Goal: Transaction & Acquisition: Book appointment/travel/reservation

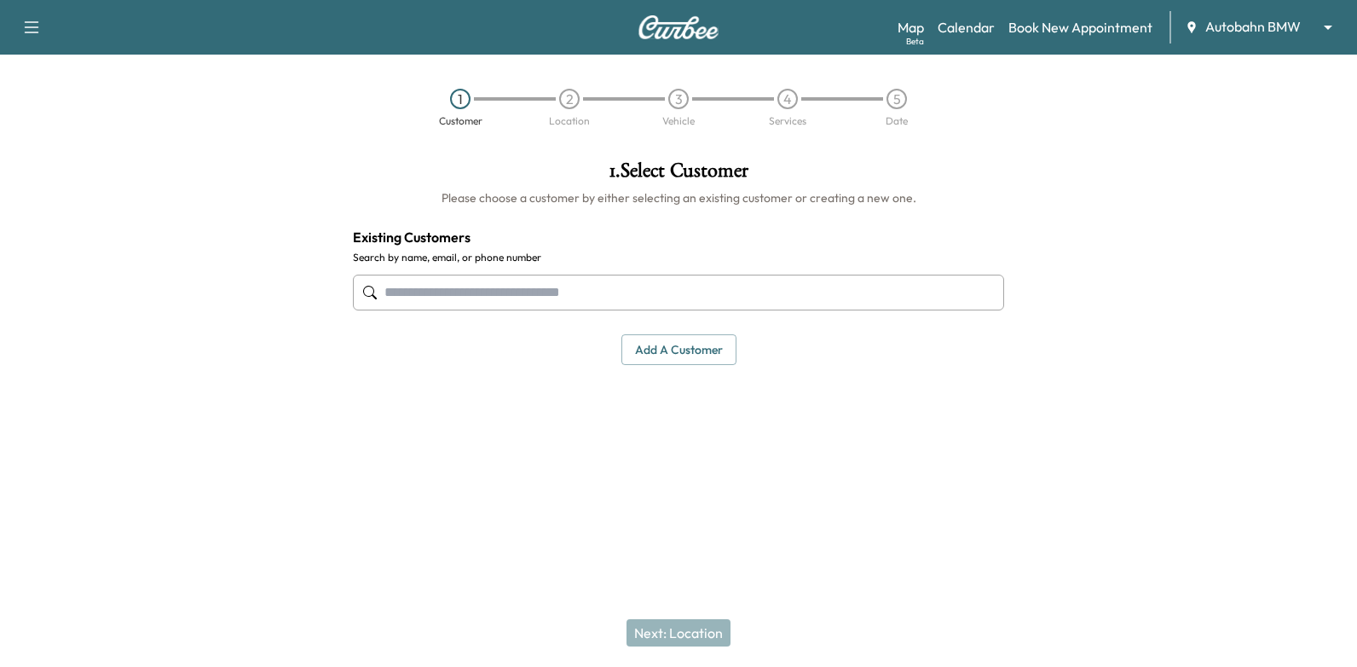
click at [778, 298] on input "text" at bounding box center [678, 293] width 651 height 36
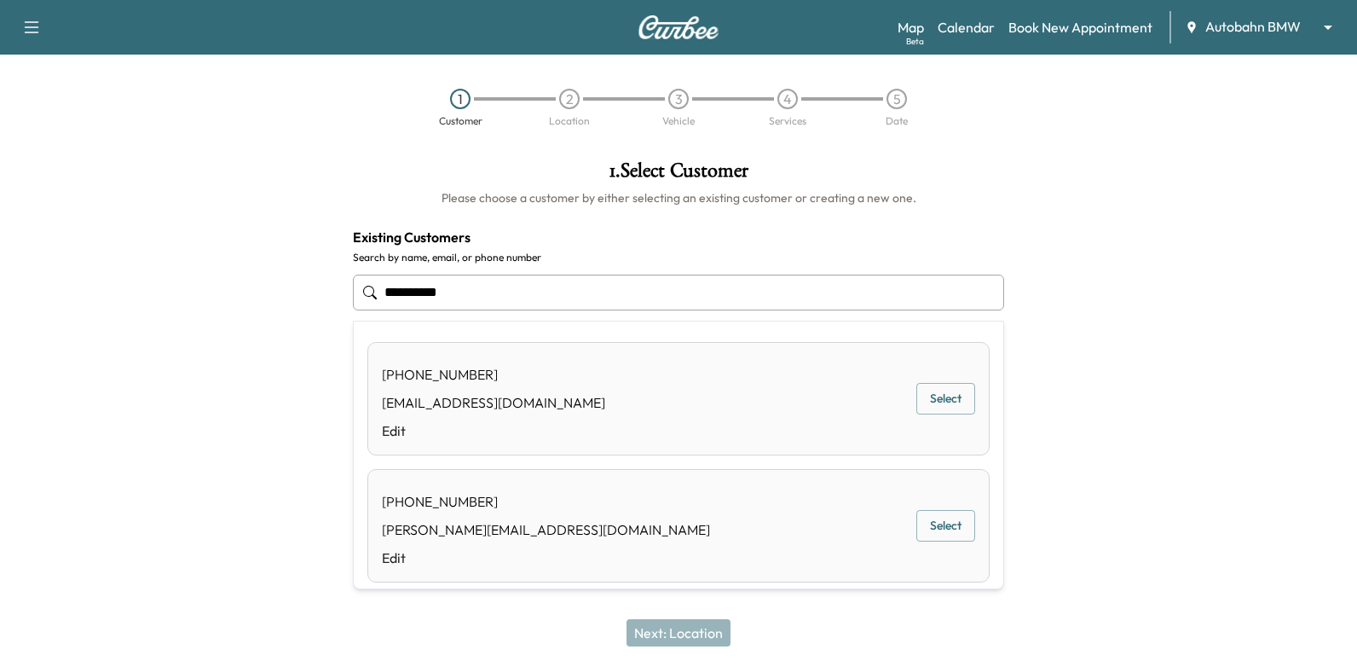
type input "**********"
click at [970, 14] on div "Map Beta Calendar Book New Appointment Autobahn BMW ******** ​" at bounding box center [1121, 27] width 446 height 32
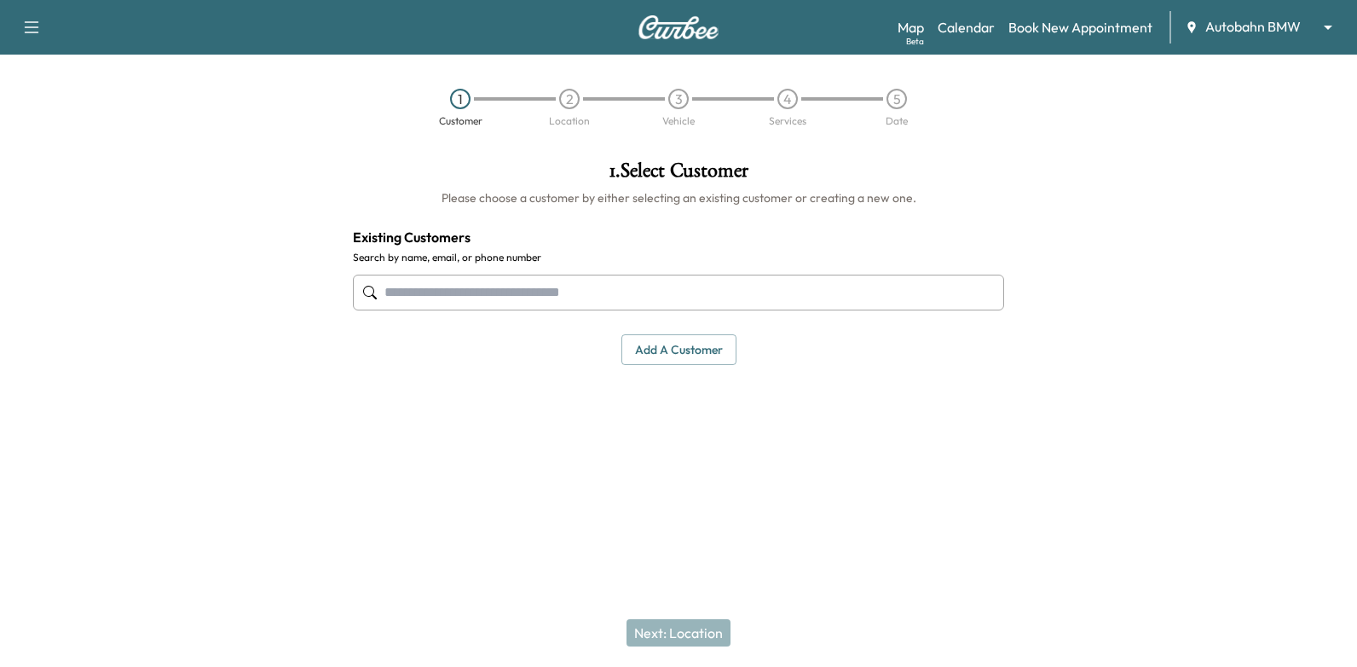
click at [984, 46] on div "Support Log Out Map Beta Calendar Book New Appointment Autobahn BMW ******** ​" at bounding box center [678, 27] width 1357 height 55
click at [984, 38] on div "Map Beta Calendar Book New Appointment Autobahn BMW ******** ​" at bounding box center [1121, 27] width 446 height 32
click at [987, 28] on link "Calendar" at bounding box center [966, 27] width 57 height 20
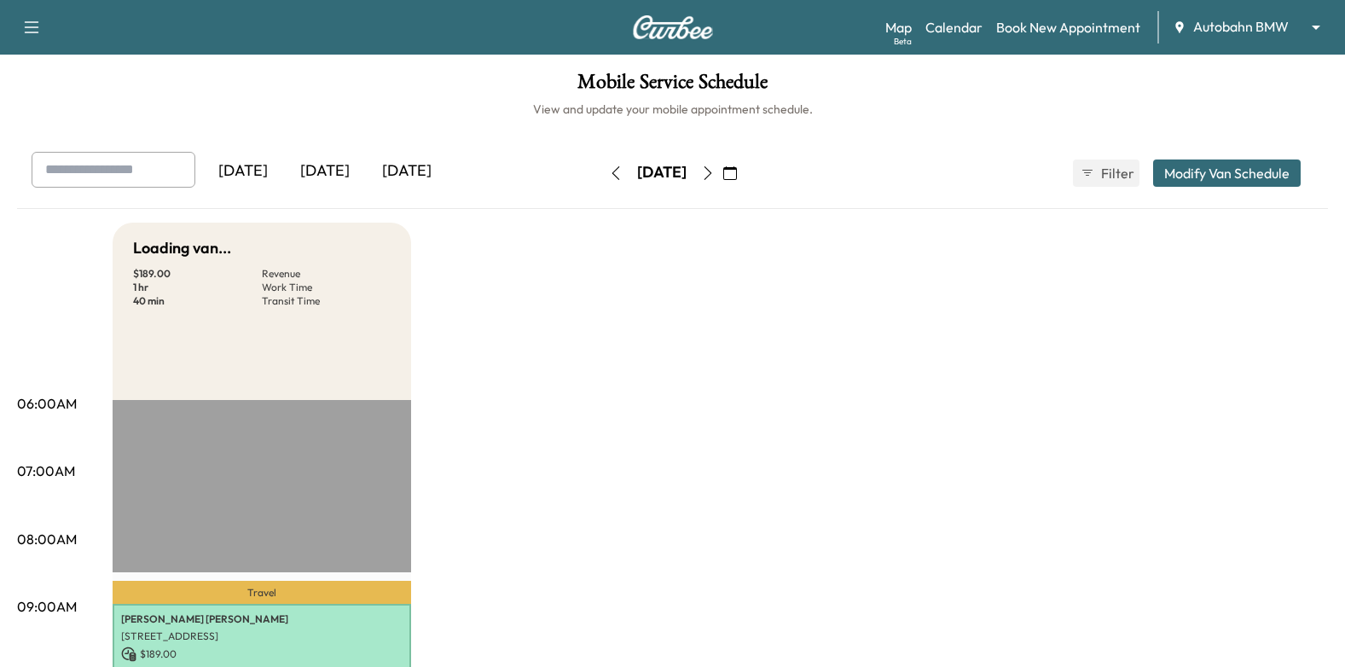
click at [715, 178] on icon "button" at bounding box center [708, 173] width 14 height 14
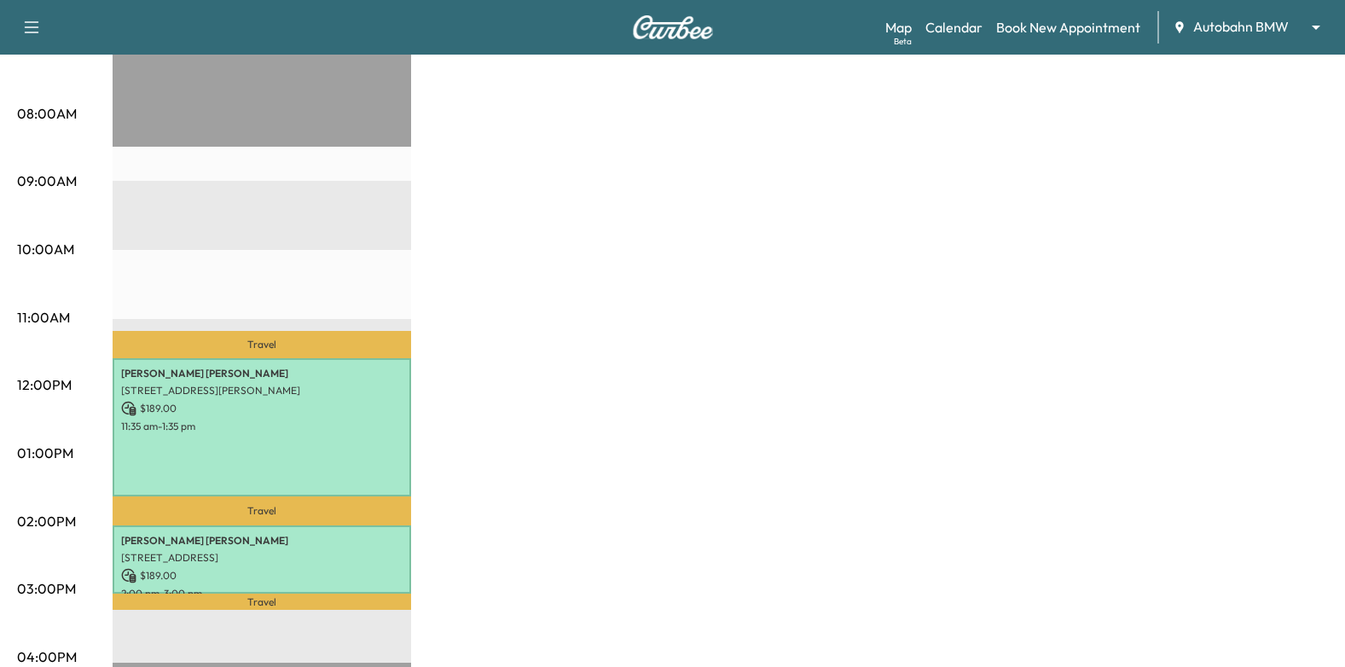
scroll to position [84, 0]
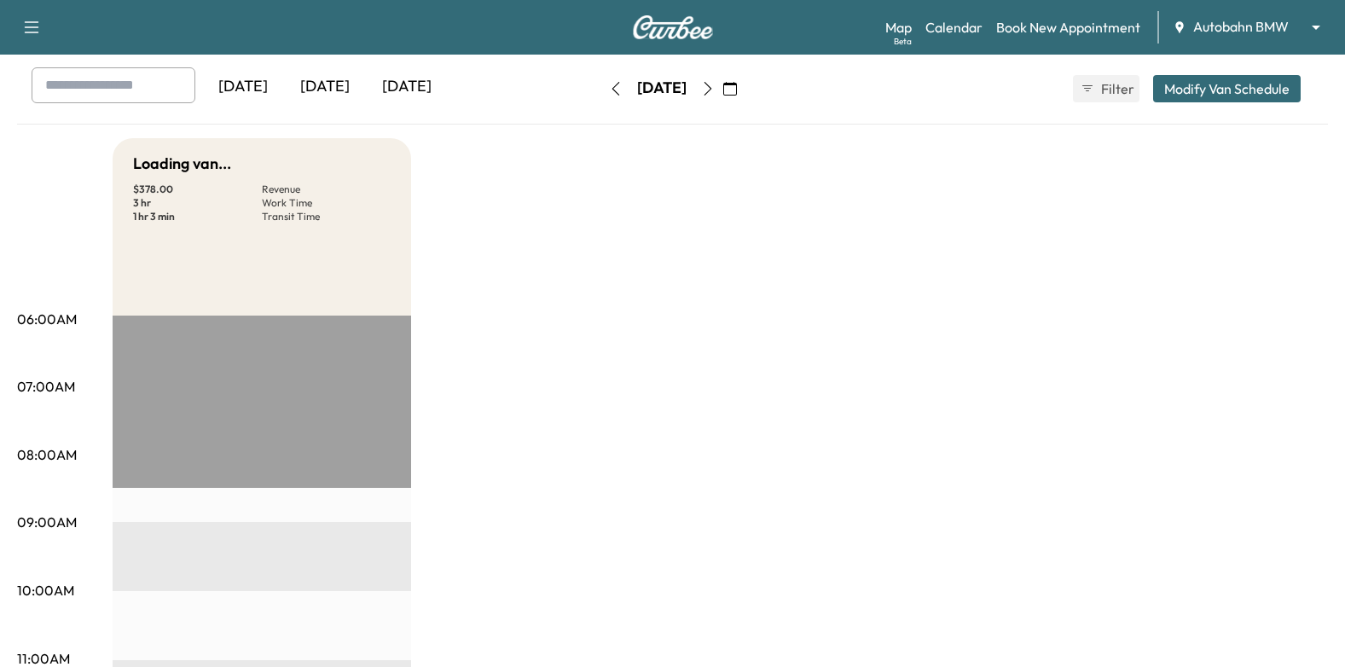
click at [715, 85] on icon "button" at bounding box center [708, 89] width 14 height 14
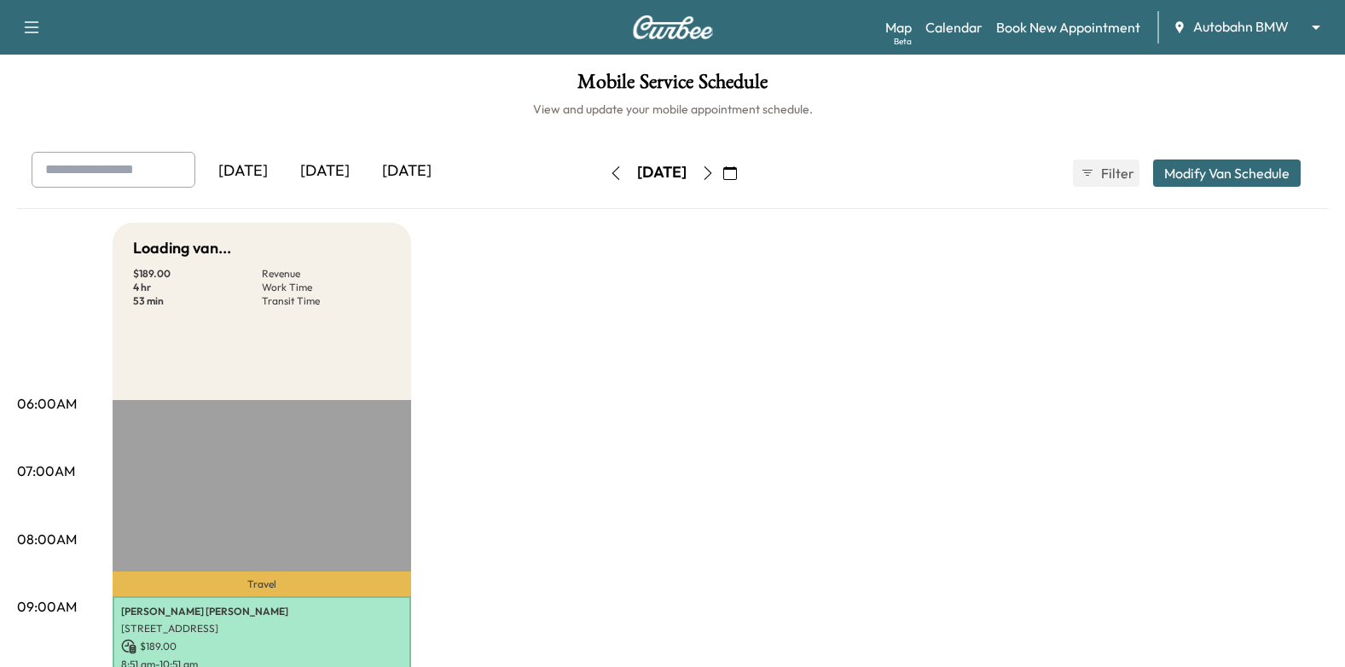
click at [737, 178] on icon "button" at bounding box center [730, 173] width 14 height 14
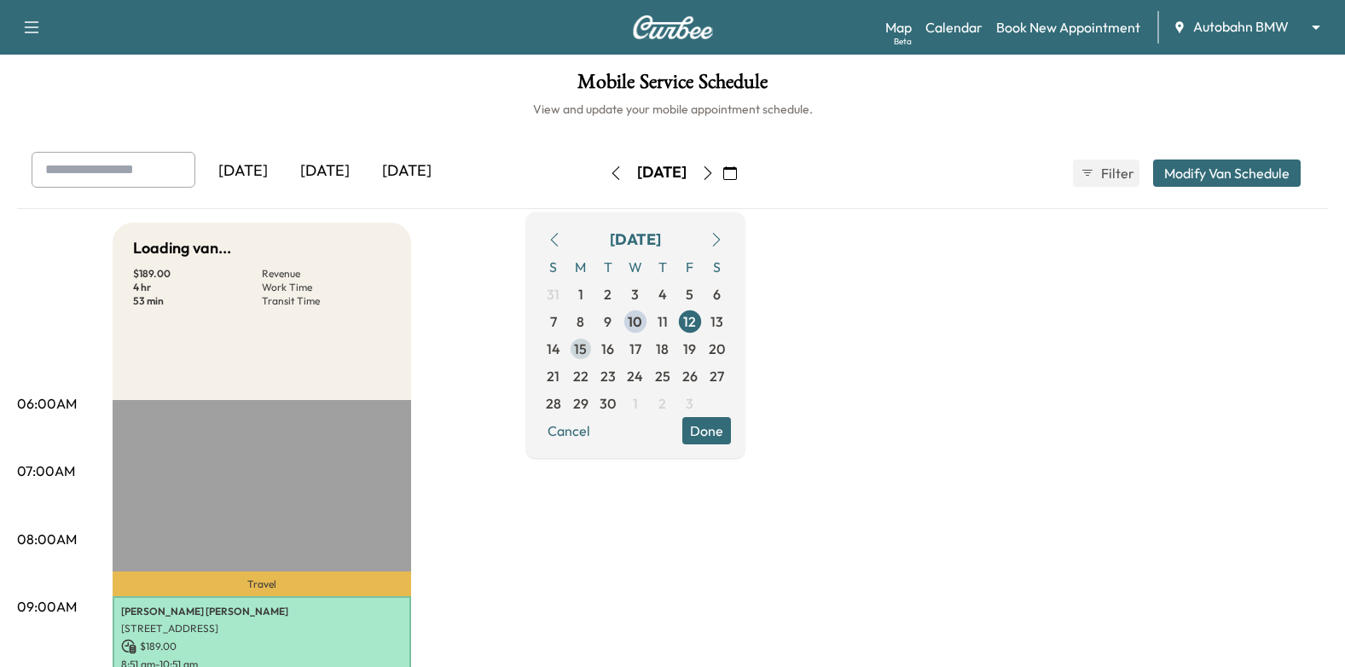
click at [587, 351] on span "15" at bounding box center [580, 349] width 13 height 20
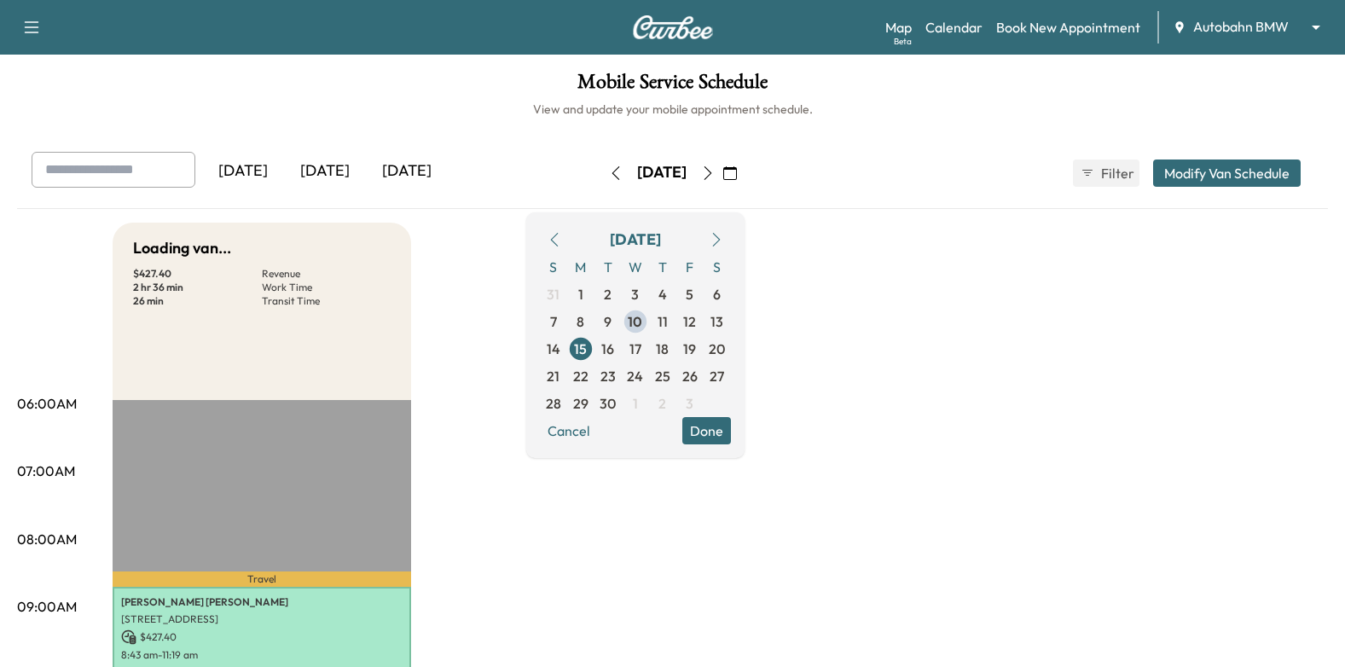
click at [731, 431] on button "Done" at bounding box center [706, 430] width 49 height 27
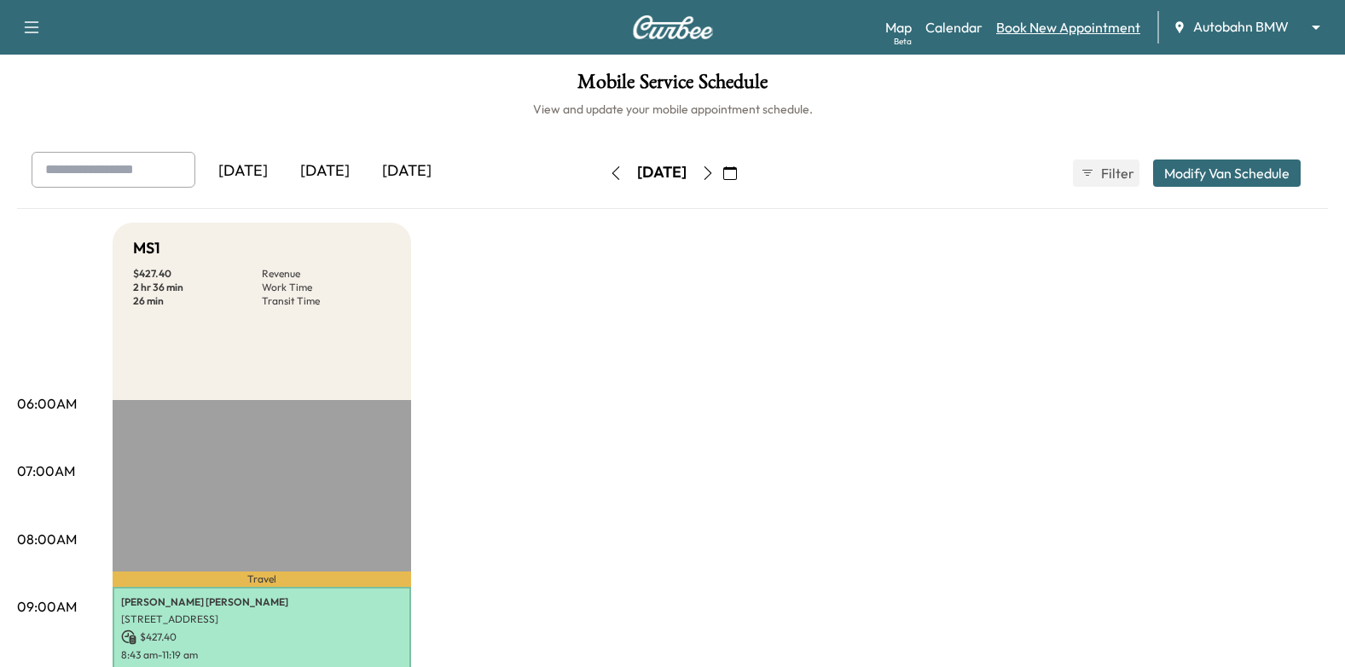
click at [1076, 20] on link "Book New Appointment" at bounding box center [1068, 27] width 144 height 20
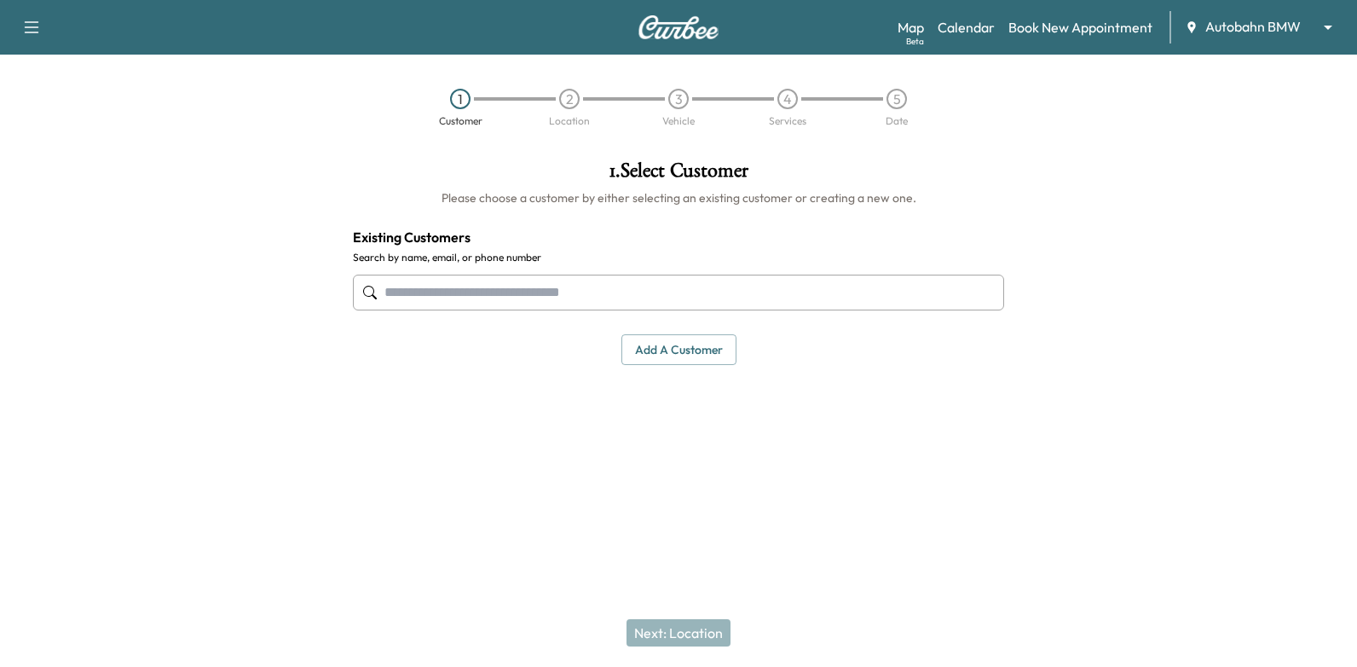
click at [958, 281] on input "text" at bounding box center [678, 293] width 651 height 36
type input "***"
click at [1033, 147] on div at bounding box center [1187, 313] width 339 height 333
click at [974, 30] on link "Calendar" at bounding box center [966, 27] width 57 height 20
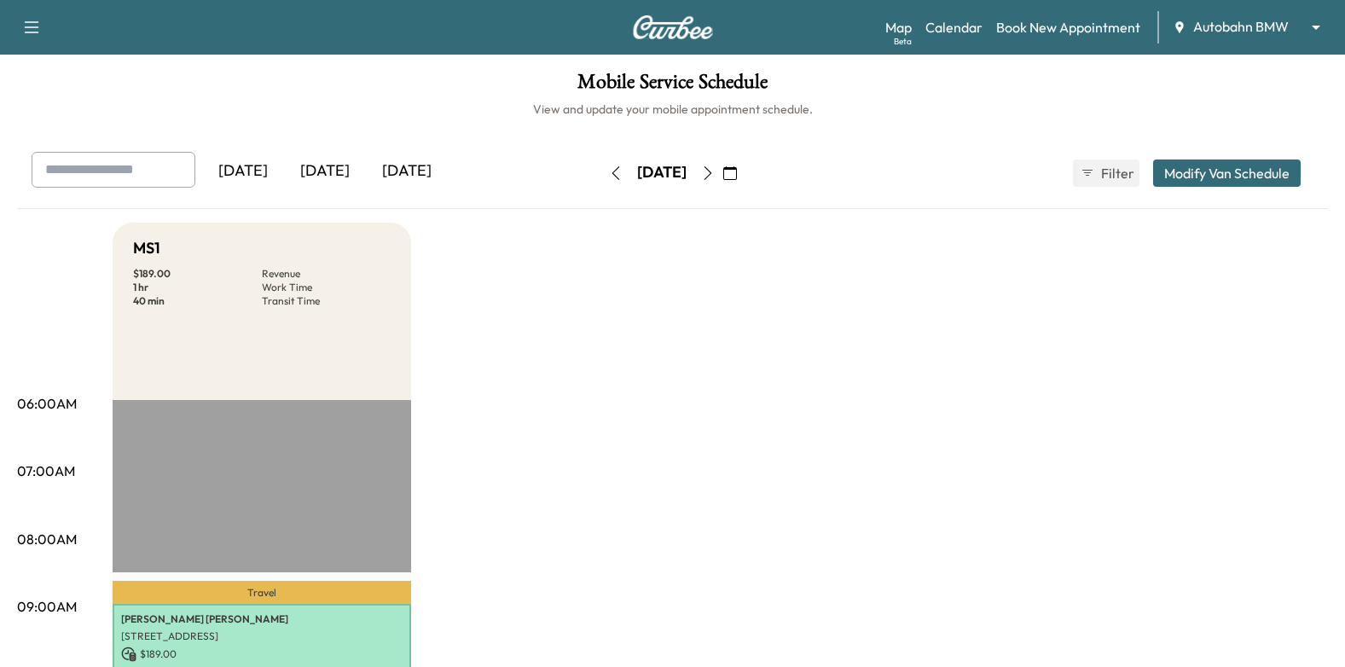
click at [744, 183] on div "[DATE] September 2025 S M T W T F S 31 1 2 3 4 5 6 7 8 9 10 11 12 13 14 15 16 1…" at bounding box center [672, 172] width 143 height 27
click at [744, 171] on button "button" at bounding box center [729, 172] width 29 height 27
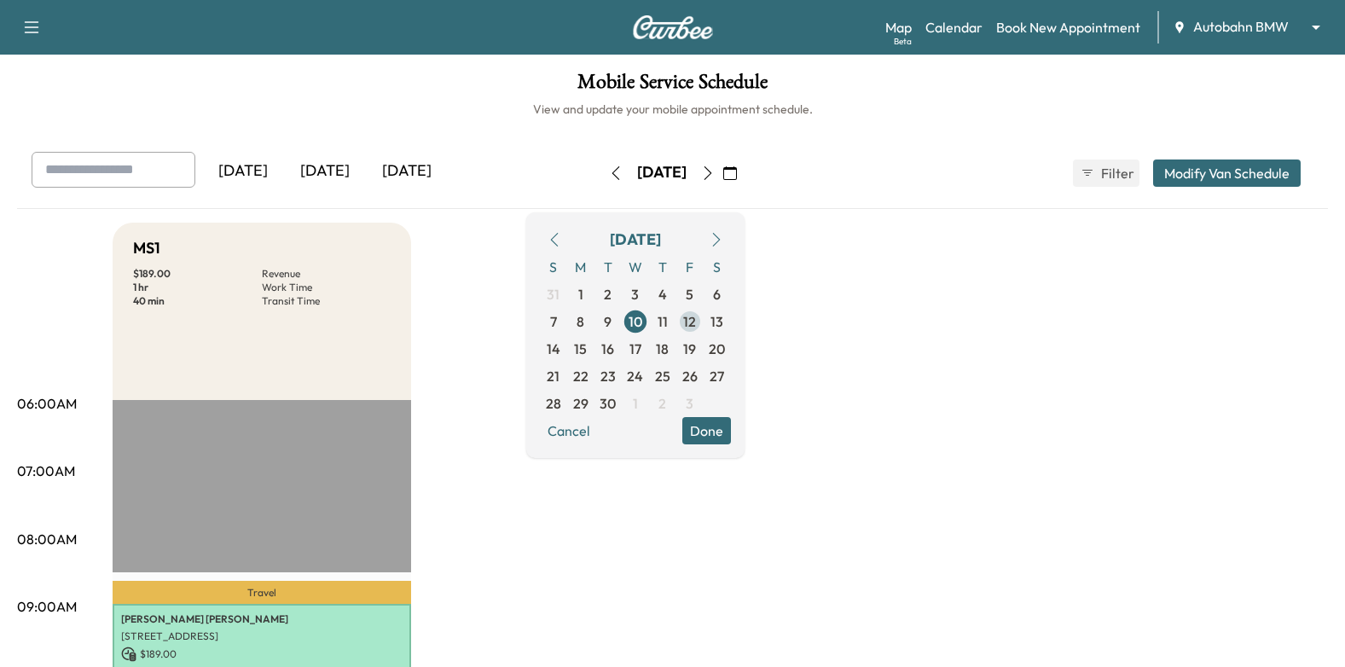
click at [703, 319] on span "12" at bounding box center [689, 321] width 27 height 27
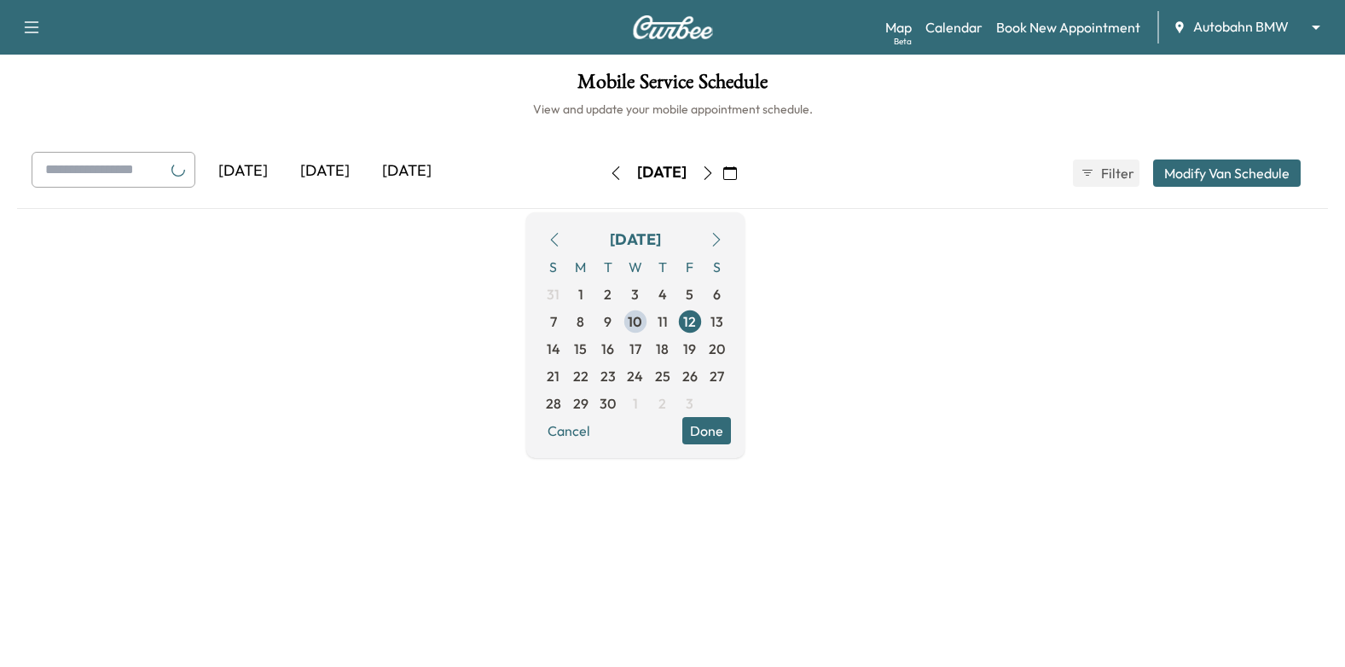
click at [731, 418] on button "Done" at bounding box center [706, 430] width 49 height 27
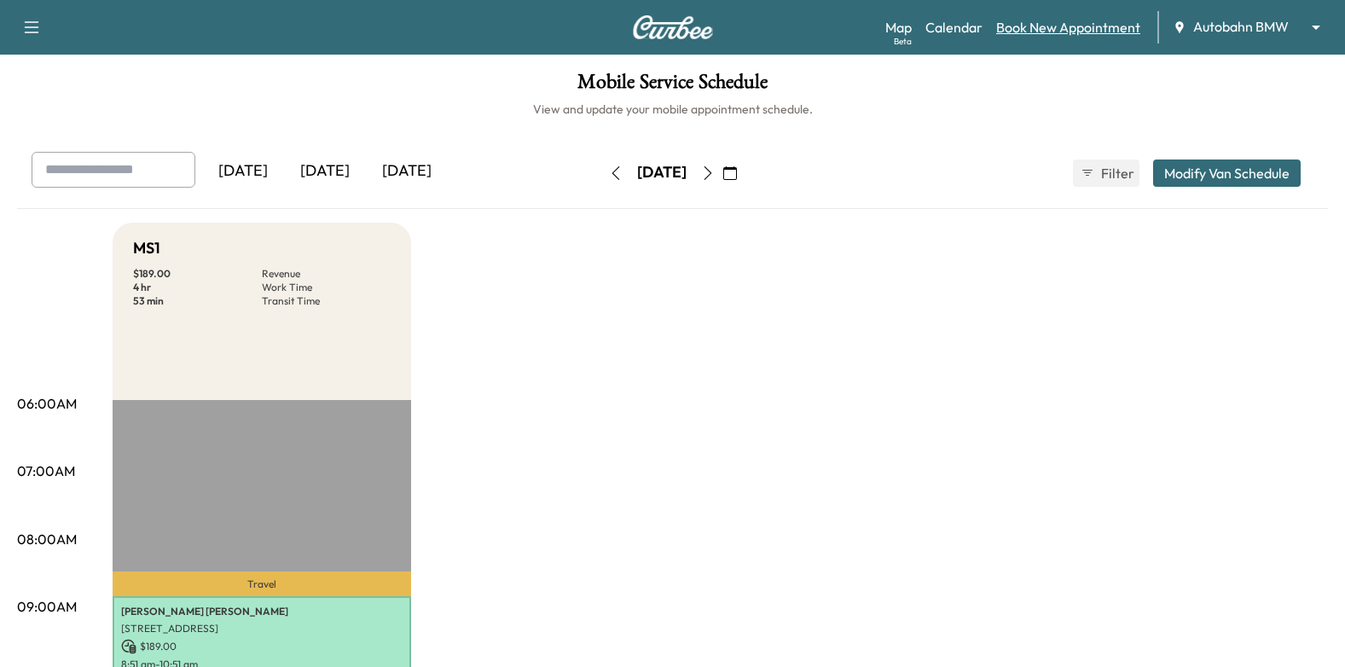
click at [1101, 27] on link "Book New Appointment" at bounding box center [1068, 27] width 144 height 20
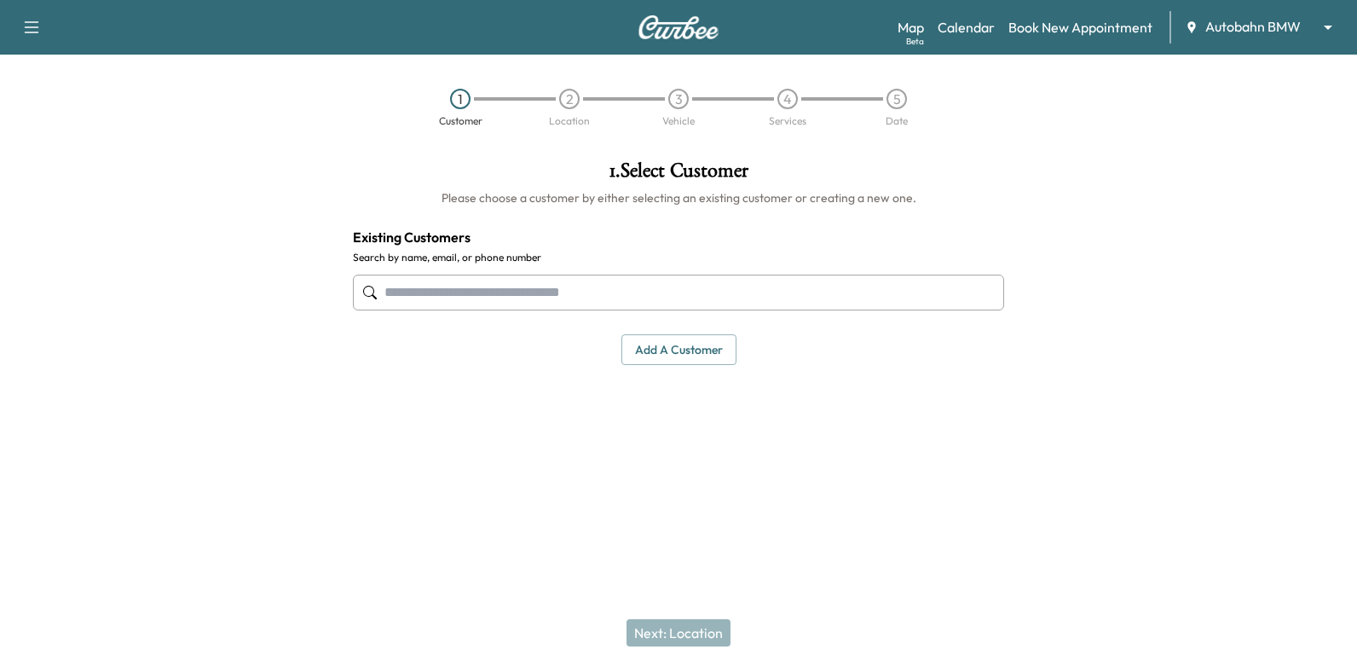
click at [786, 284] on input "text" at bounding box center [678, 293] width 651 height 36
type input "**********"
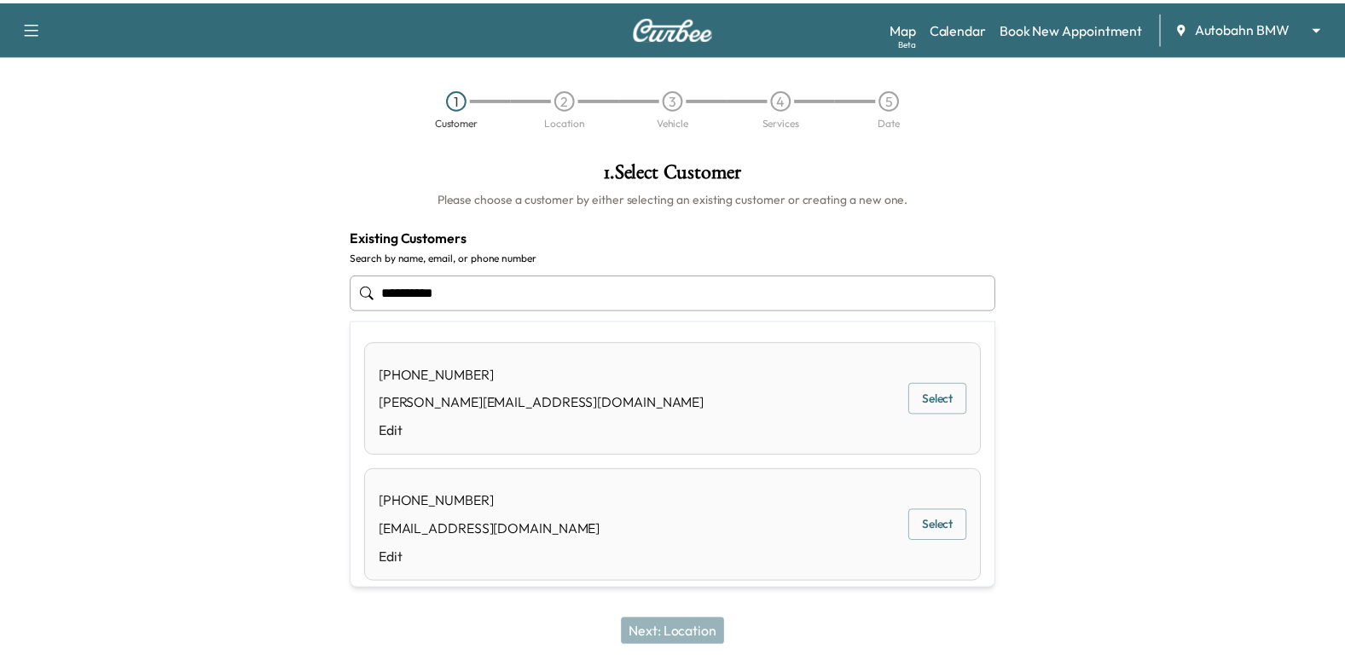
scroll to position [14, 0]
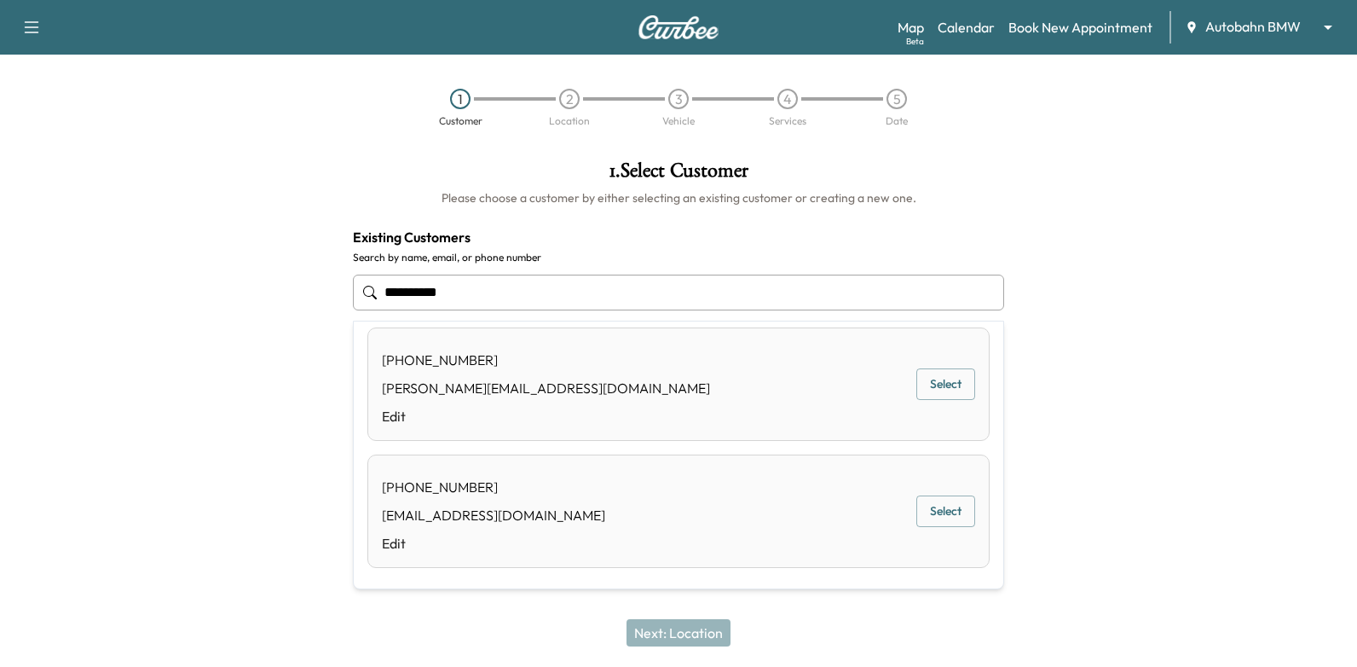
click at [953, 508] on button "Select" at bounding box center [946, 511] width 59 height 32
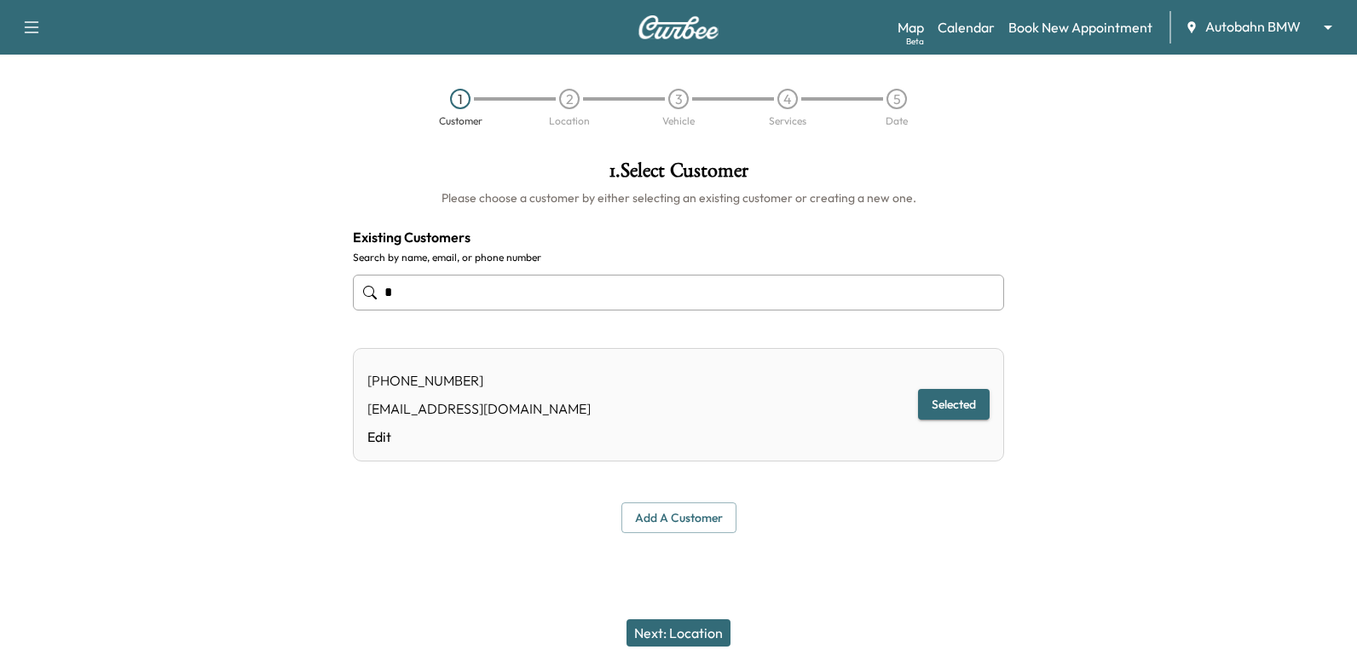
click at [696, 641] on button "Next: Location" at bounding box center [679, 632] width 104 height 27
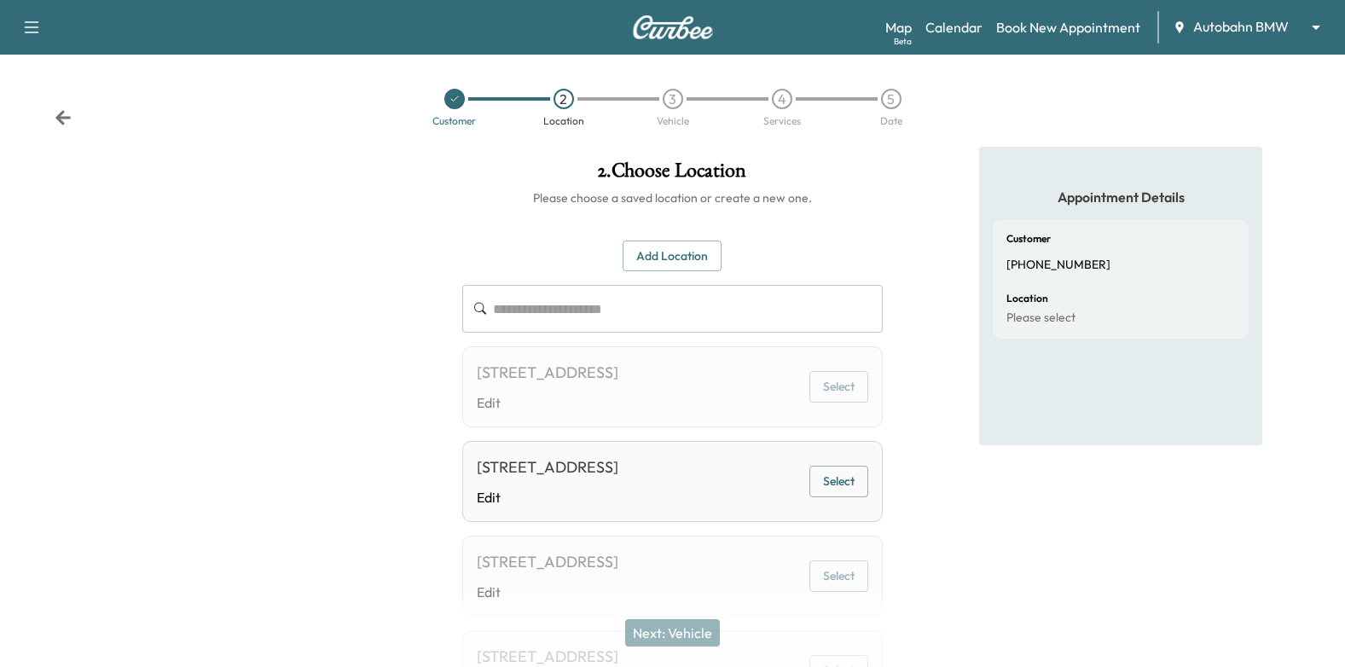
click at [454, 108] on div at bounding box center [454, 99] width 20 height 20
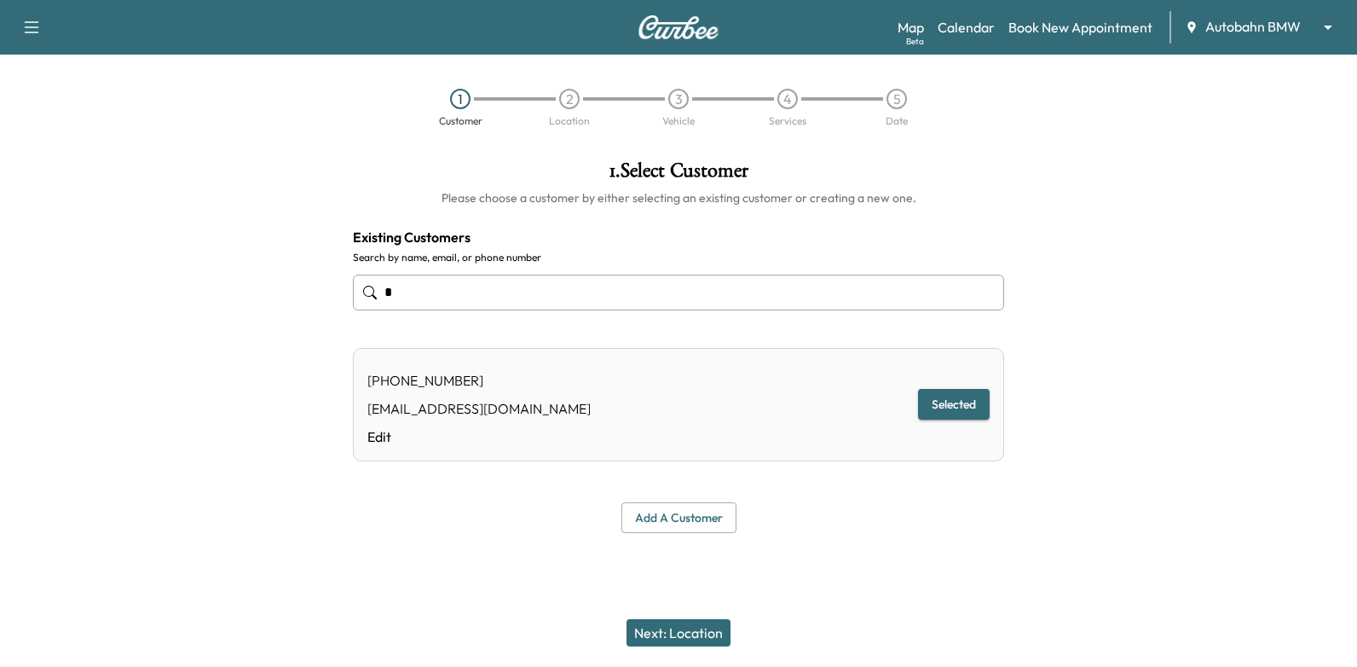
click at [387, 447] on div "[PHONE_NUMBER] [EMAIL_ADDRESS][DOMAIN_NAME] Edit Selected" at bounding box center [678, 404] width 651 height 113
click at [387, 439] on link "Edit" at bounding box center [479, 436] width 223 height 20
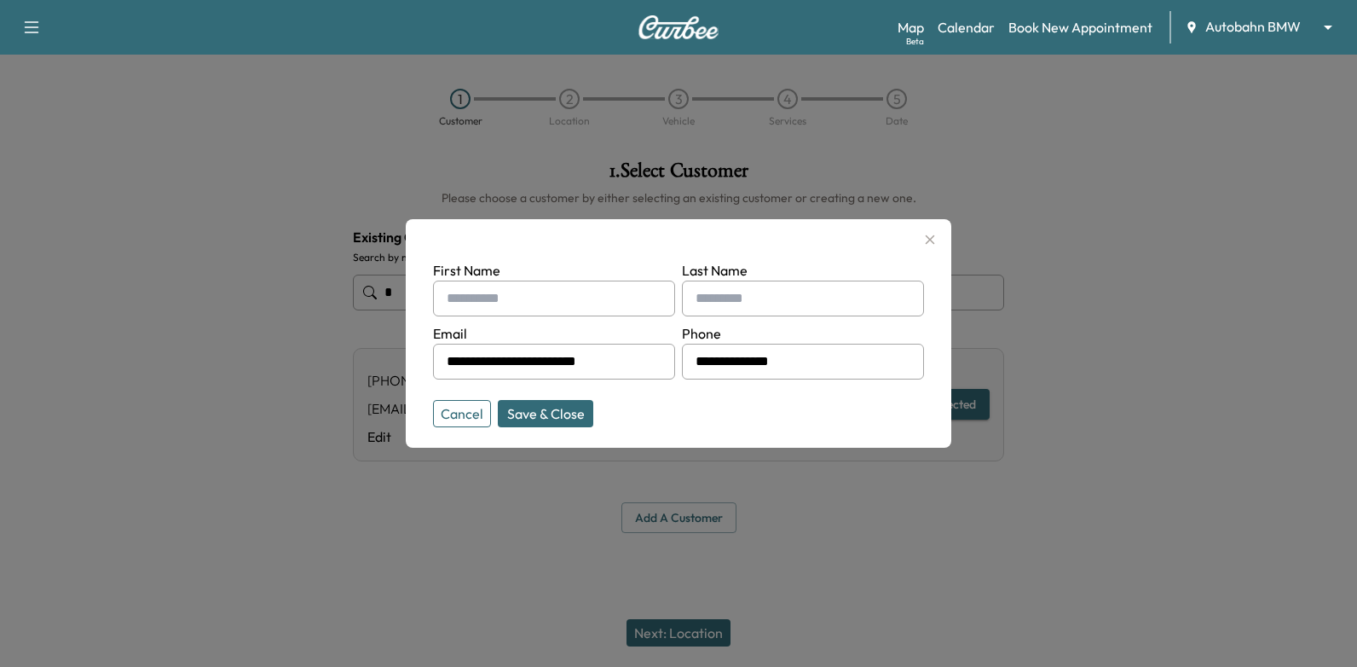
click at [541, 292] on input "text" at bounding box center [554, 299] width 242 height 36
type input "*"
type input "******"
type input "*********"
click at [547, 413] on button "Save & Close" at bounding box center [545, 413] width 95 height 27
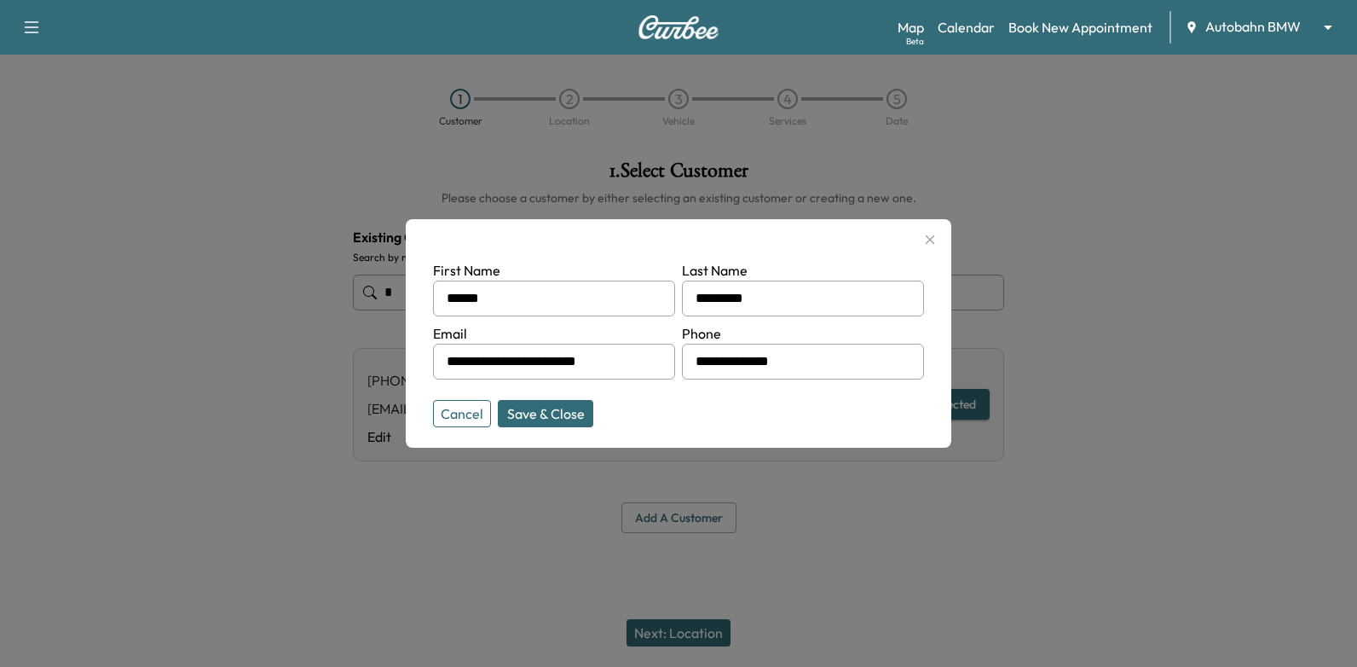
click at [564, 415] on button "Save & Close" at bounding box center [545, 413] width 95 height 27
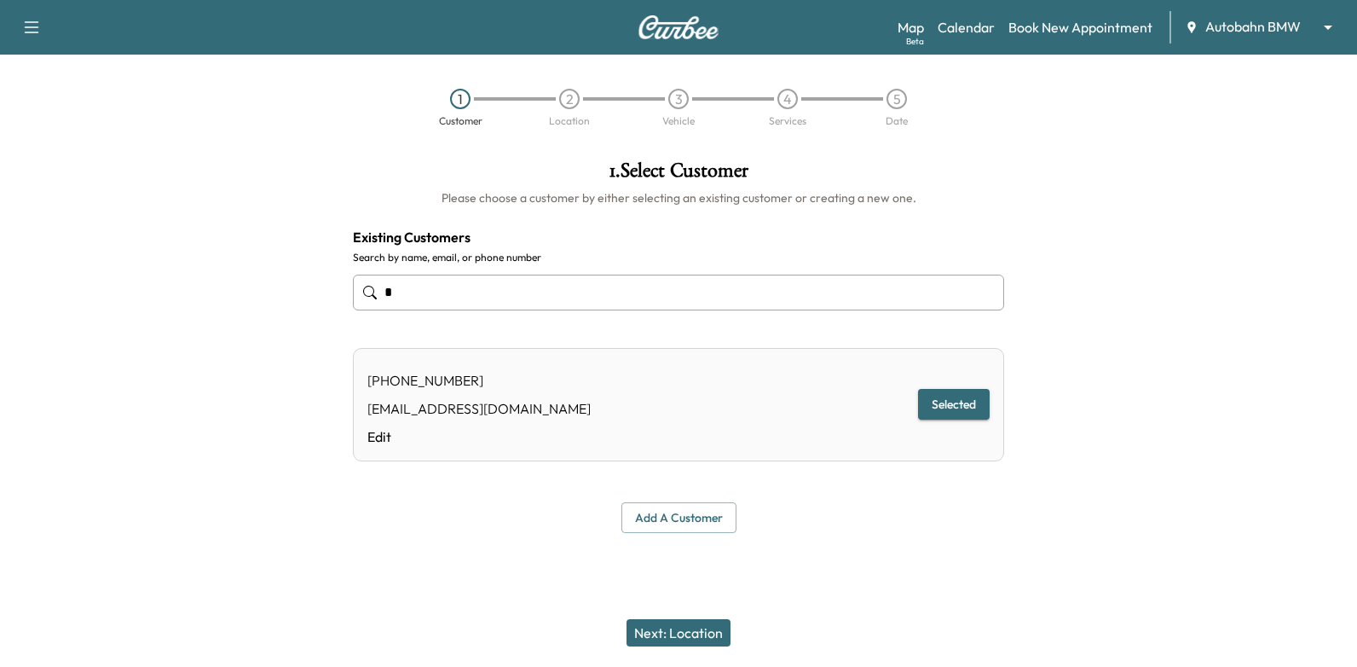
click at [703, 628] on button "Next: Location" at bounding box center [679, 632] width 104 height 27
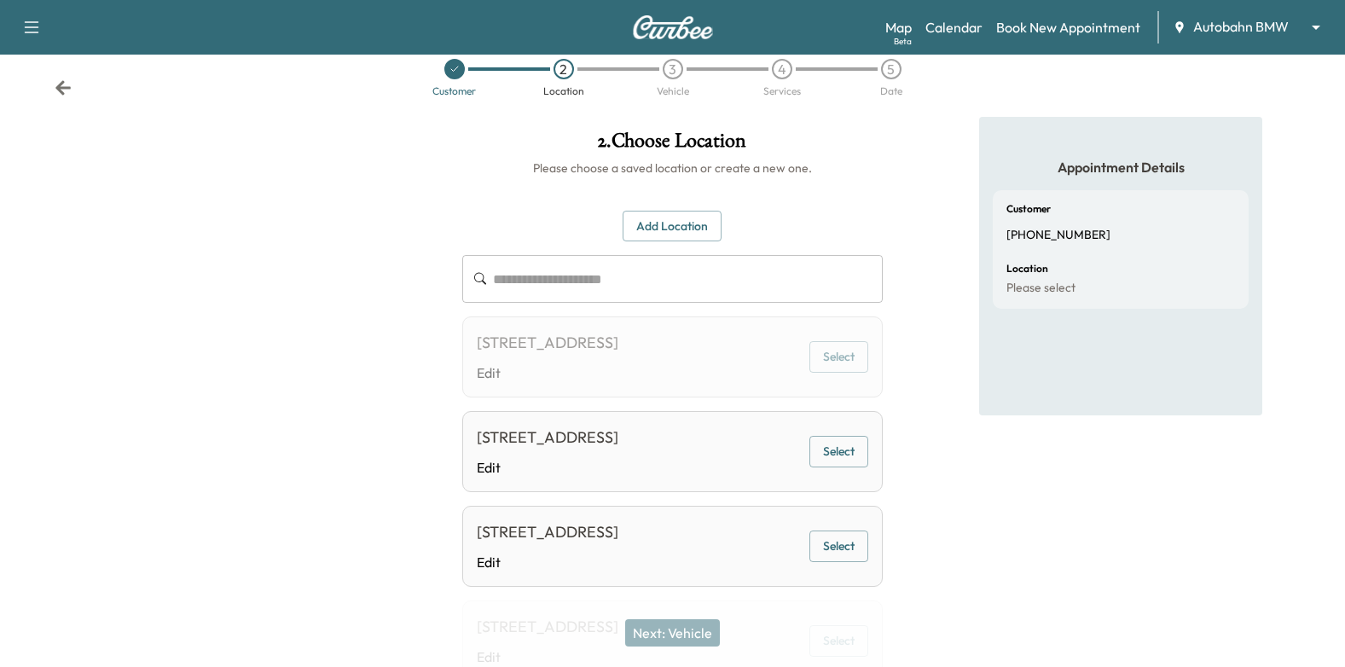
scroll to position [0, 0]
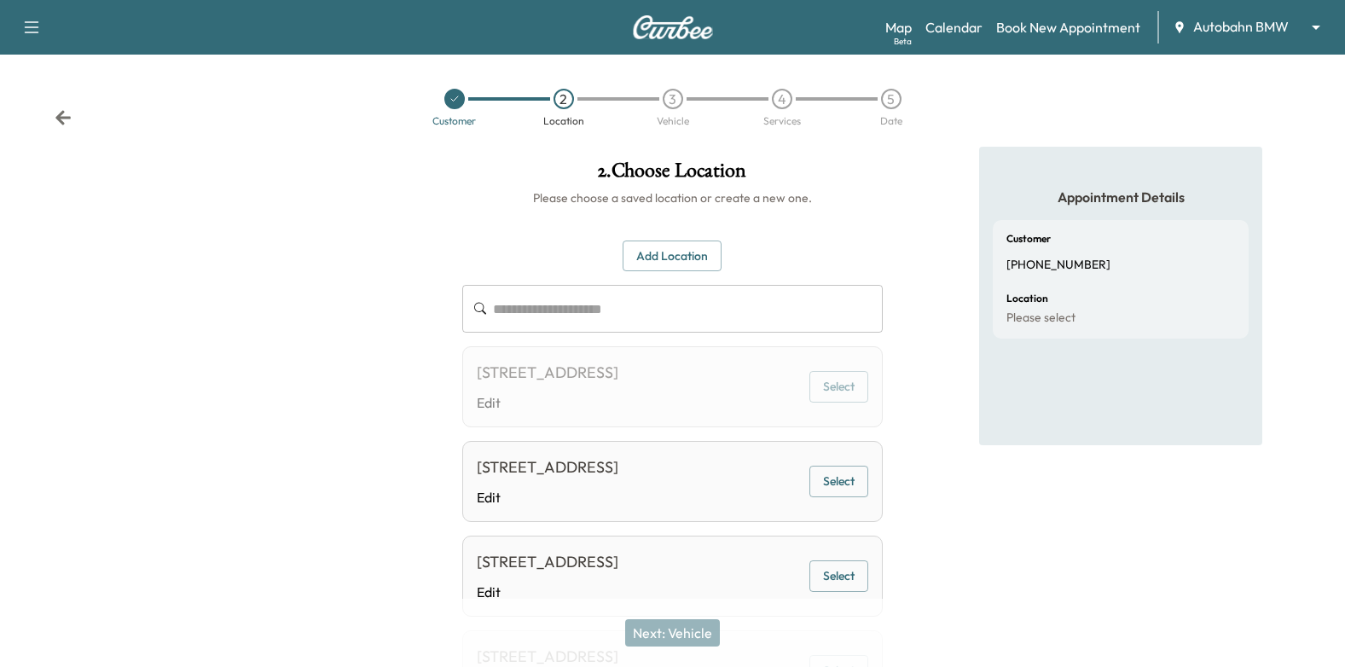
click at [815, 497] on button "Select" at bounding box center [838, 482] width 59 height 32
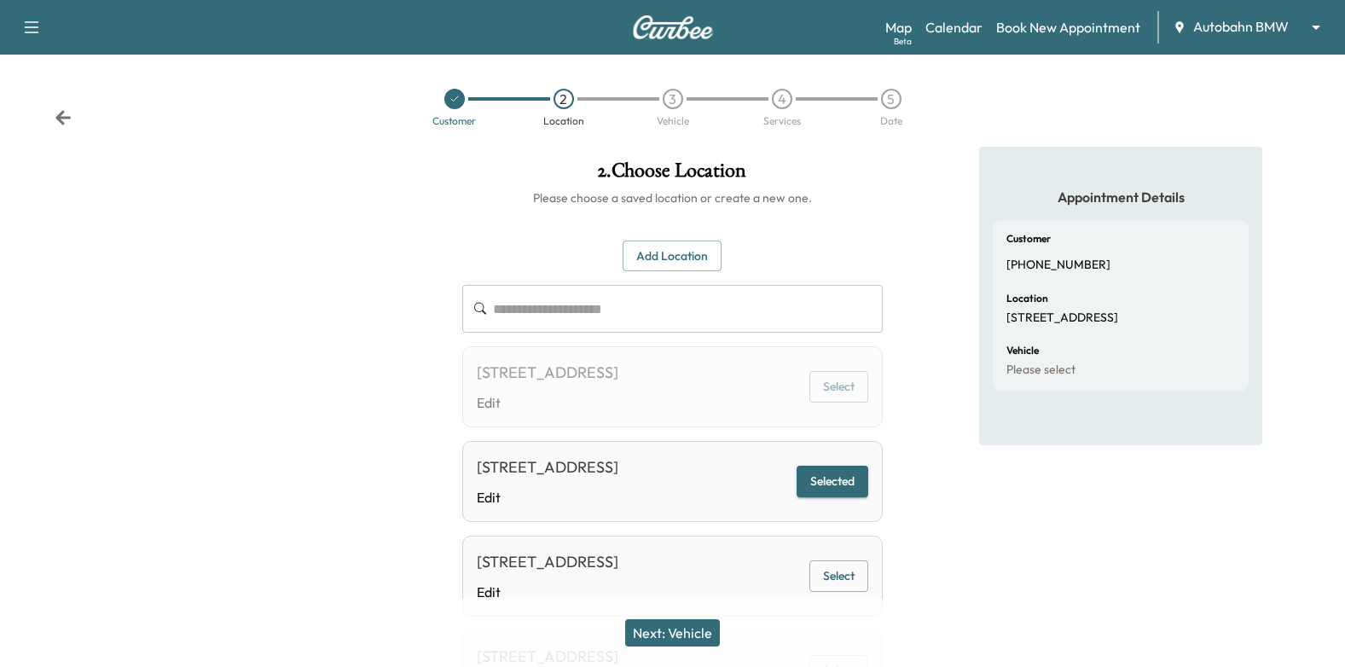
click at [708, 626] on button "Next: Vehicle" at bounding box center [672, 632] width 95 height 27
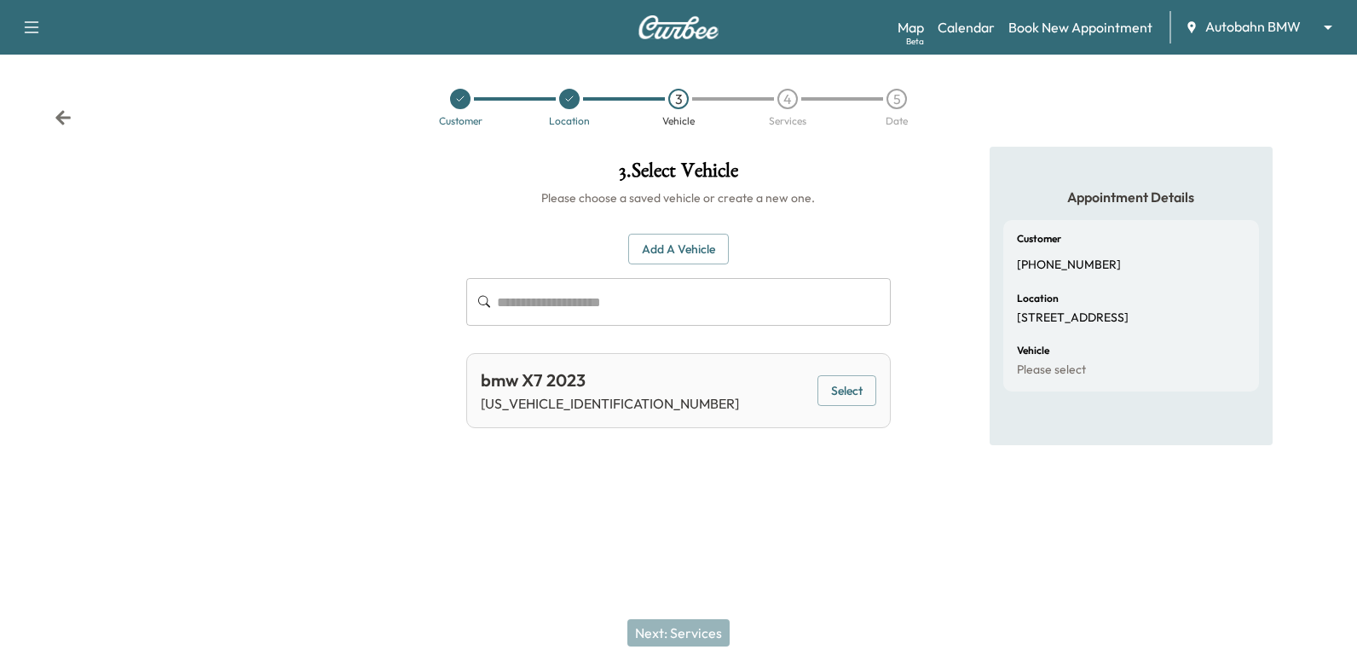
click at [859, 396] on button "Select" at bounding box center [847, 391] width 59 height 32
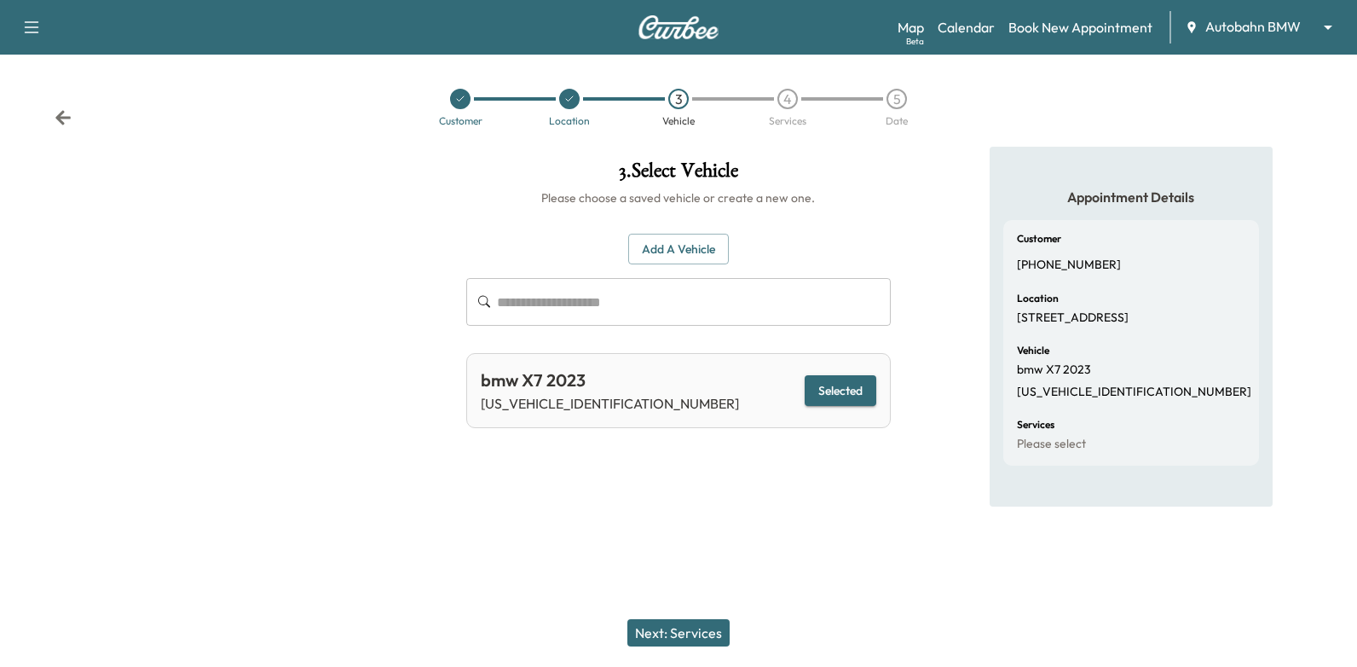
click at [707, 629] on button "Next: Services" at bounding box center [679, 632] width 102 height 27
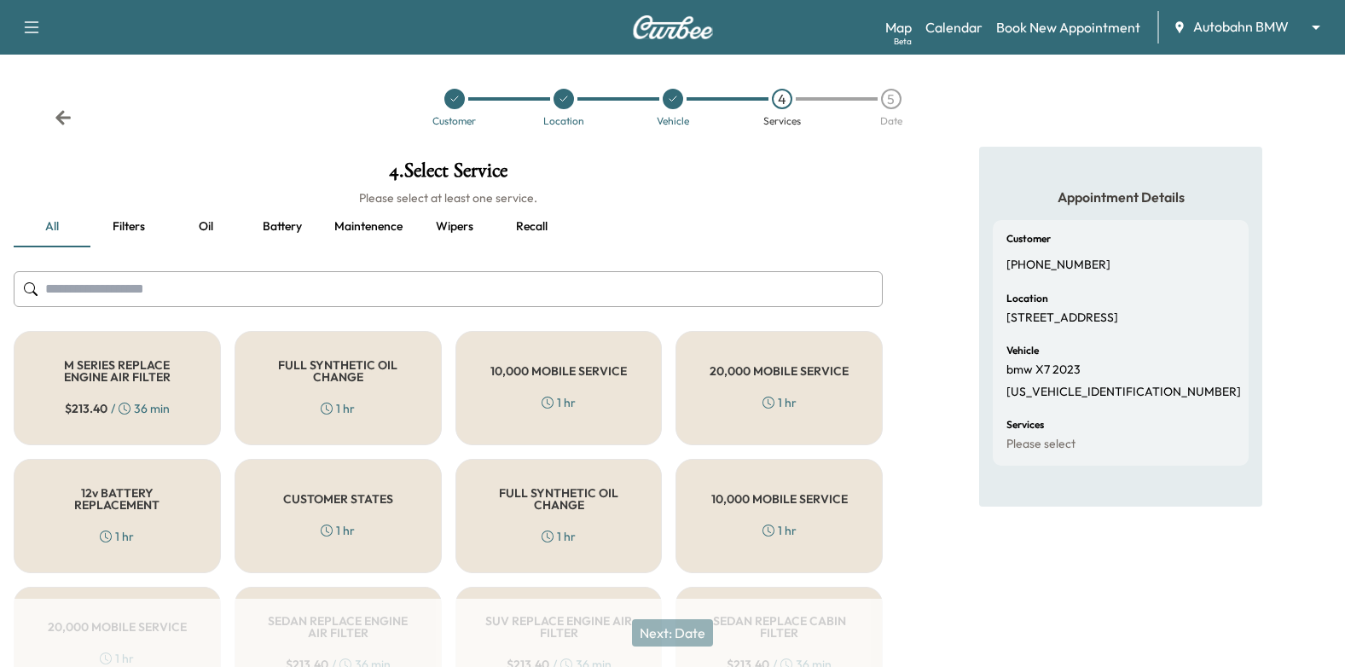
click at [336, 379] on h5 "FULL SYNTHETIC OIL CHANGE" at bounding box center [338, 371] width 151 height 24
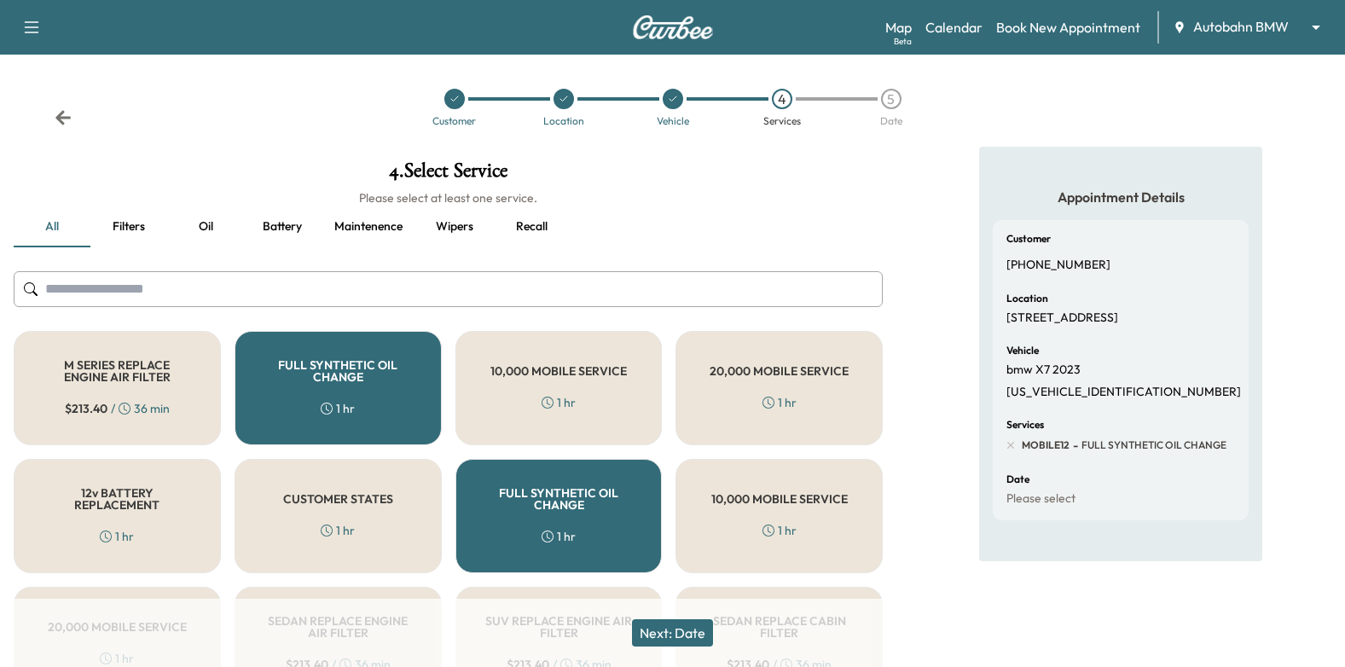
click at [688, 638] on button "Next: Date" at bounding box center [672, 632] width 81 height 27
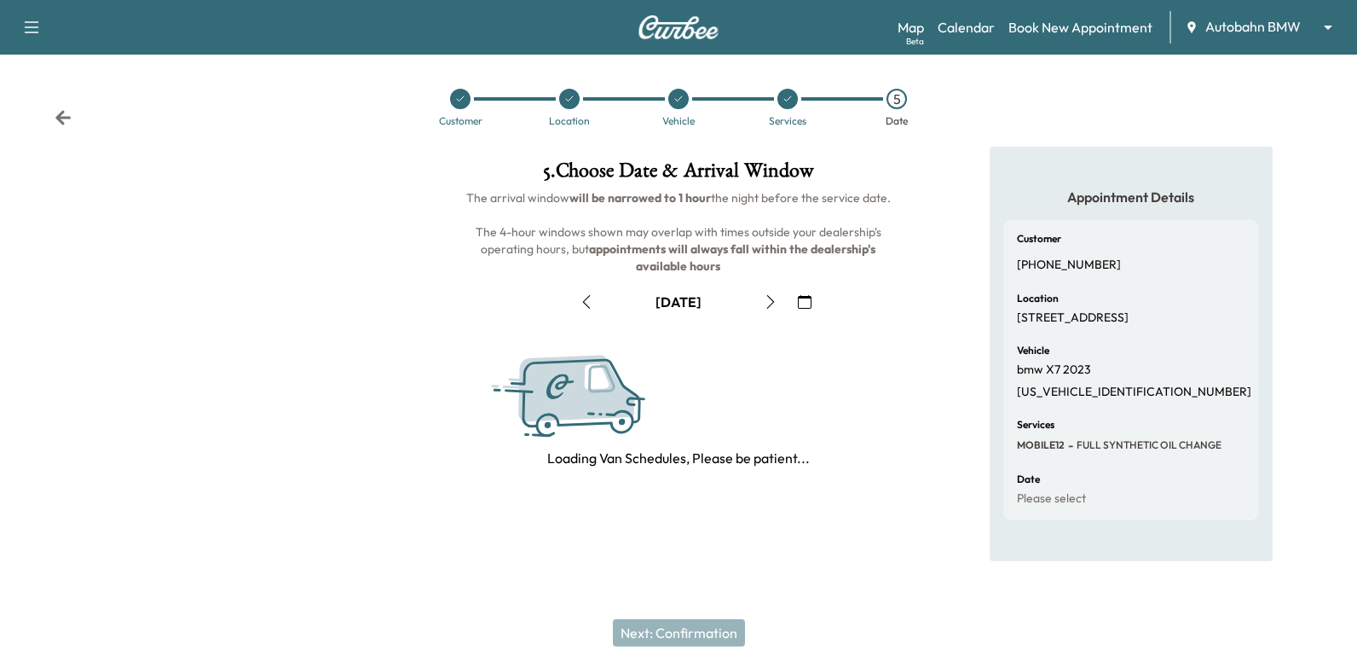
click at [807, 295] on icon "button" at bounding box center [805, 302] width 14 height 14
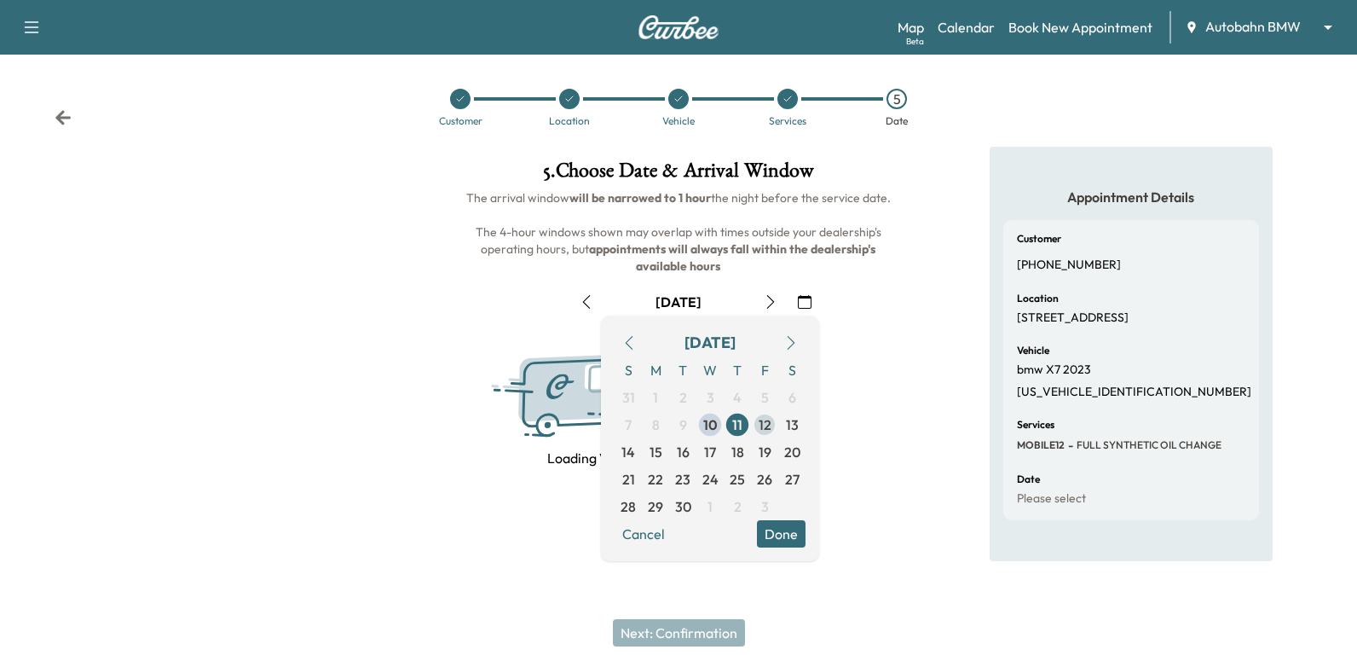
click at [767, 428] on span "12" at bounding box center [765, 424] width 13 height 20
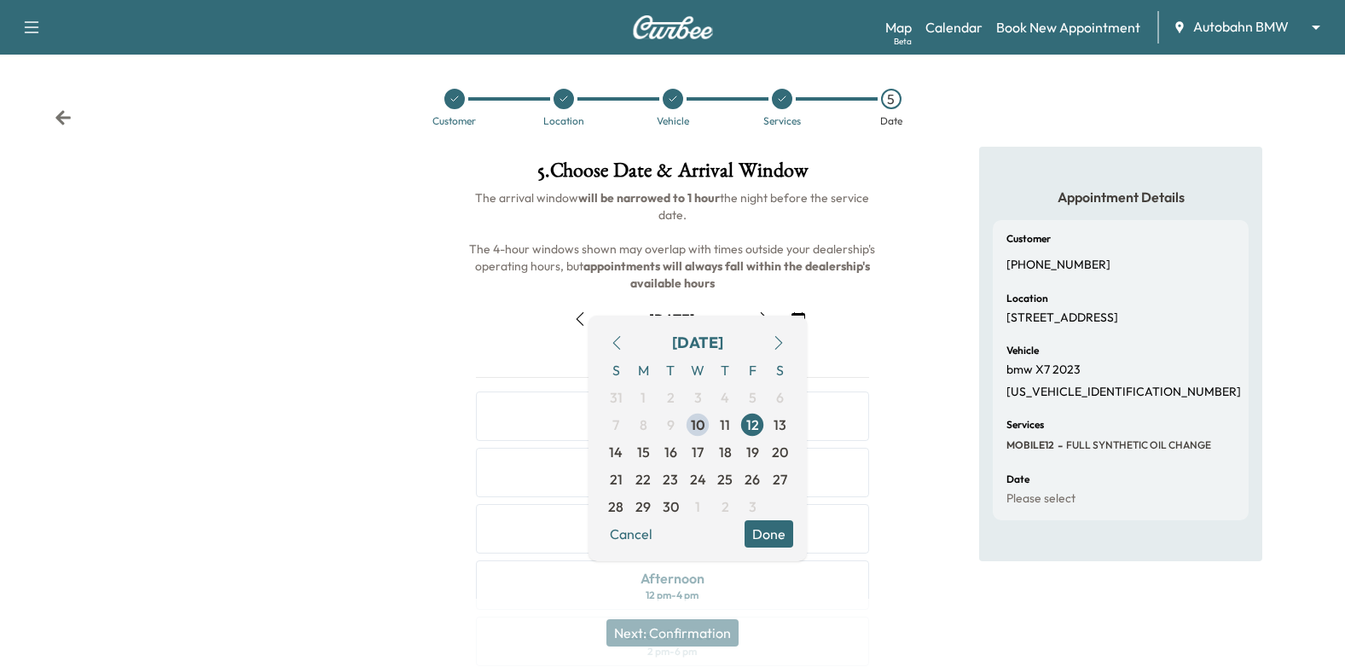
click at [775, 535] on button "Done" at bounding box center [768, 533] width 49 height 27
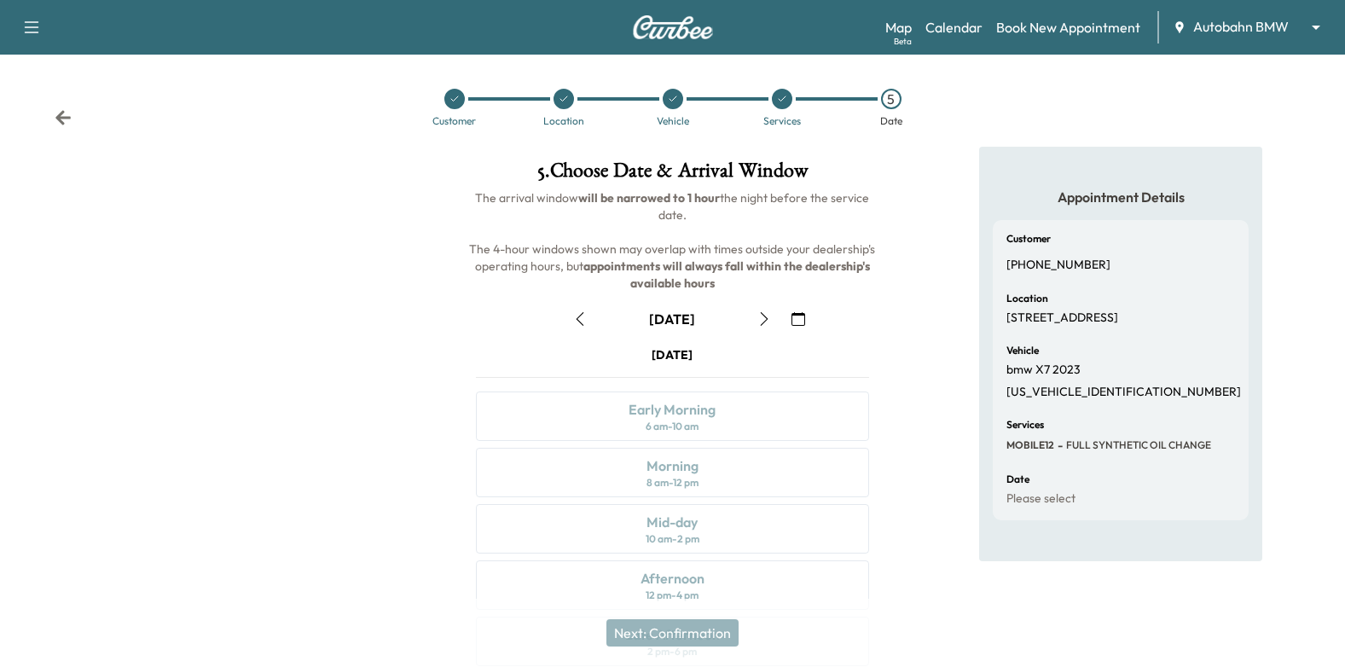
click at [576, 103] on div at bounding box center [563, 99] width 109 height 20
click at [570, 96] on div at bounding box center [563, 99] width 20 height 20
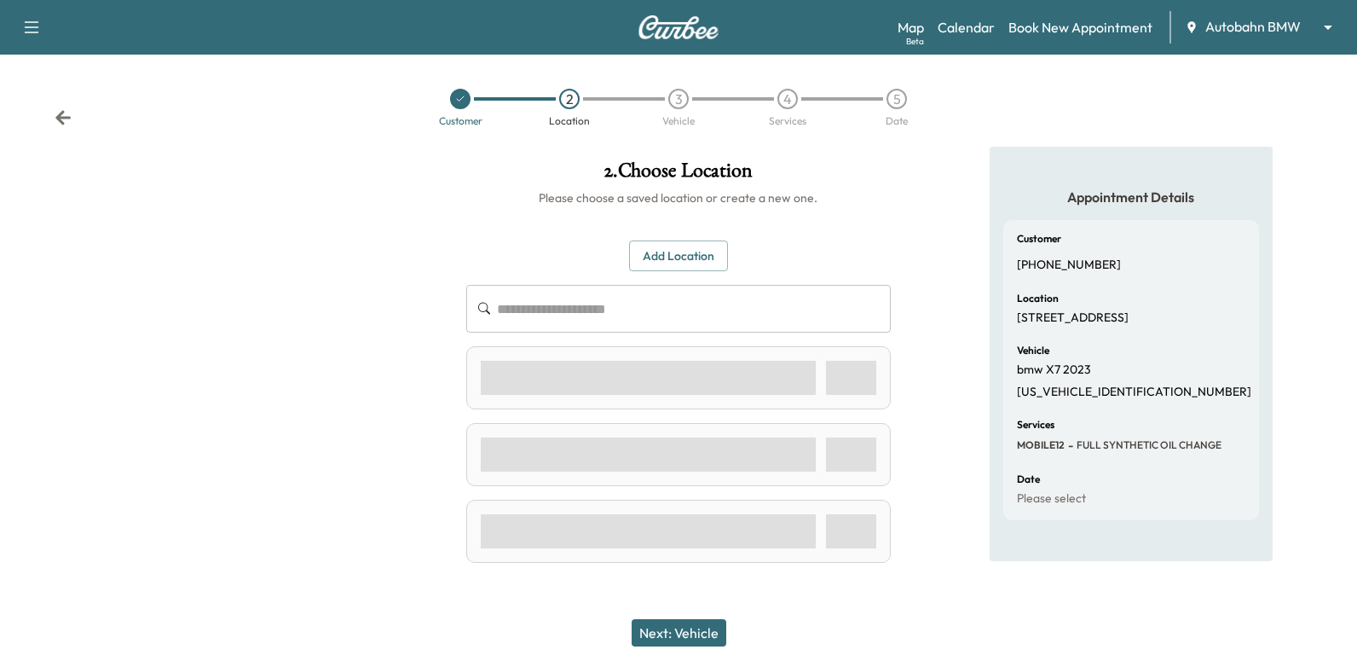
click at [794, 95] on div "4" at bounding box center [788, 99] width 20 height 20
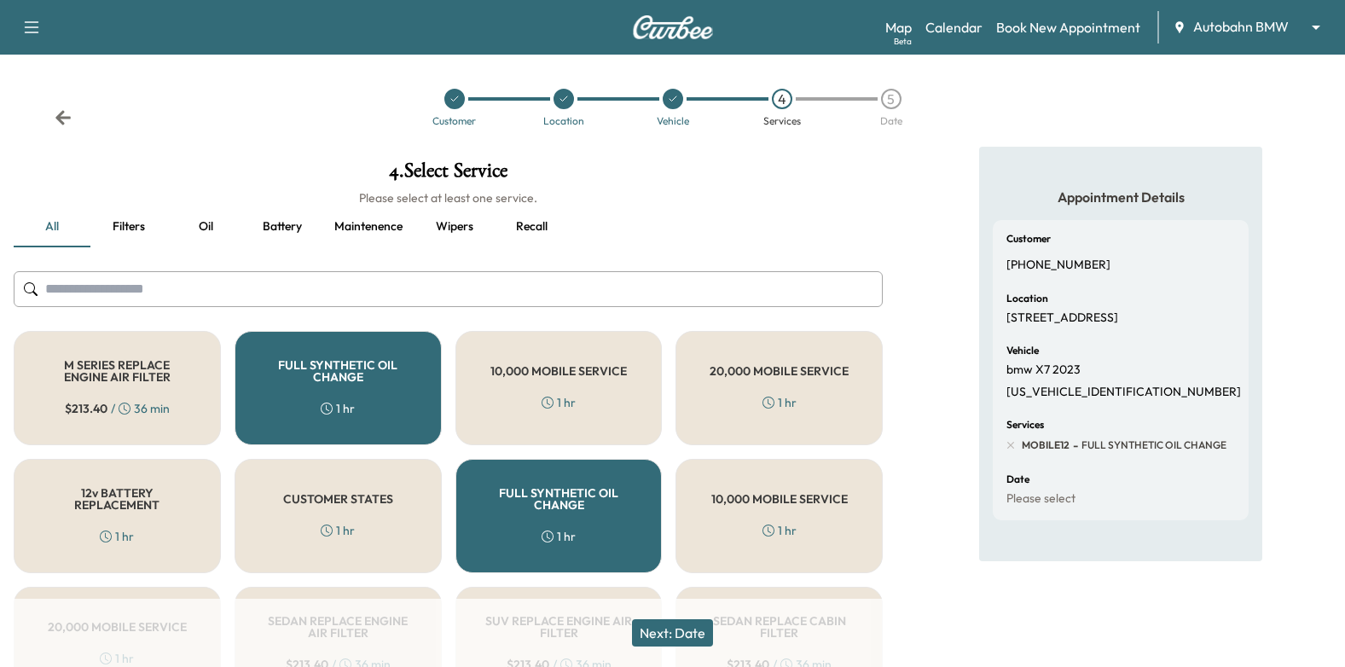
click at [371, 391] on div "FULL SYNTHETIC OIL CHANGE 1 hr" at bounding box center [337, 388] width 207 height 114
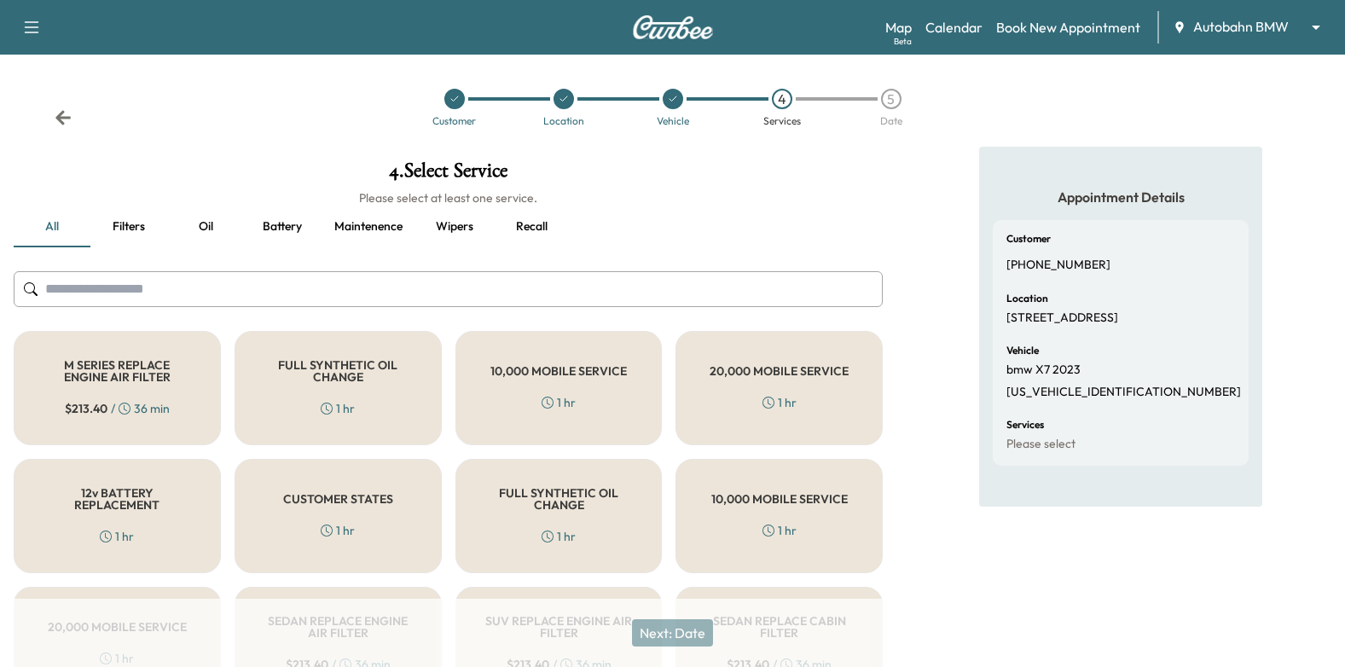
click at [306, 503] on h5 "CUSTOMER STATES" at bounding box center [338, 499] width 110 height 12
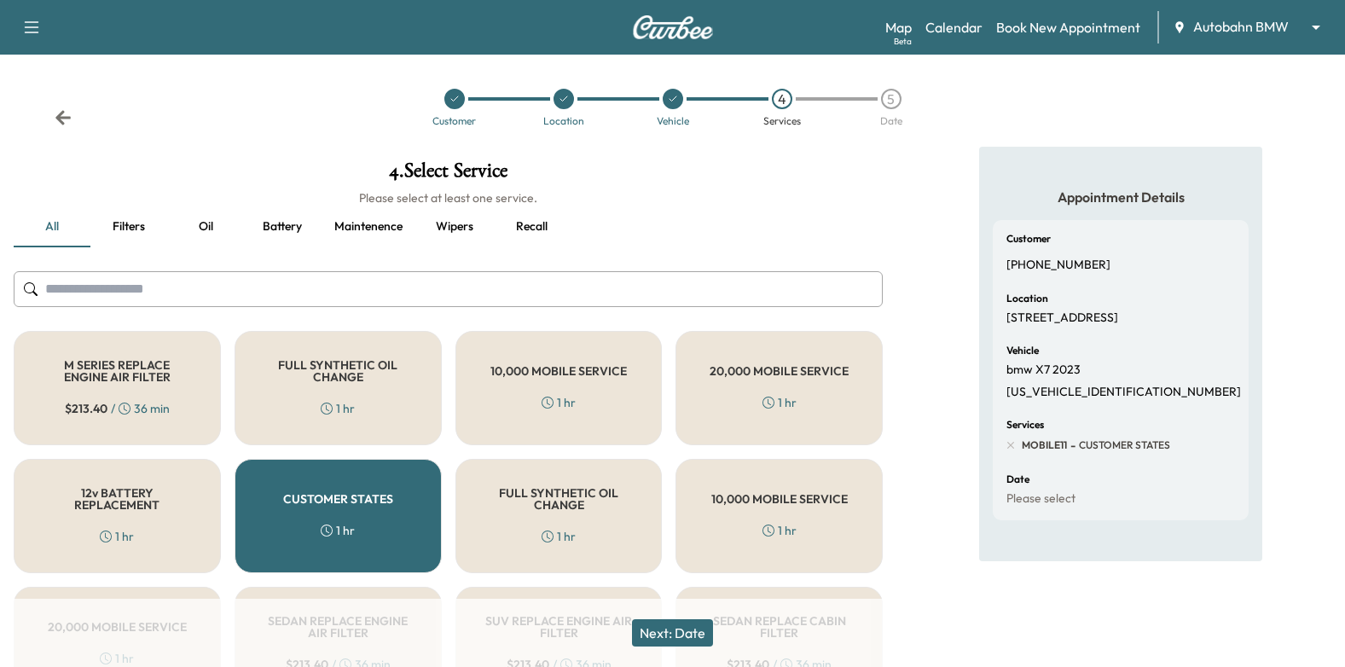
click at [687, 623] on button "Next: Date" at bounding box center [672, 632] width 81 height 27
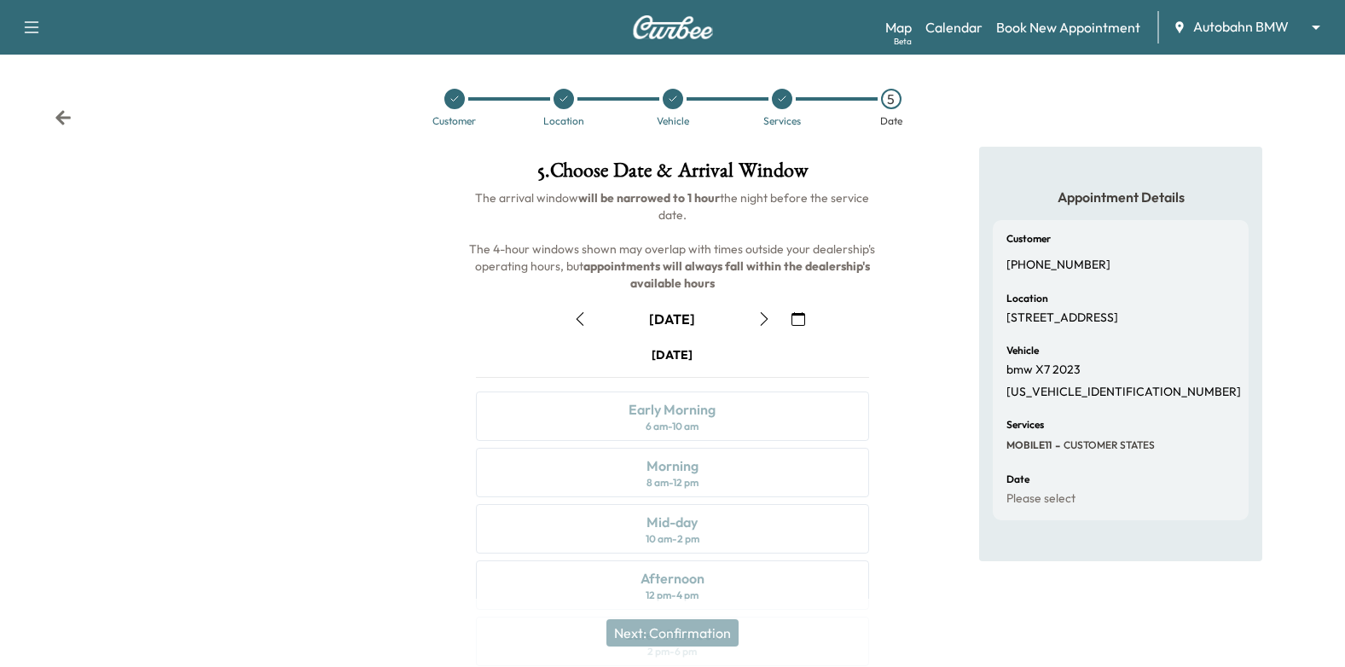
click at [795, 318] on icon "button" at bounding box center [798, 319] width 14 height 14
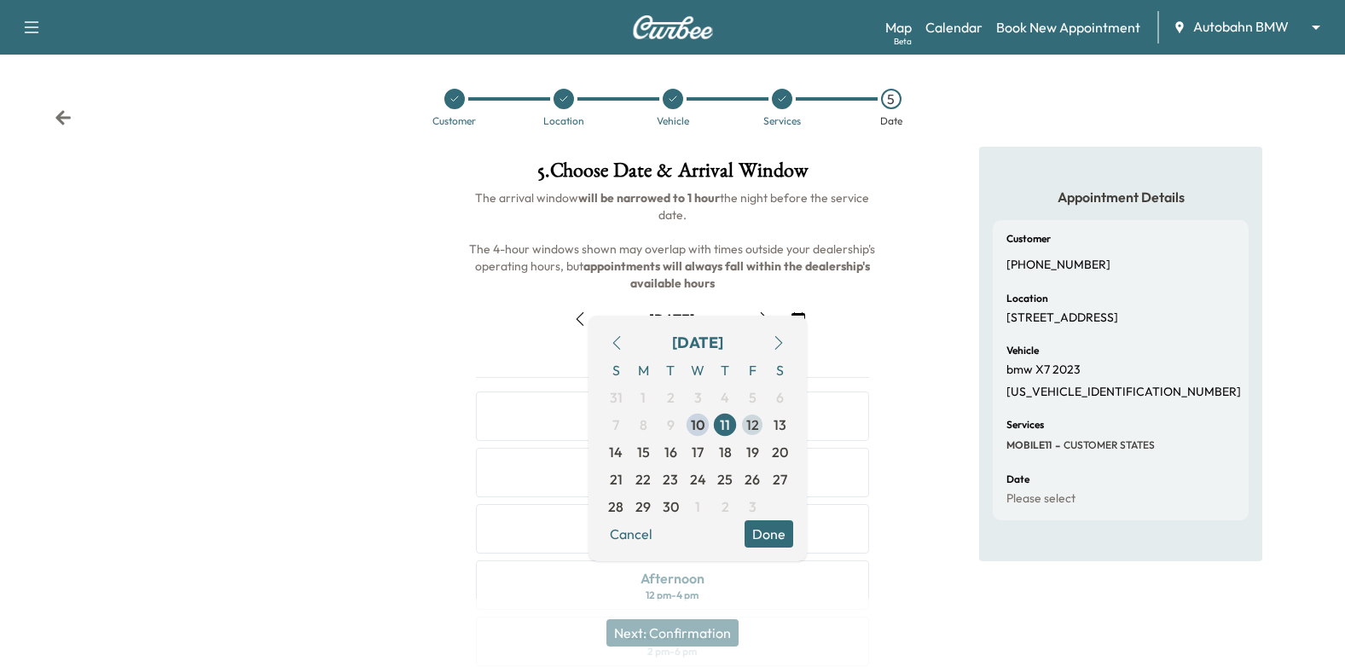
click at [759, 426] on span "12" at bounding box center [751, 424] width 27 height 27
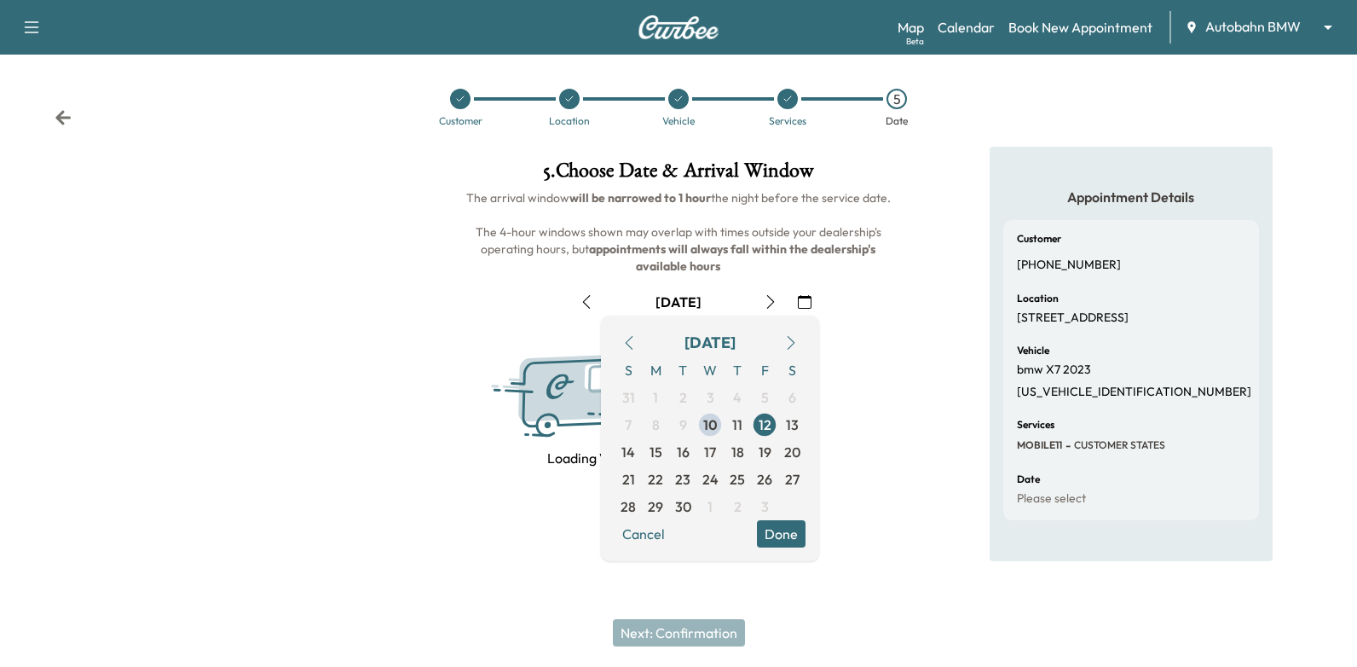
click at [796, 534] on button "Done" at bounding box center [781, 533] width 49 height 27
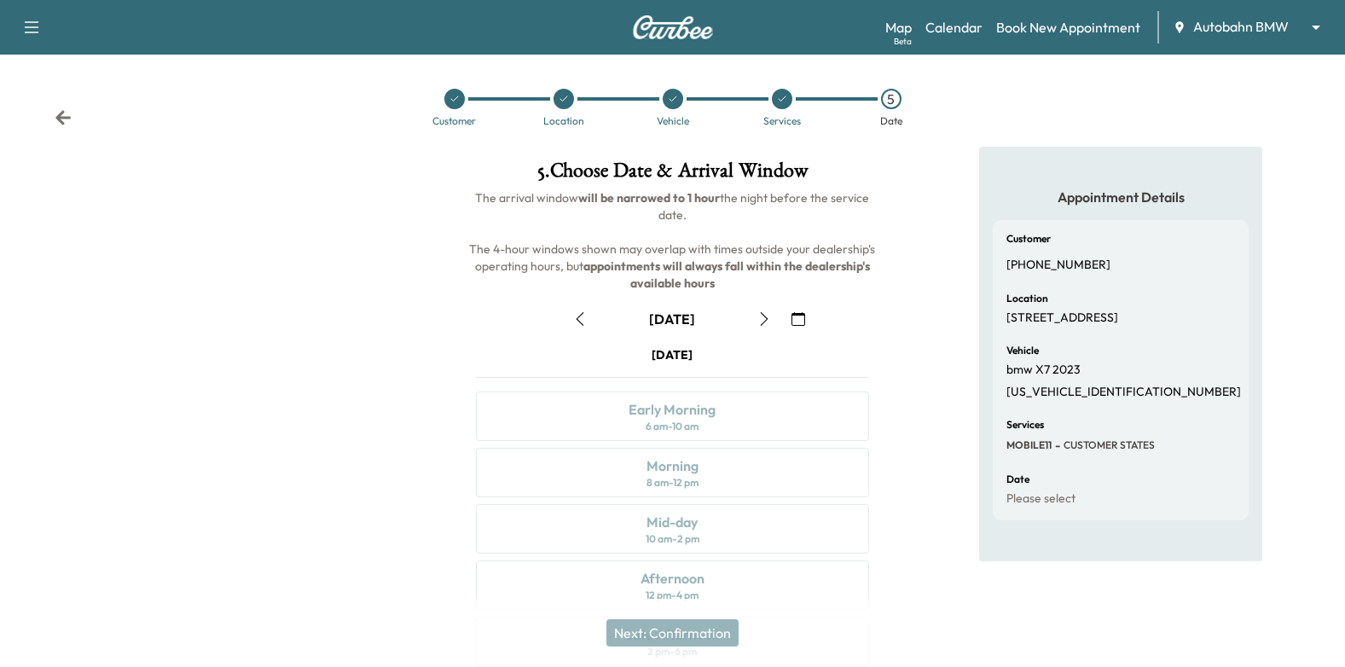
click at [802, 314] on icon "button" at bounding box center [798, 319] width 14 height 14
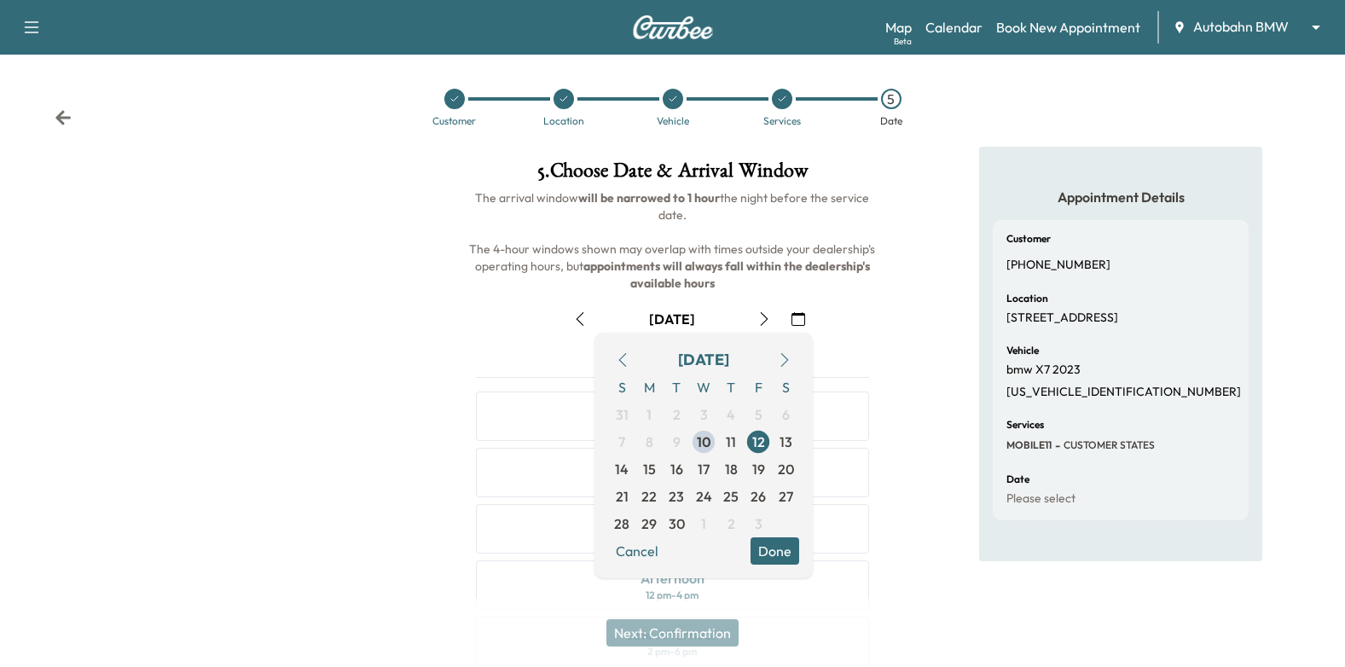
click at [452, 100] on icon at bounding box center [454, 98] width 7 height 5
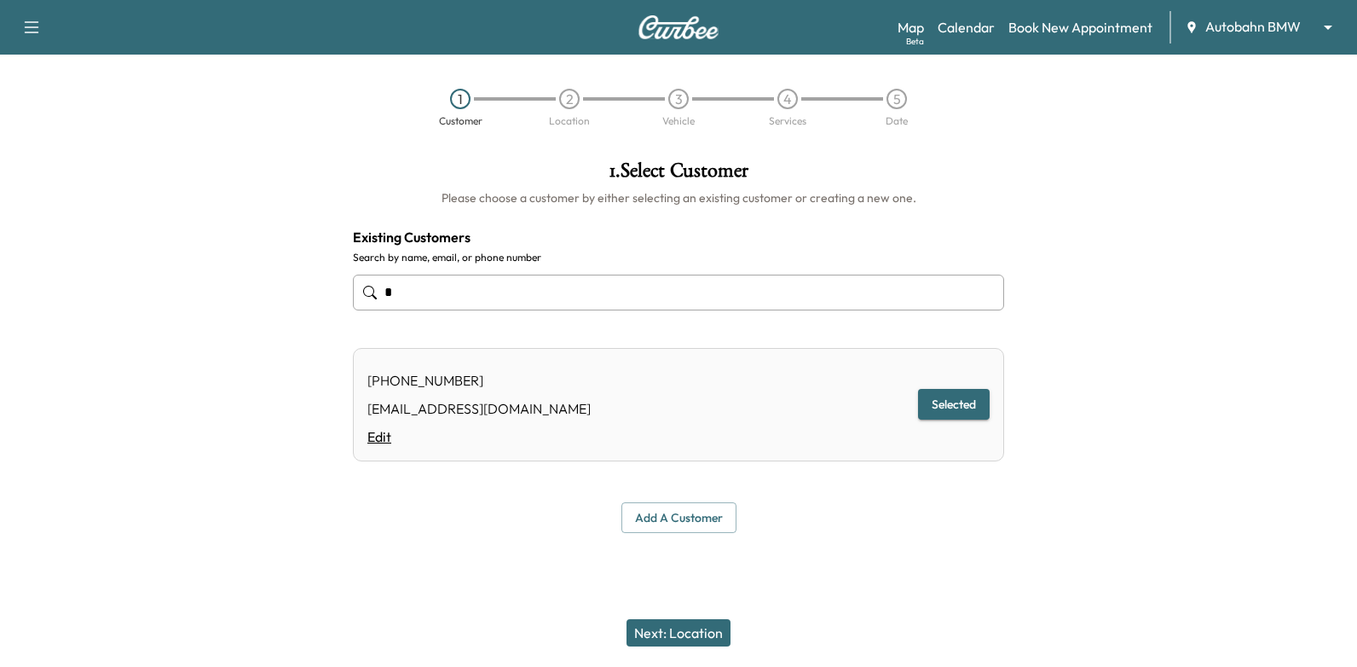
click at [381, 442] on link "Edit" at bounding box center [479, 436] width 223 height 20
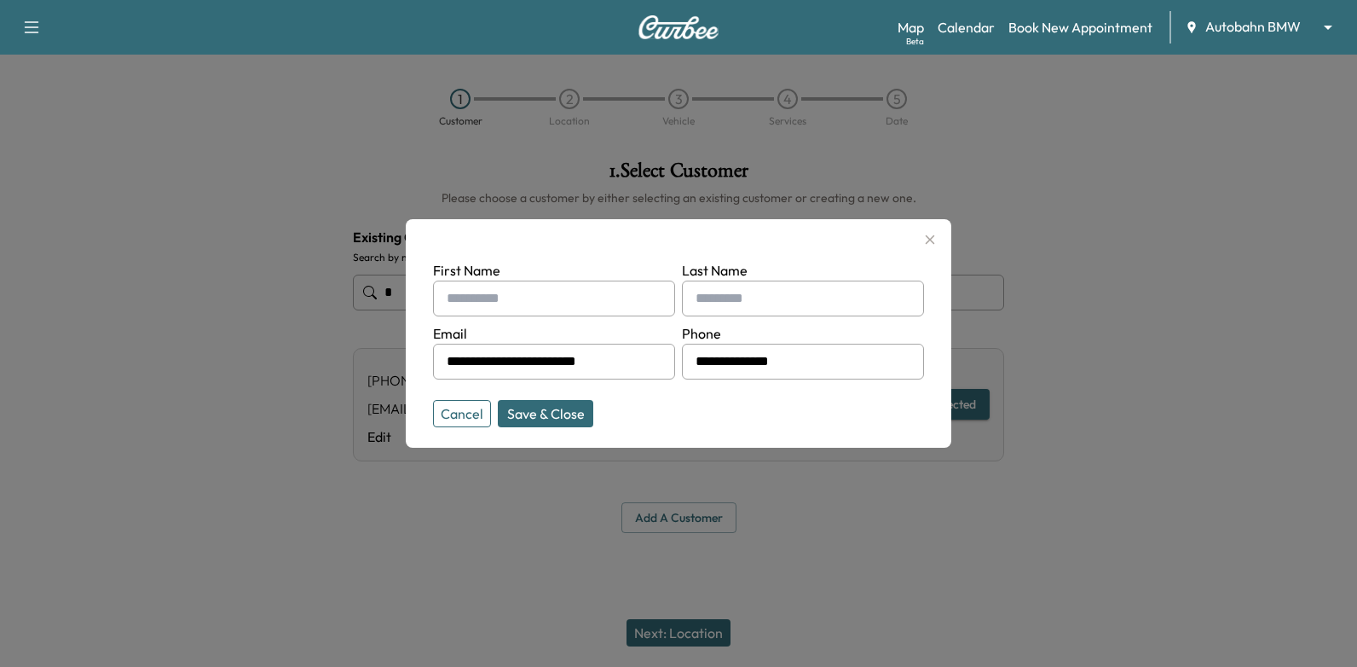
click at [504, 296] on input "text" at bounding box center [554, 299] width 242 height 36
type input "******"
drag, startPoint x: 886, startPoint y: 292, endPoint x: 778, endPoint y: 329, distance: 113.8
click at [778, 329] on form "**********" at bounding box center [678, 340] width 491 height 160
type input "*********"
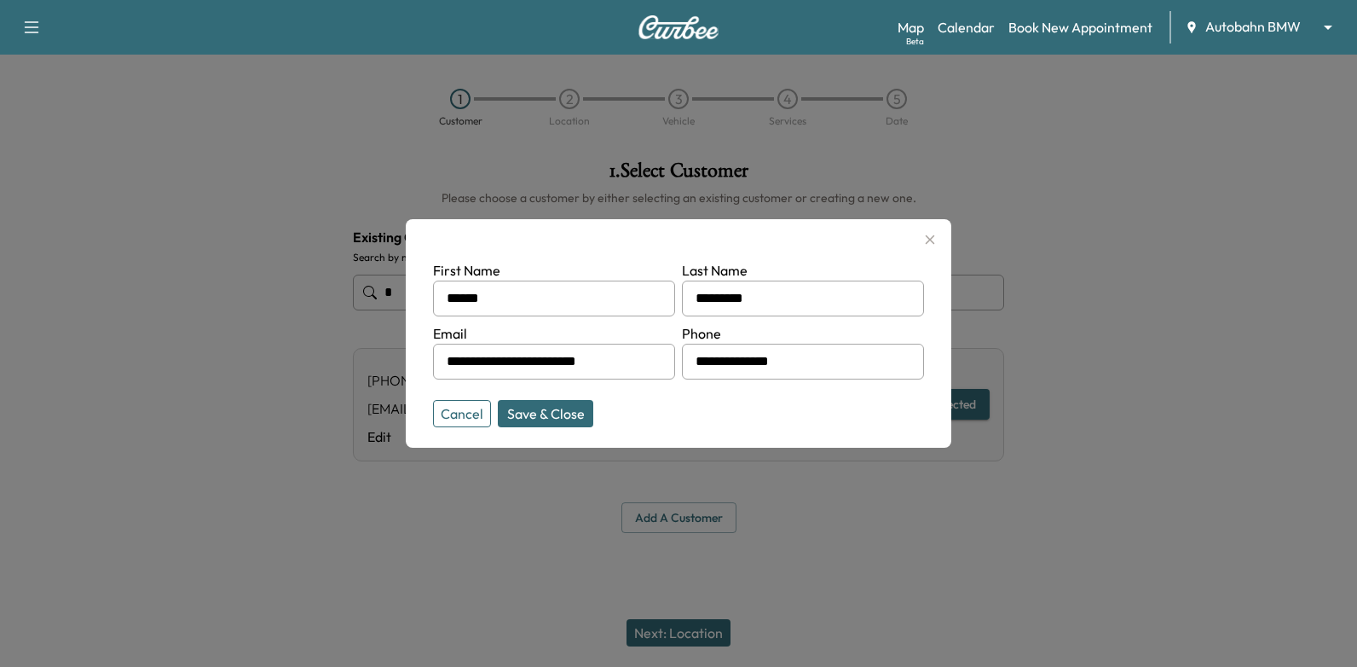
click at [580, 409] on button "Save & Close" at bounding box center [545, 413] width 95 height 27
click at [576, 422] on button "Save & Close" at bounding box center [545, 413] width 95 height 27
click at [573, 413] on div "**********" at bounding box center [678, 404] width 651 height 113
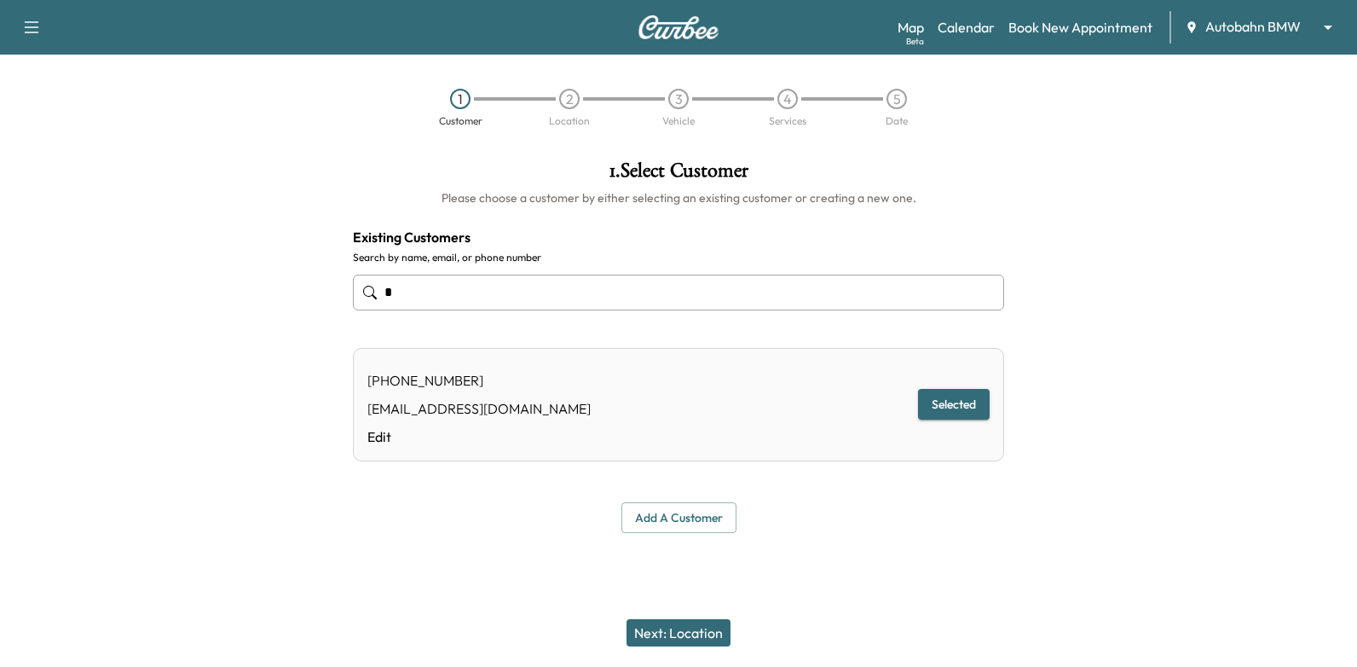
click at [783, 97] on div "4" at bounding box center [788, 99] width 20 height 20
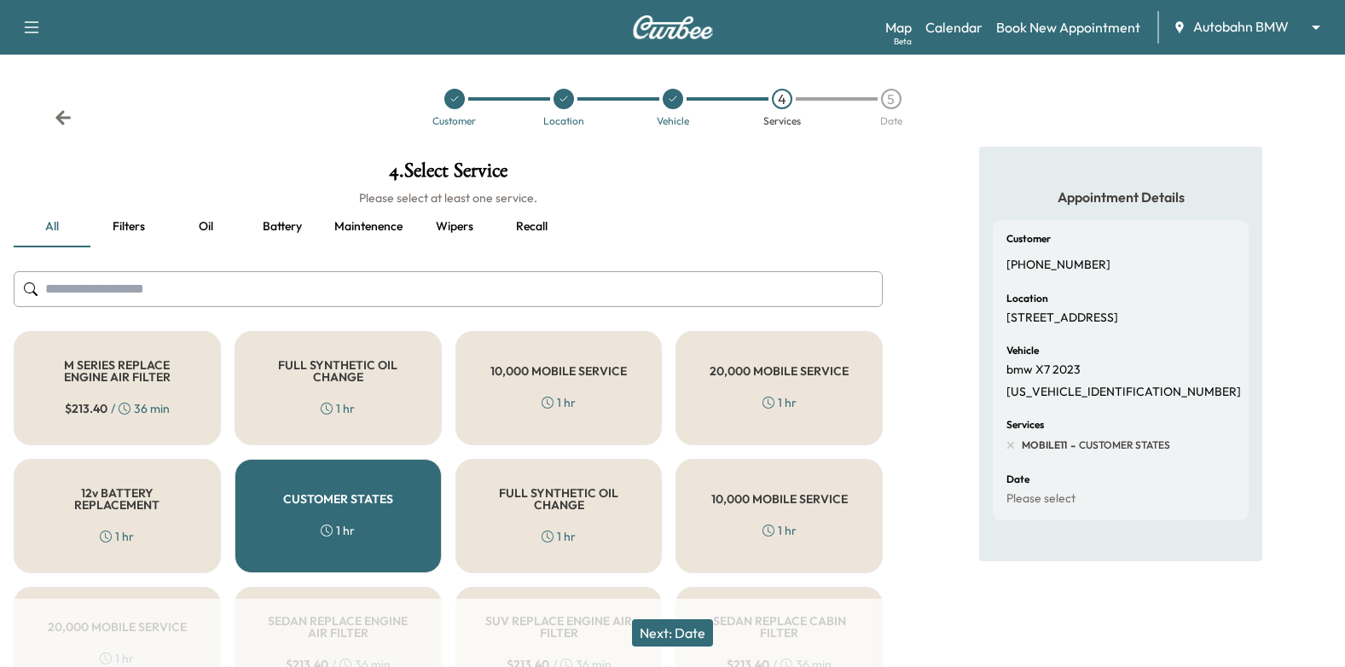
click at [457, 97] on icon at bounding box center [454, 99] width 10 height 10
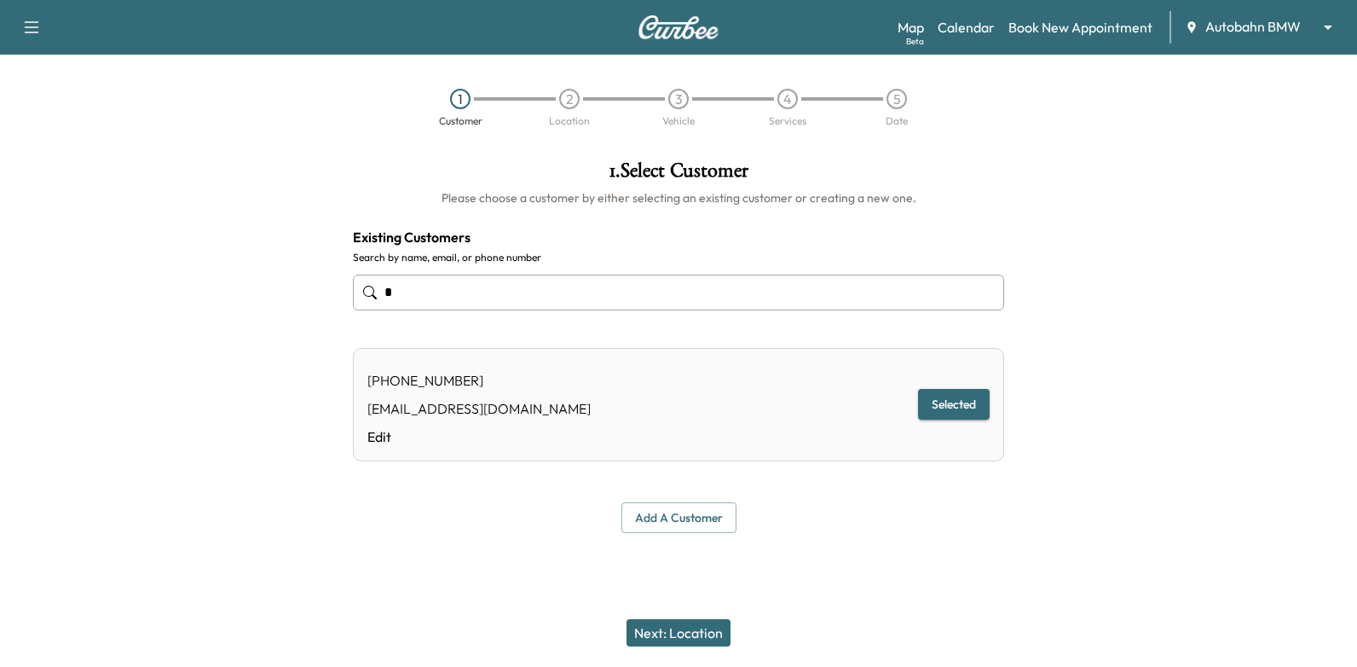
drag, startPoint x: 327, startPoint y: 321, endPoint x: 755, endPoint y: 178, distance: 451.9
click at [327, 320] on div at bounding box center [169, 347] width 339 height 400
click at [1122, 25] on link "Book New Appointment" at bounding box center [1081, 27] width 144 height 20
drag, startPoint x: 681, startPoint y: 539, endPoint x: 683, endPoint y: 529, distance: 10.4
click at [681, 538] on div "**********" at bounding box center [678, 347] width 679 height 400
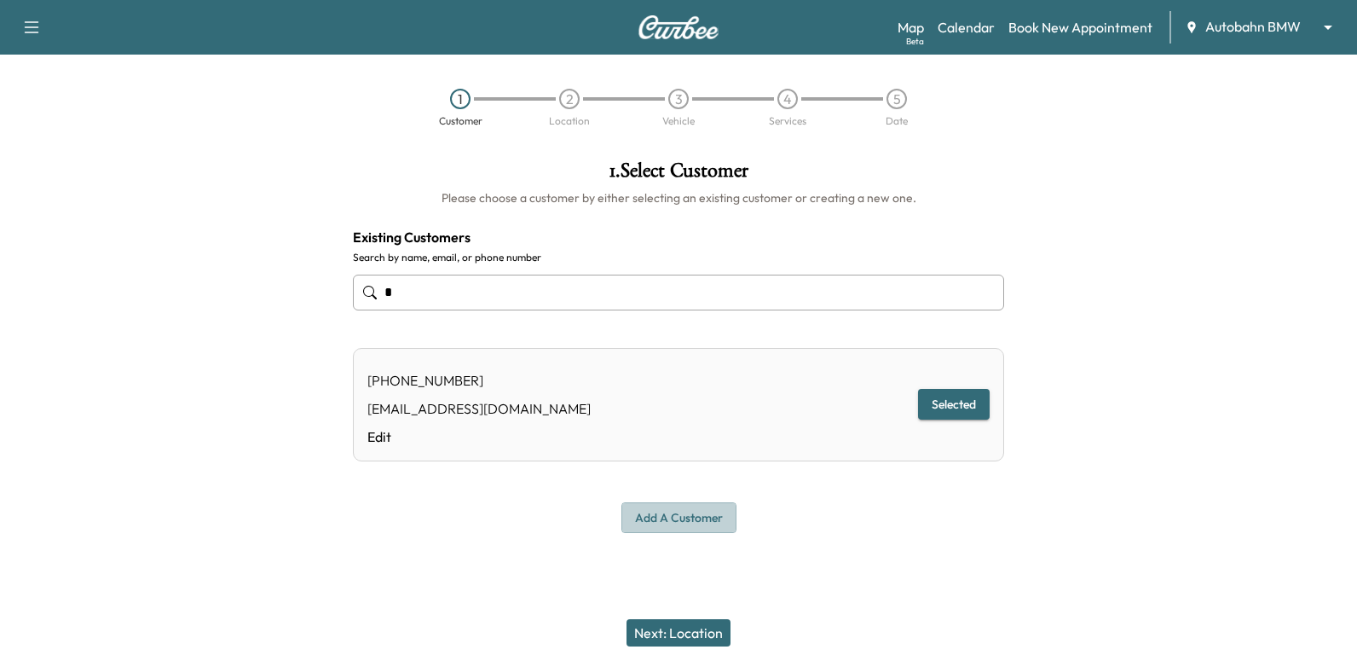
click at [683, 529] on button "Add a customer" at bounding box center [679, 518] width 115 height 32
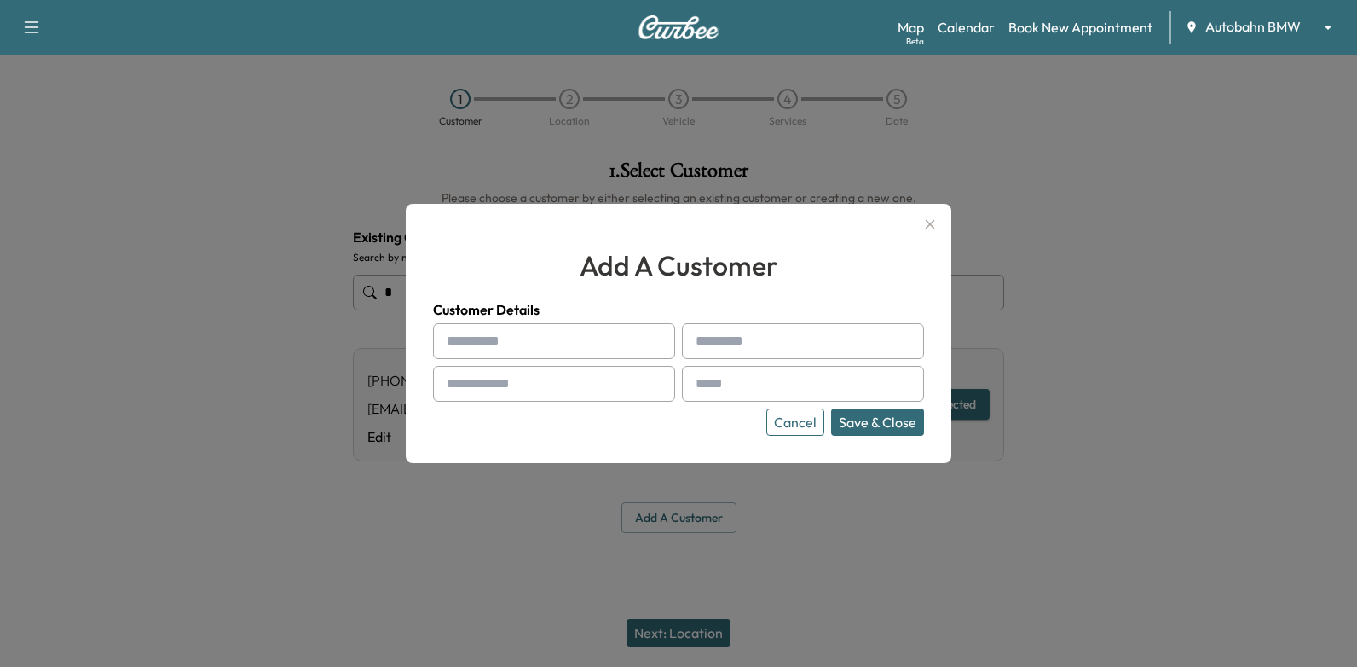
click at [573, 330] on input "text" at bounding box center [554, 341] width 242 height 36
drag, startPoint x: 930, startPoint y: 231, endPoint x: 946, endPoint y: 226, distance: 16.2
click at [930, 229] on icon "button" at bounding box center [930, 224] width 20 height 20
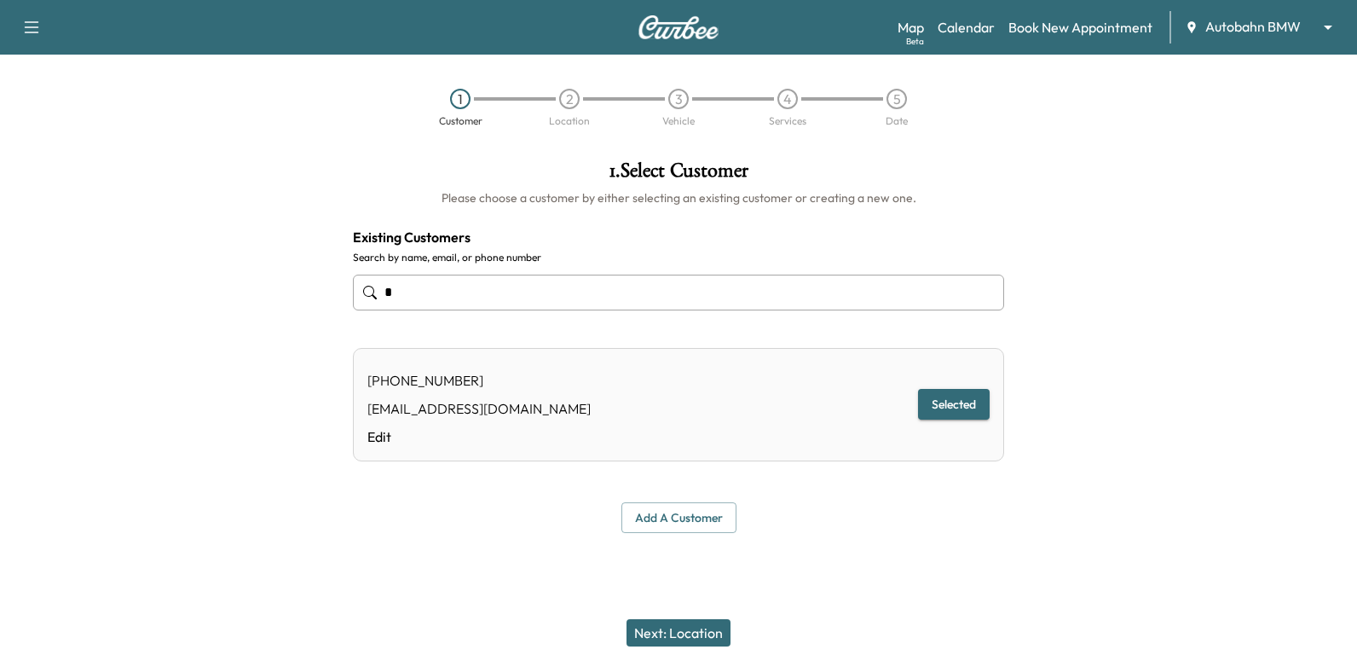
drag, startPoint x: 1069, startPoint y: 206, endPoint x: 1034, endPoint y: 168, distance: 51.9
click at [1068, 201] on div at bounding box center [1187, 347] width 339 height 400
click at [981, 37] on link "Calendar" at bounding box center [966, 27] width 57 height 20
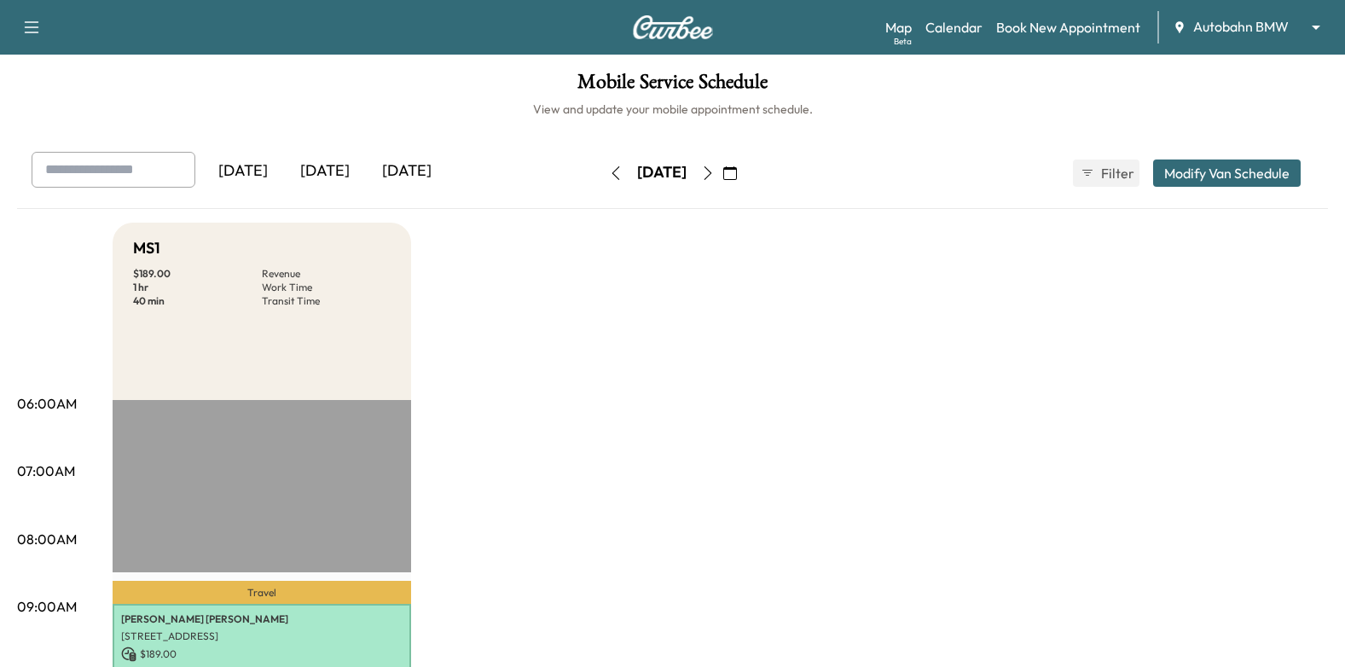
click at [737, 171] on icon "button" at bounding box center [730, 173] width 14 height 14
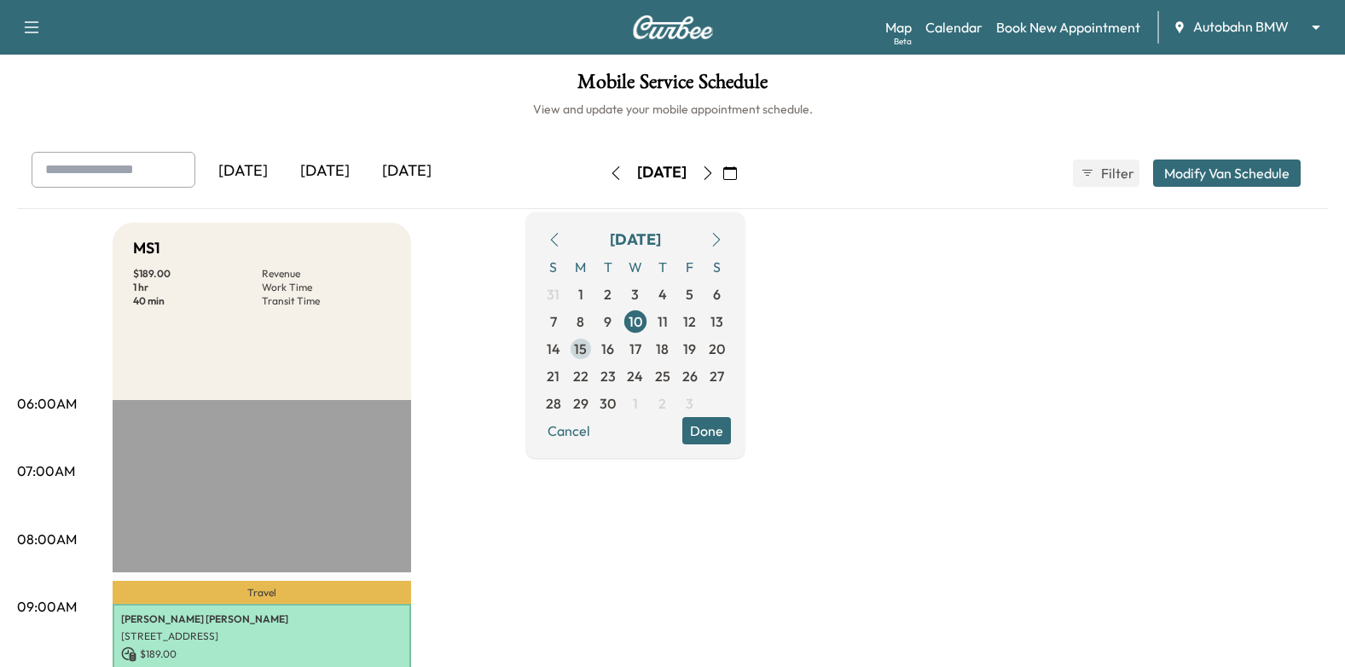
click at [587, 351] on span "15" at bounding box center [580, 349] width 13 height 20
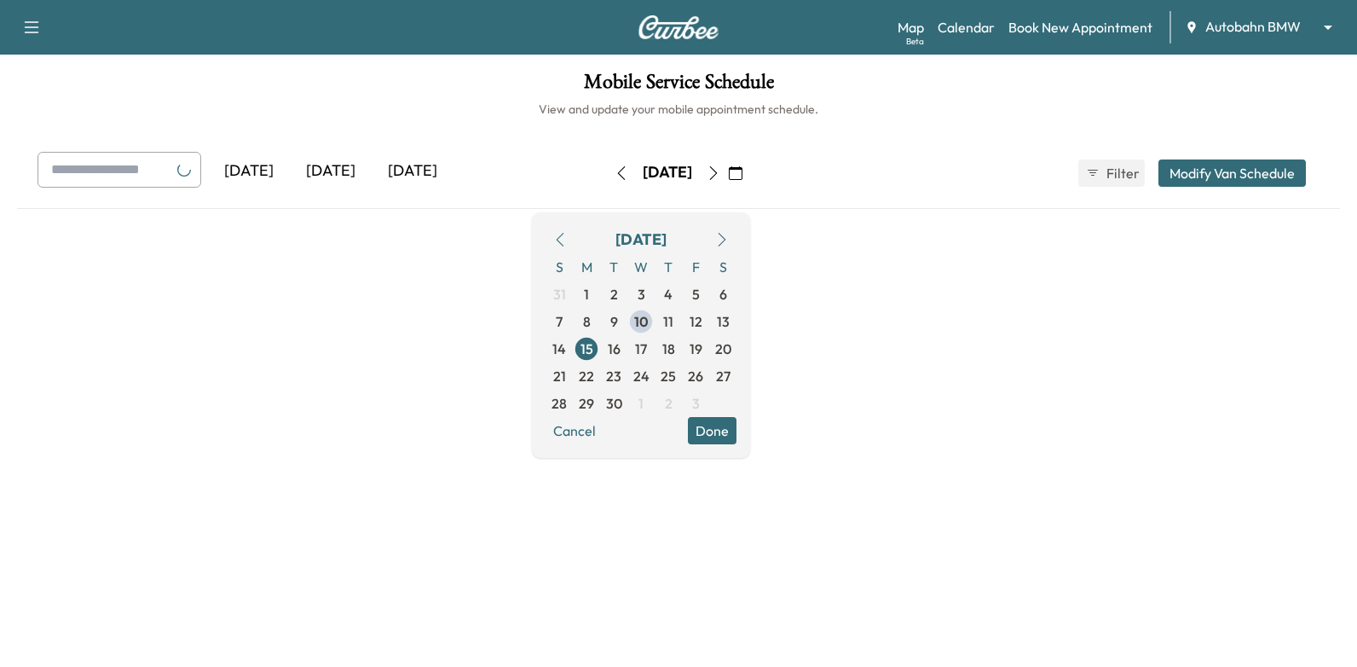
click at [737, 429] on button "Done" at bounding box center [712, 430] width 49 height 27
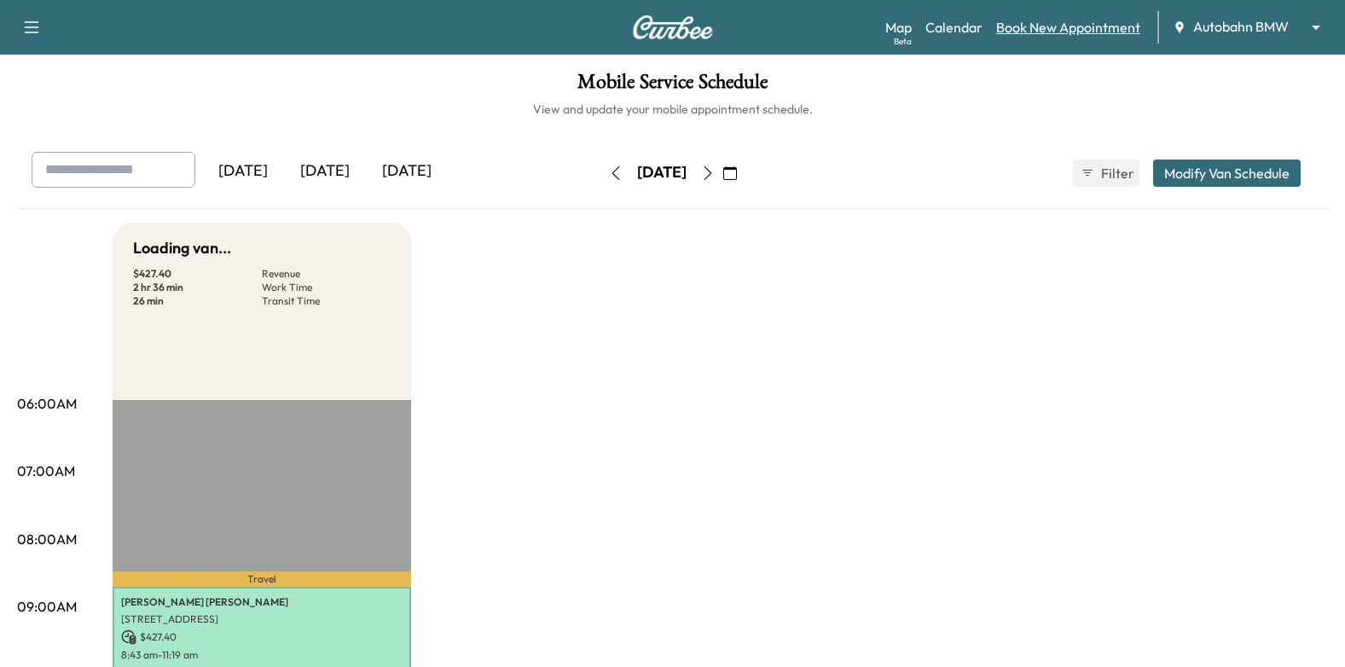
click at [1043, 27] on link "Book New Appointment" at bounding box center [1068, 27] width 144 height 20
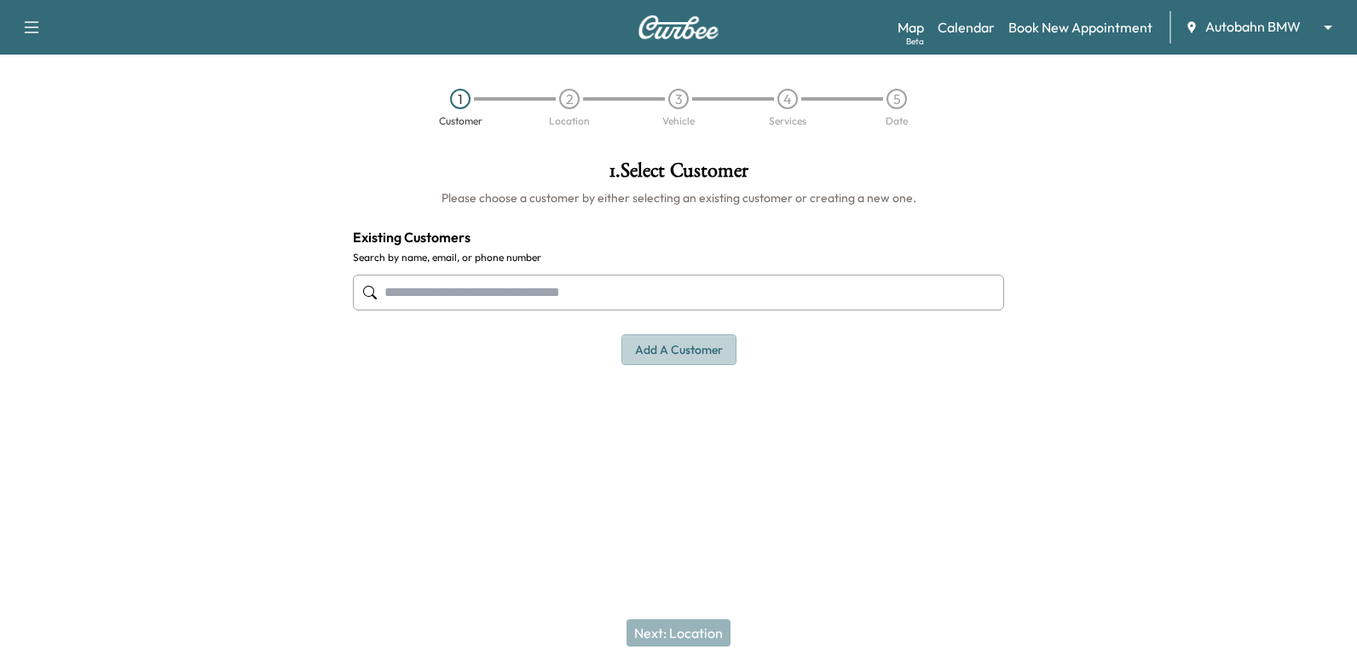
click at [679, 339] on button "Add a customer" at bounding box center [679, 350] width 115 height 32
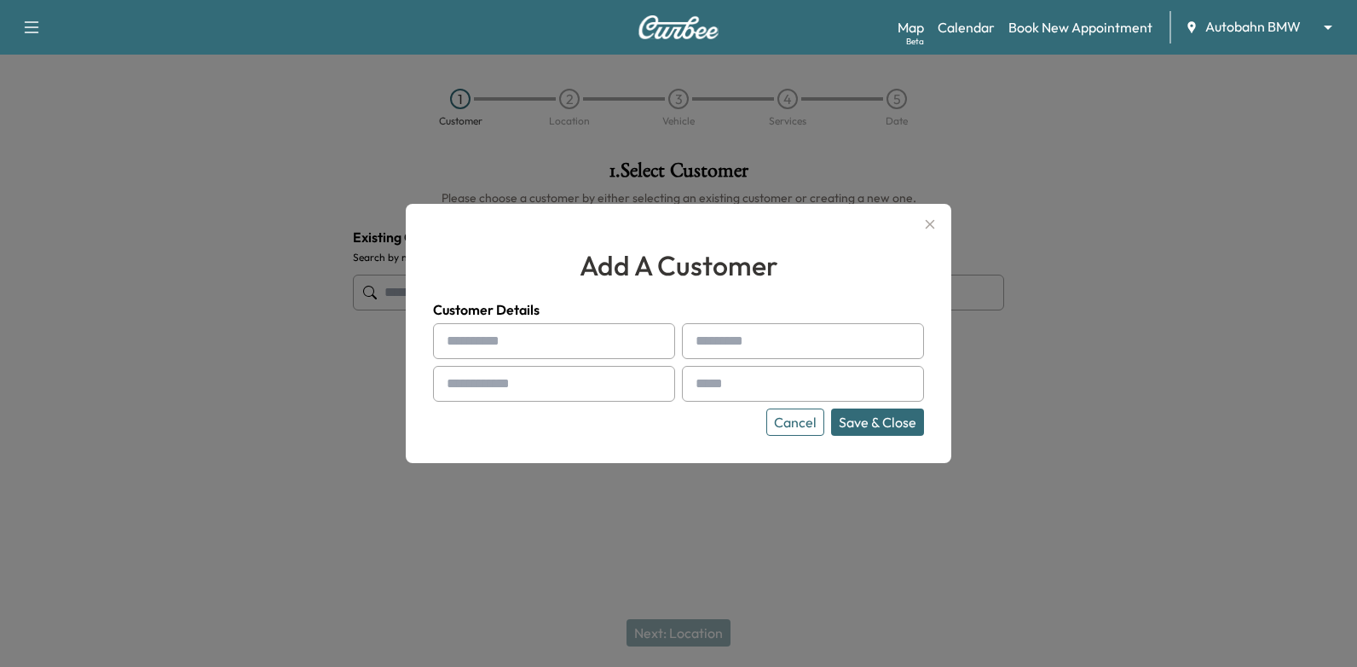
click at [566, 329] on input "text" at bounding box center [554, 341] width 242 height 36
type input "******"
type input "*********"
click at [601, 385] on input "text" at bounding box center [554, 384] width 242 height 36
type input "**********"
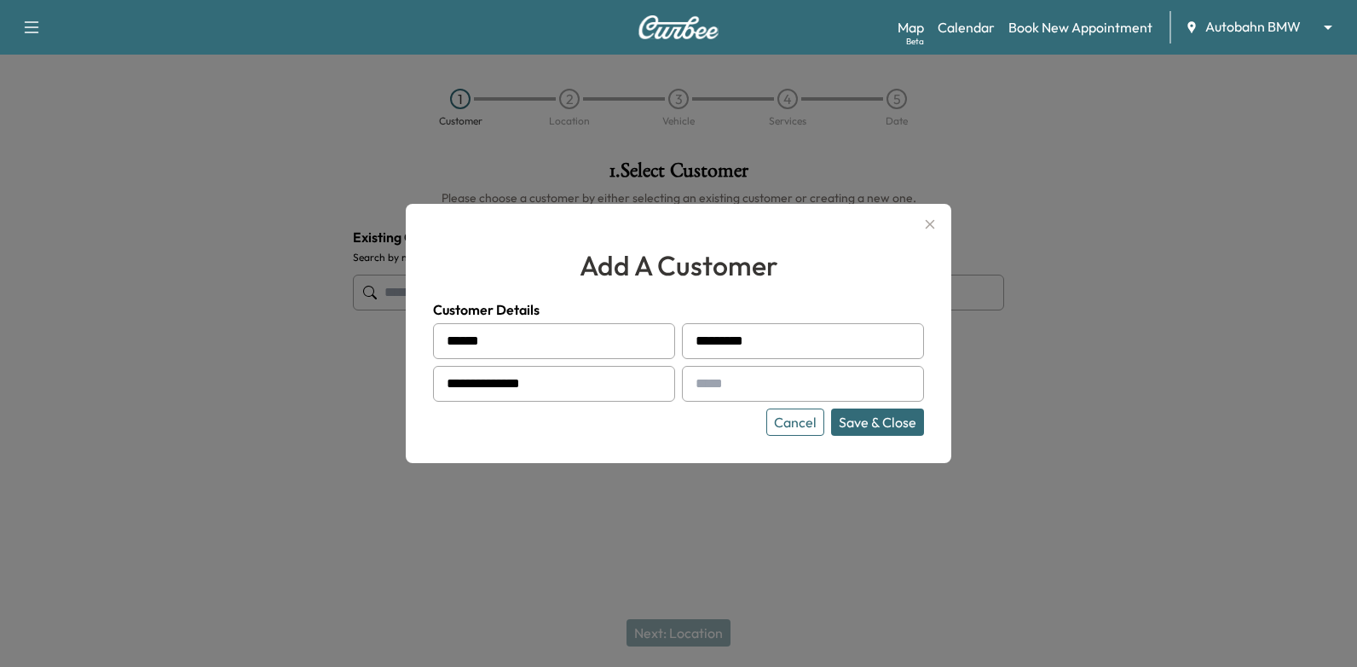
drag, startPoint x: 732, startPoint y: 364, endPoint x: 715, endPoint y: 380, distance: 24.1
paste input "**********"
type input "**********"
click at [895, 413] on button "Save & Close" at bounding box center [877, 421] width 93 height 27
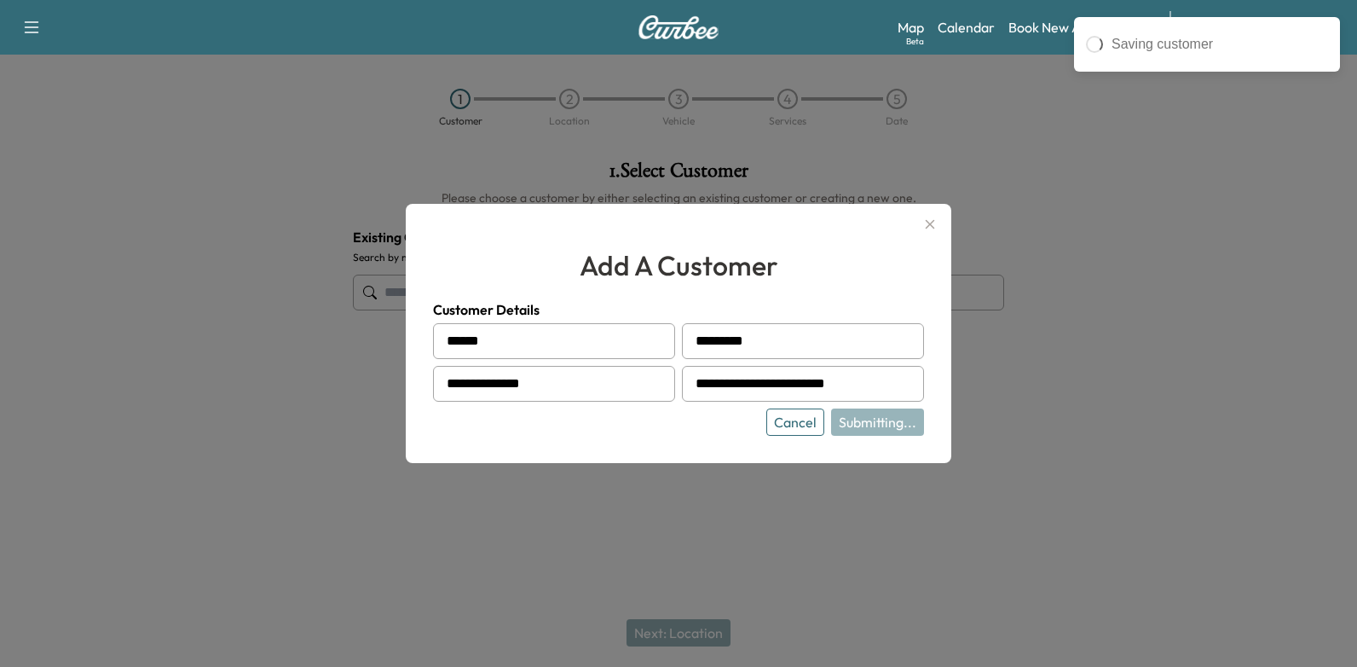
type input "**********"
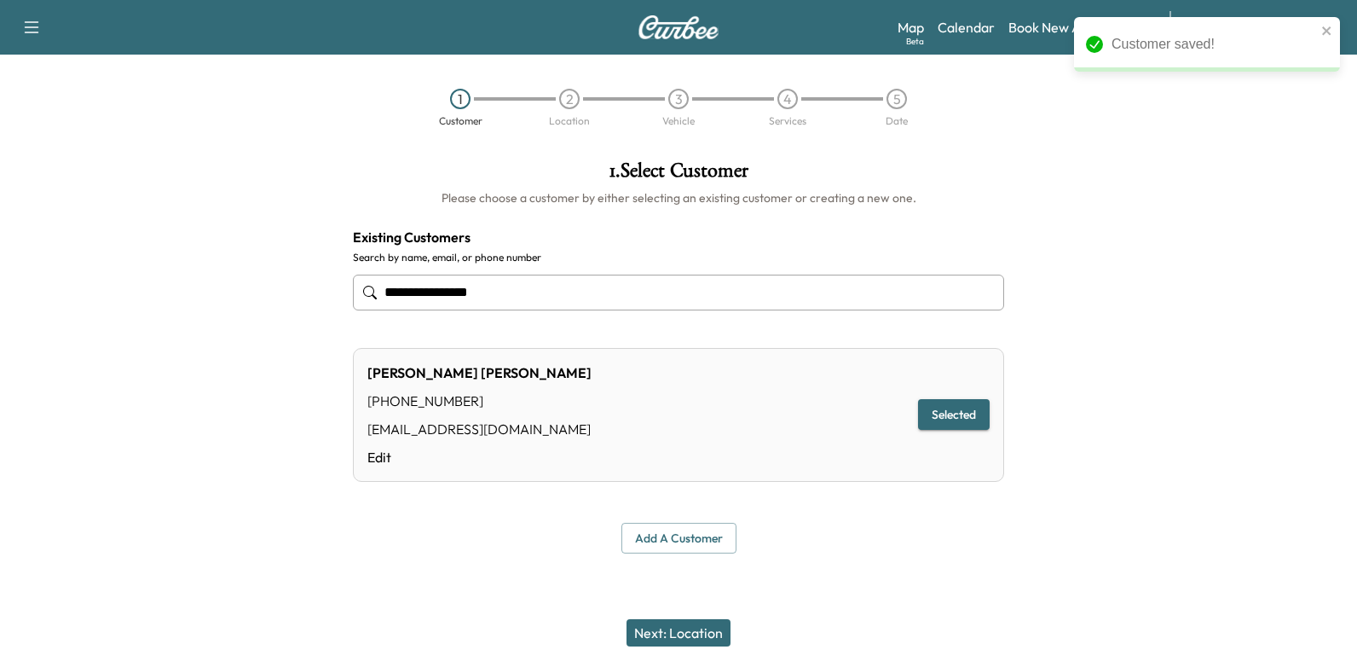
click at [686, 635] on button "Next: Location" at bounding box center [679, 632] width 104 height 27
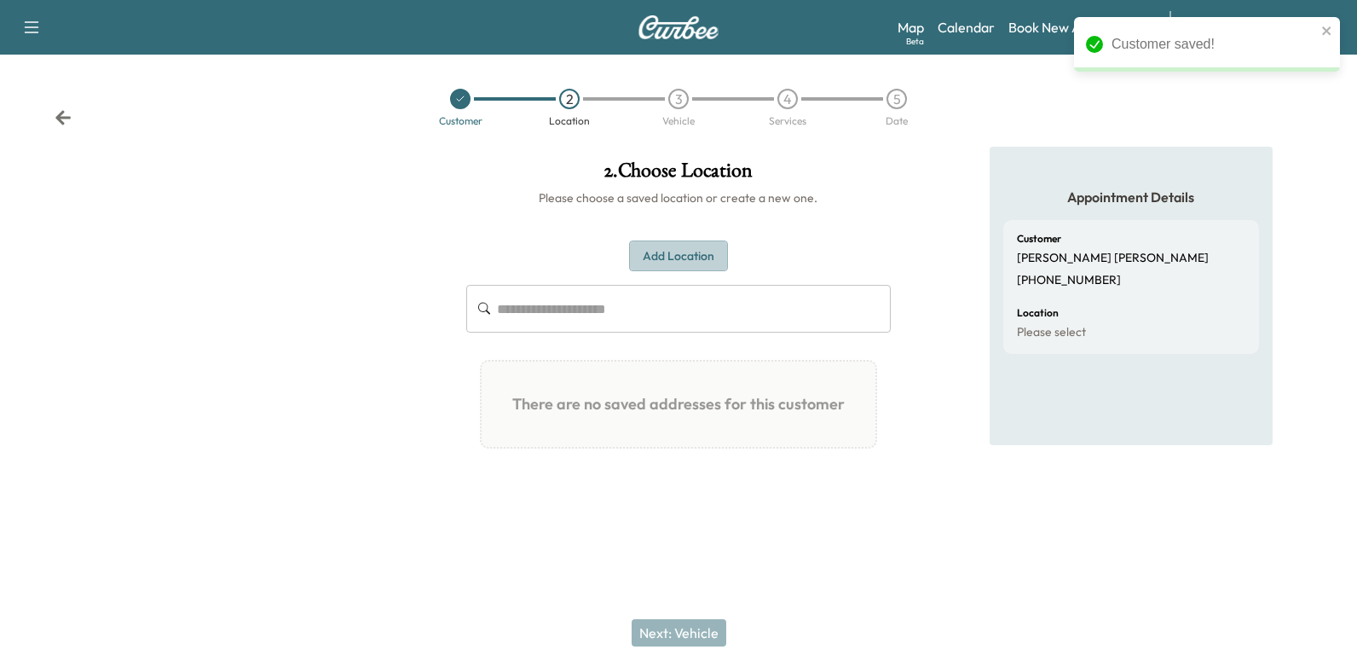
click at [707, 264] on button "Add Location" at bounding box center [678, 256] width 99 height 32
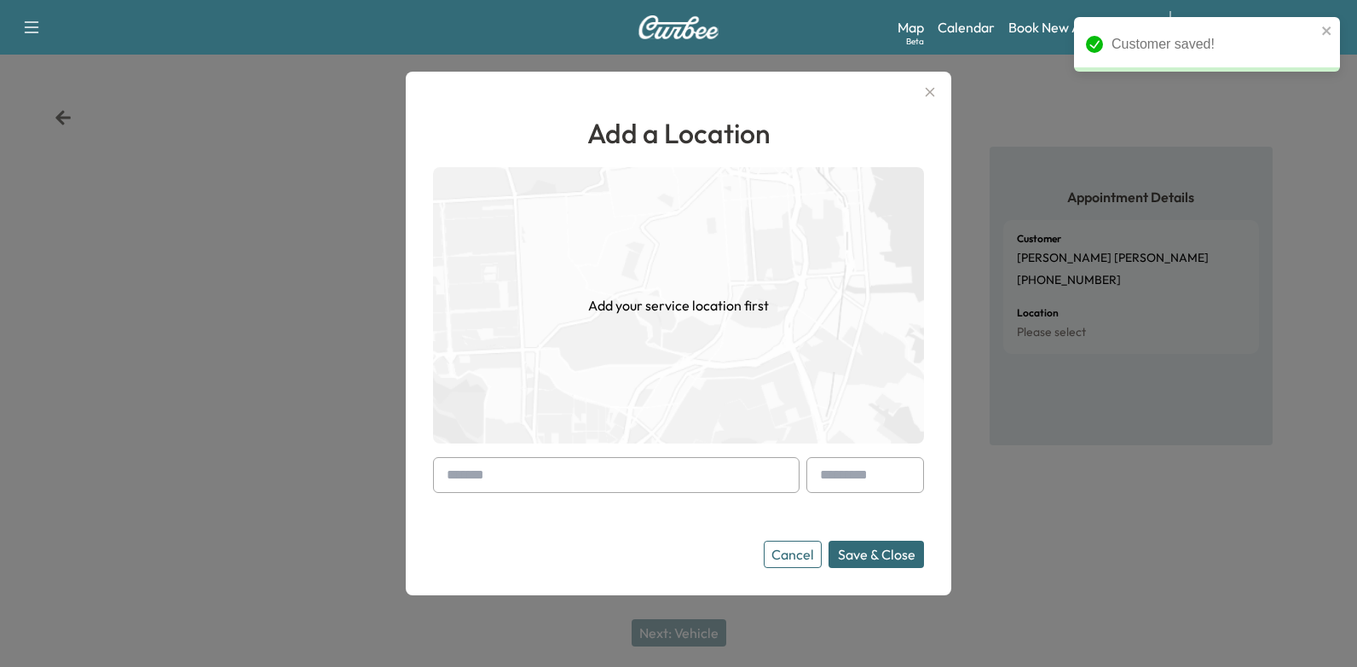
paste input "**********"
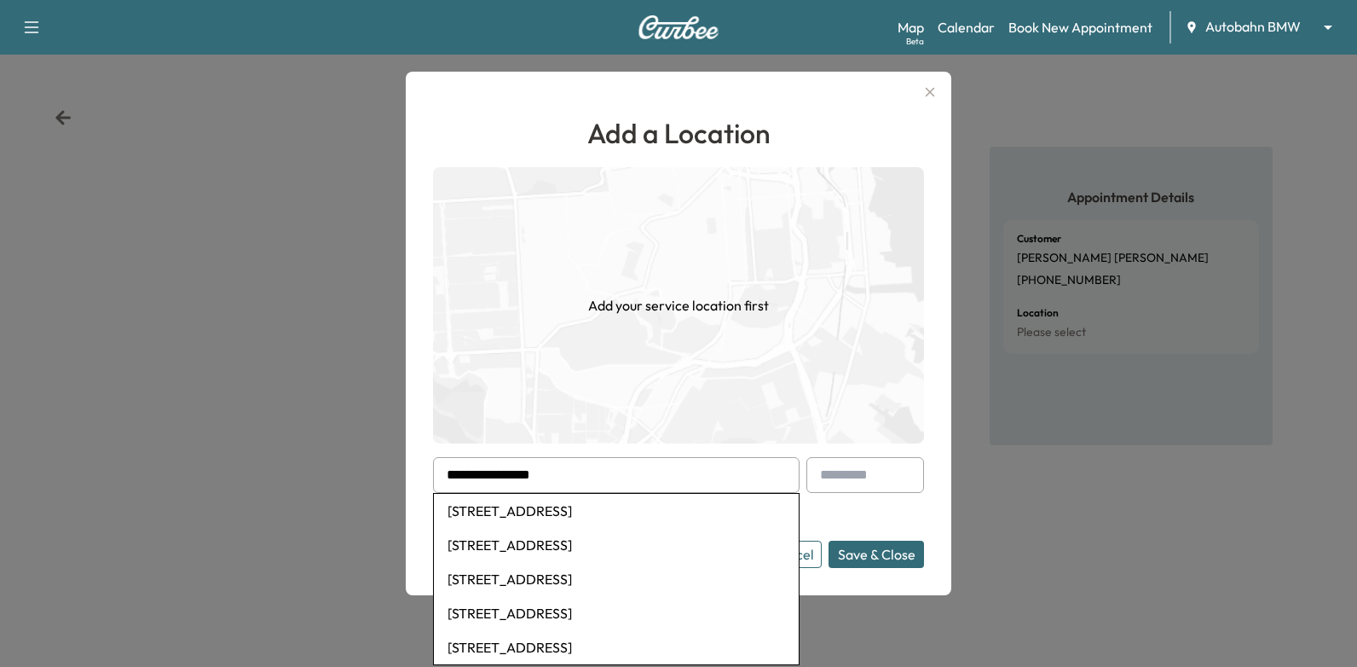
click at [677, 516] on li "[STREET_ADDRESS]" at bounding box center [616, 511] width 365 height 34
type input "**********"
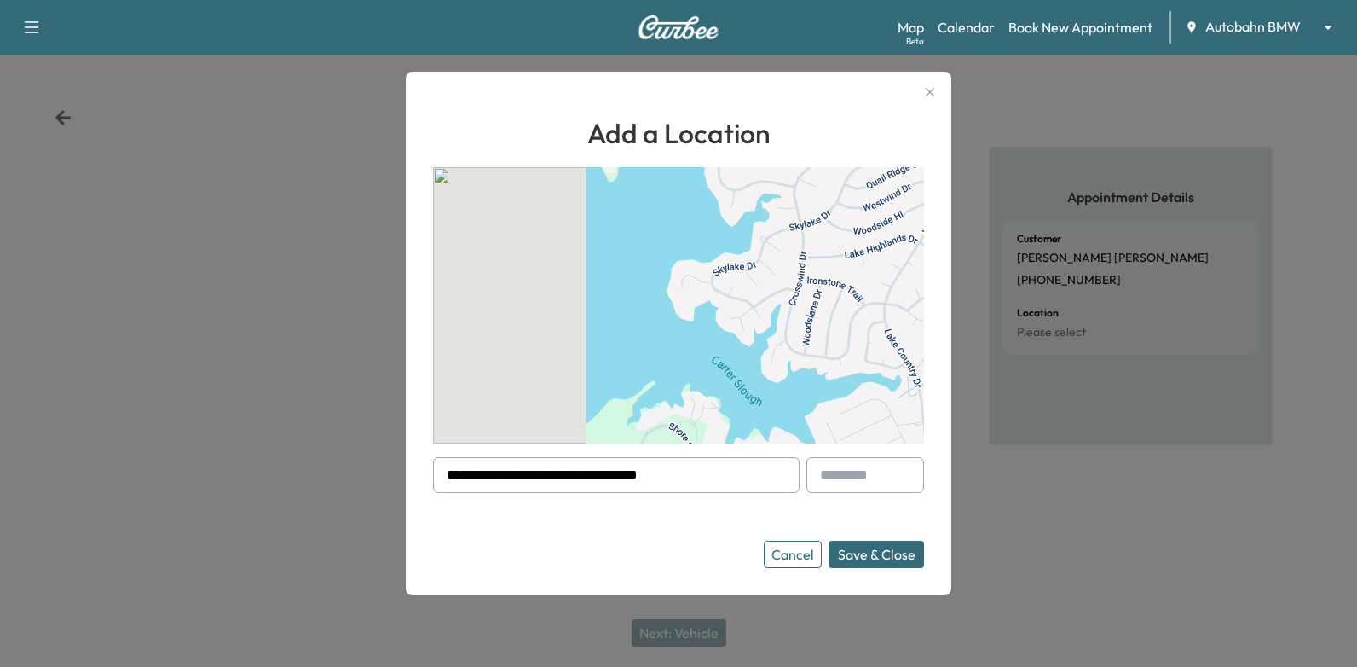
click at [920, 551] on button "Save & Close" at bounding box center [876, 554] width 95 height 27
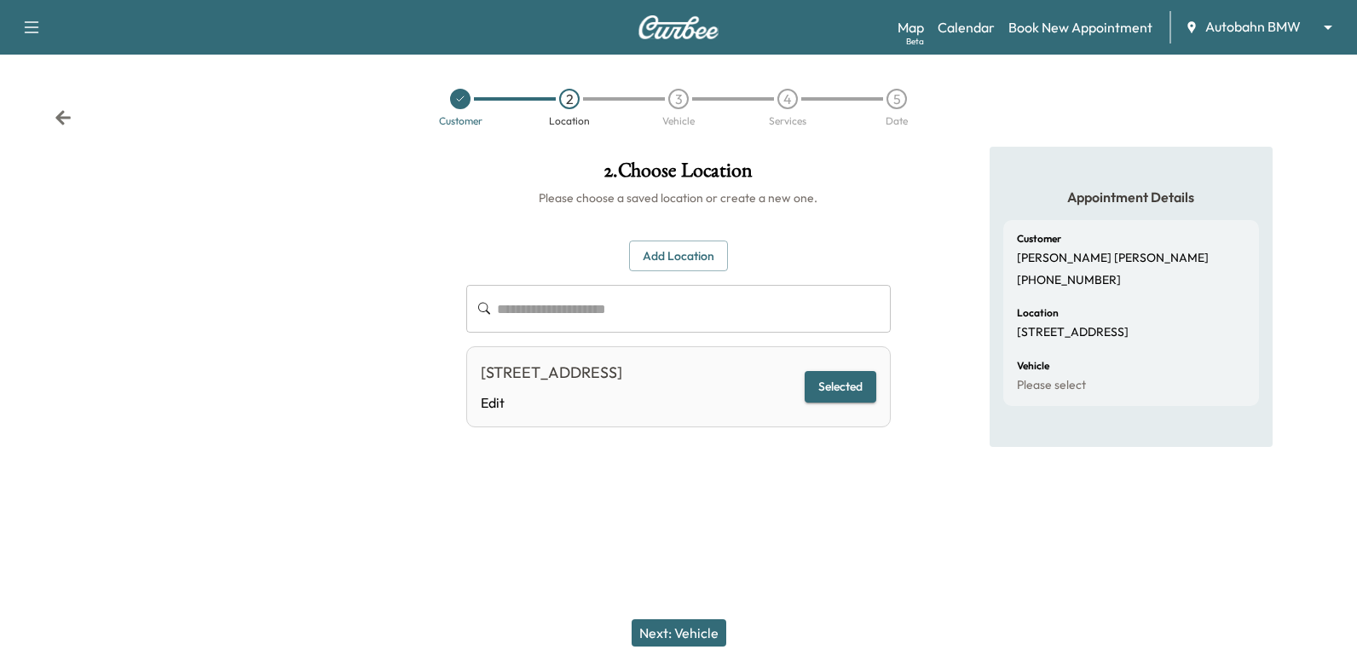
click at [680, 625] on button "Next: Vehicle" at bounding box center [679, 632] width 95 height 27
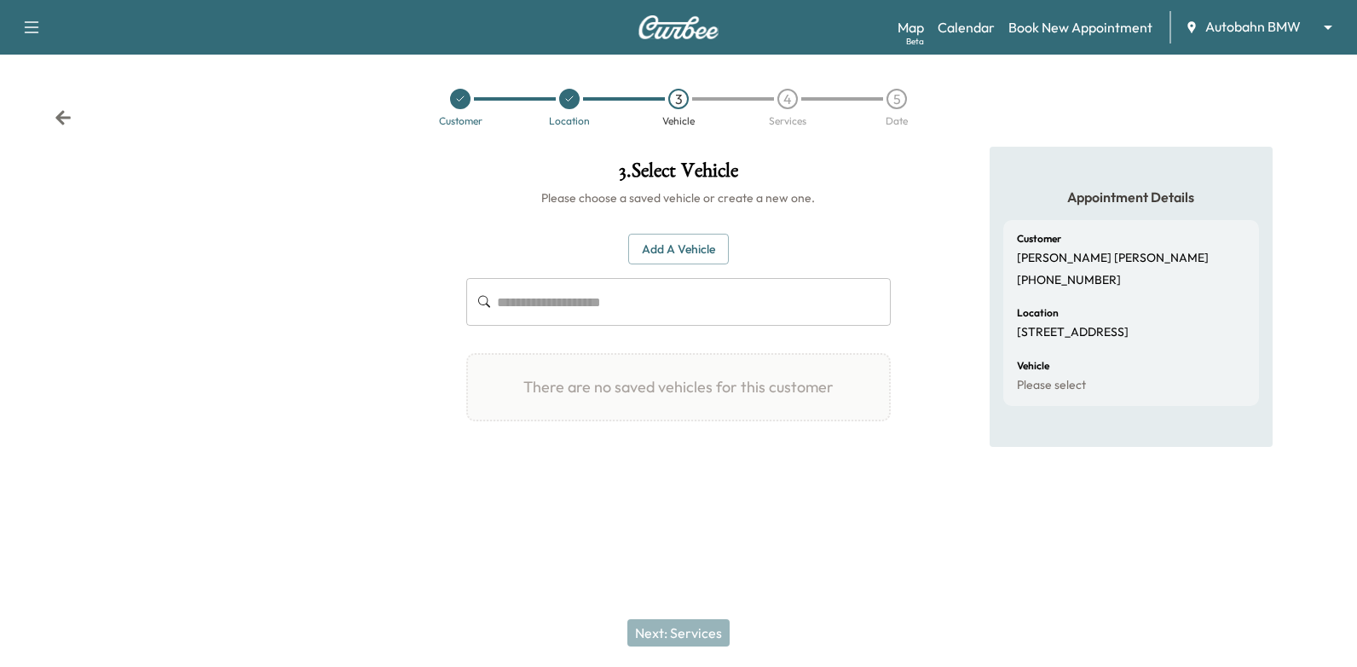
click at [706, 241] on button "Add a Vehicle" at bounding box center [678, 250] width 101 height 32
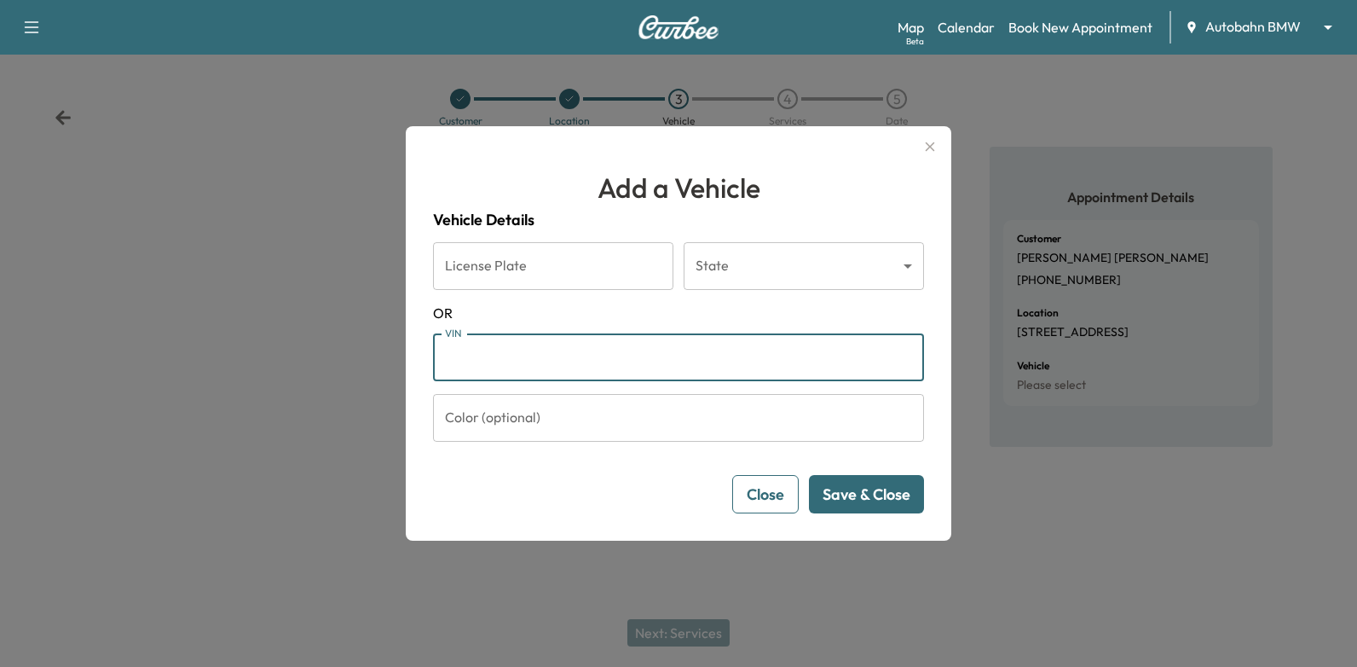
paste input "**********"
type input "**********"
click at [888, 503] on button "Save & Close" at bounding box center [866, 494] width 115 height 38
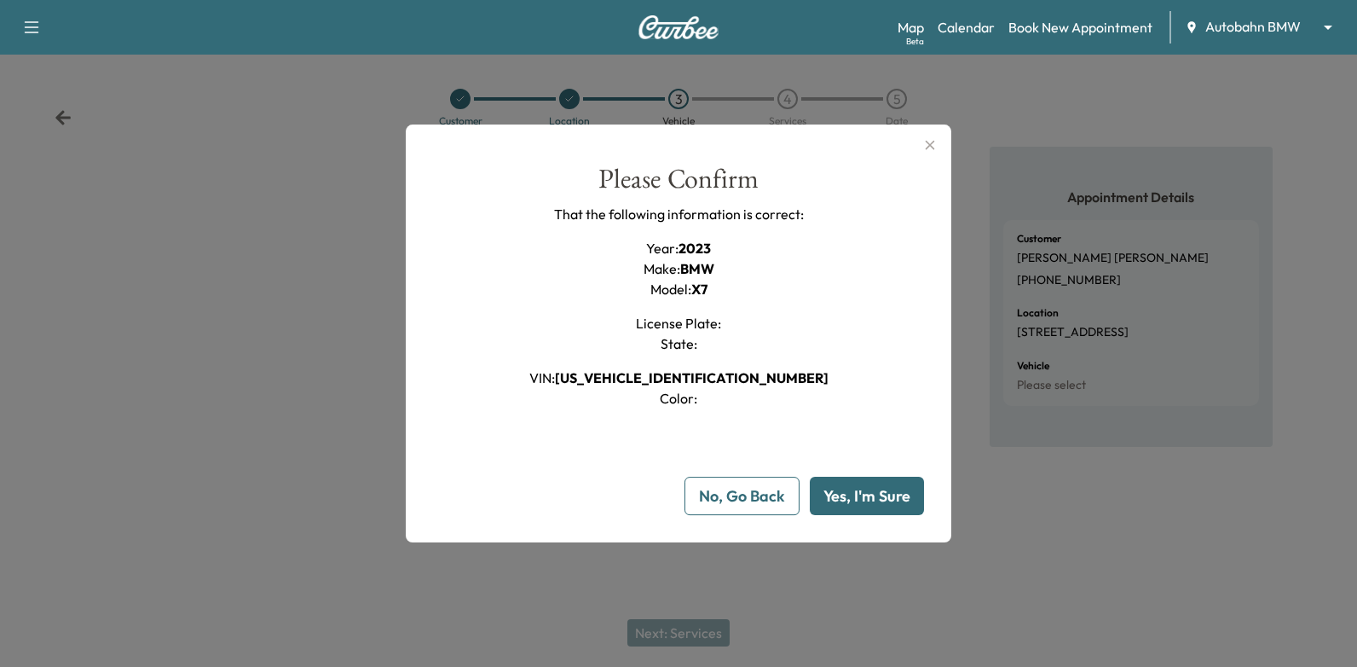
click at [877, 503] on button "Yes, I'm Sure" at bounding box center [867, 496] width 114 height 38
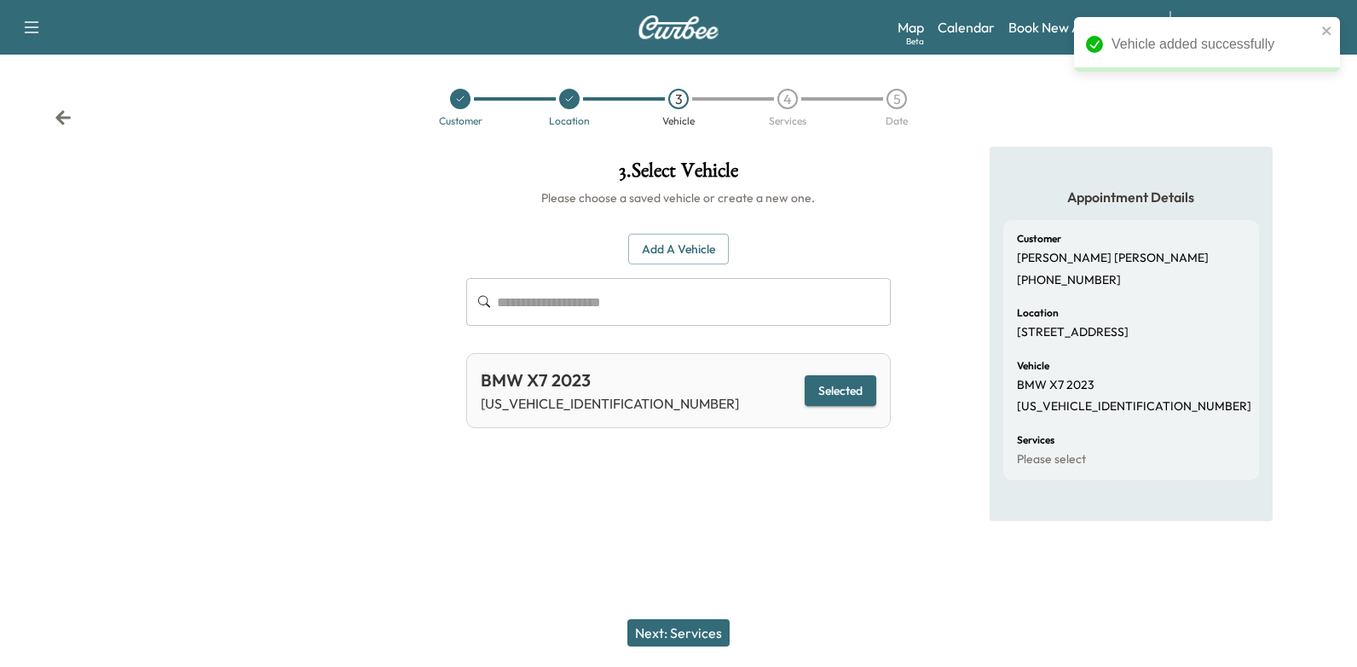
click at [688, 629] on button "Next: Services" at bounding box center [679, 632] width 102 height 27
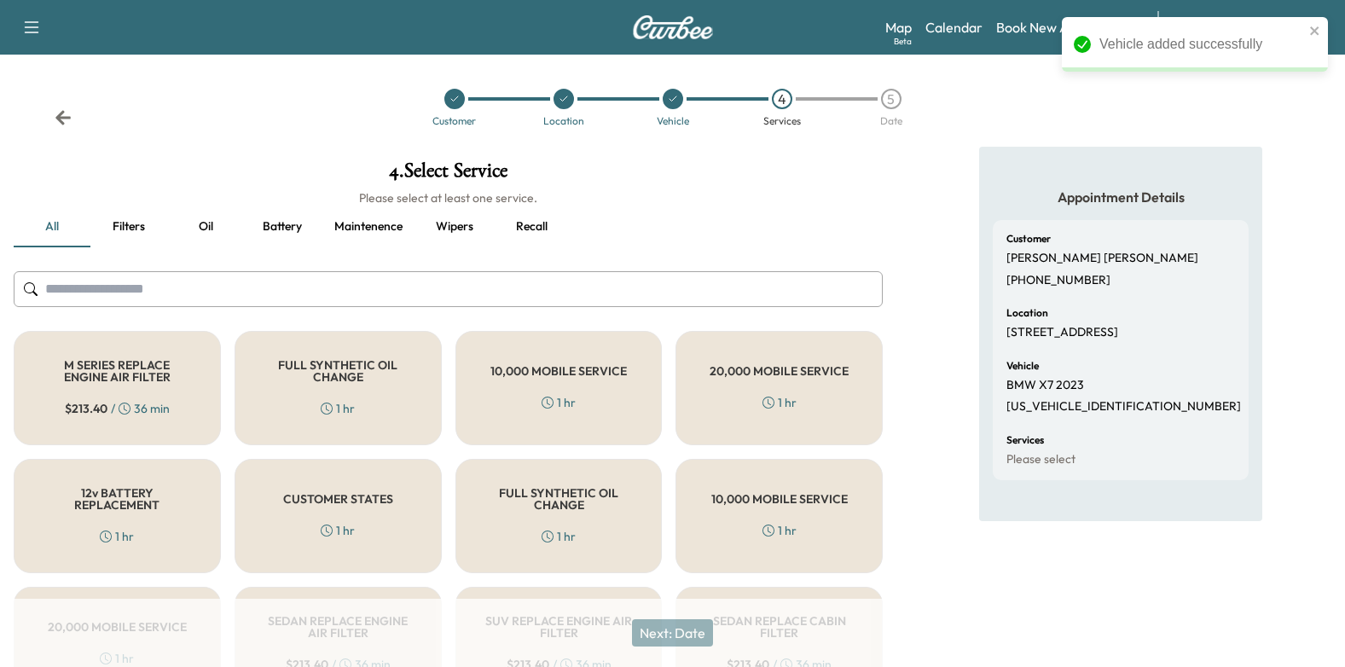
click at [377, 374] on h5 "FULL SYNTHETIC OIL CHANGE" at bounding box center [338, 371] width 151 height 24
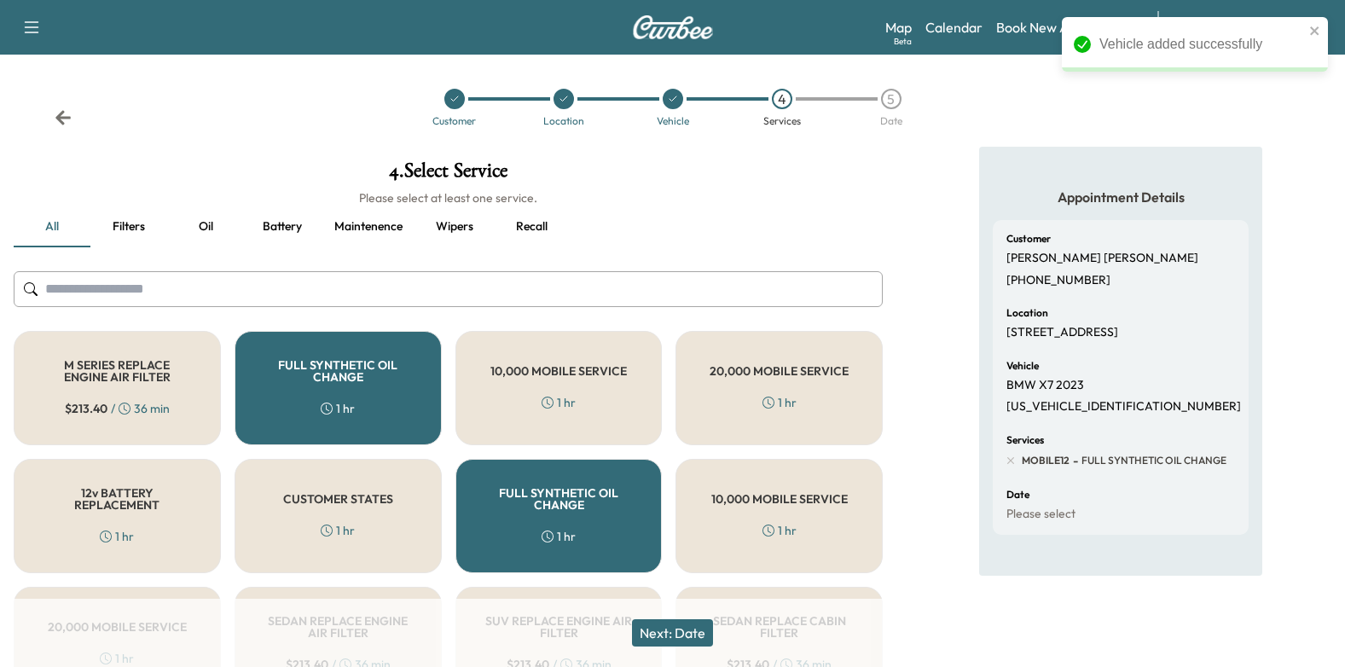
click at [686, 616] on div "Next: Date" at bounding box center [672, 633] width 1345 height 68
click at [691, 629] on button "Next: Date" at bounding box center [672, 632] width 81 height 27
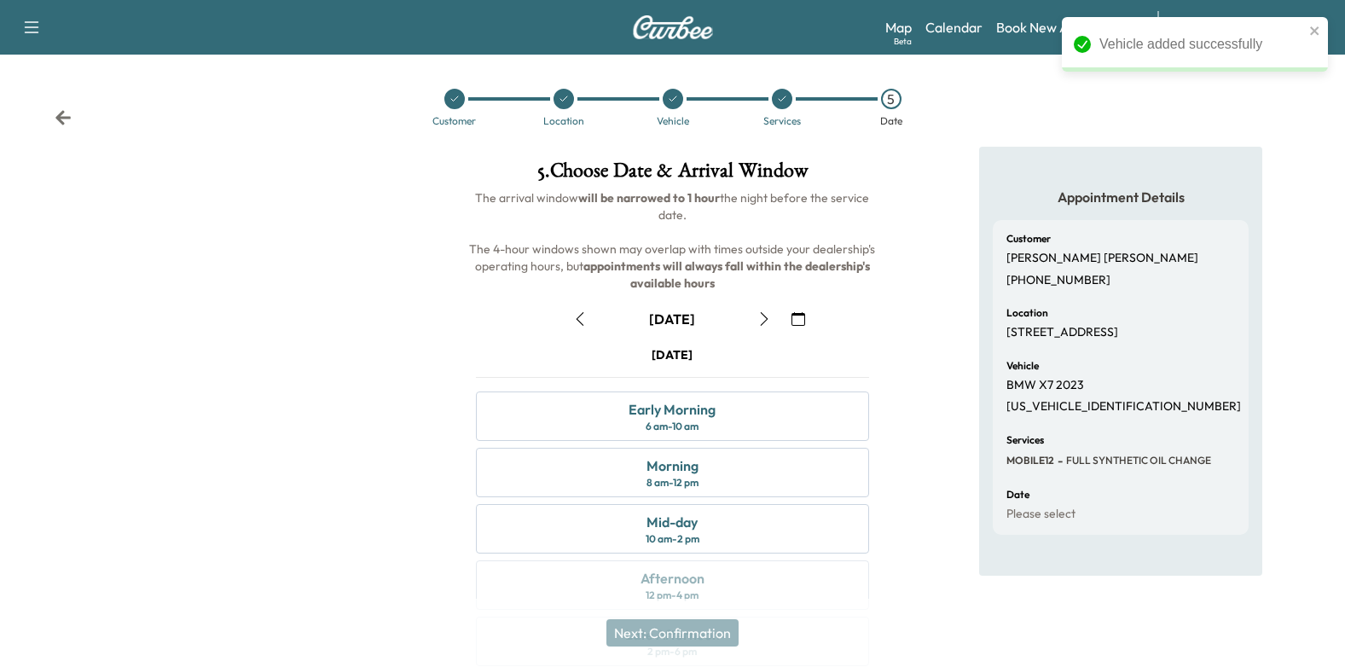
click at [797, 316] on icon "button" at bounding box center [798, 319] width 14 height 14
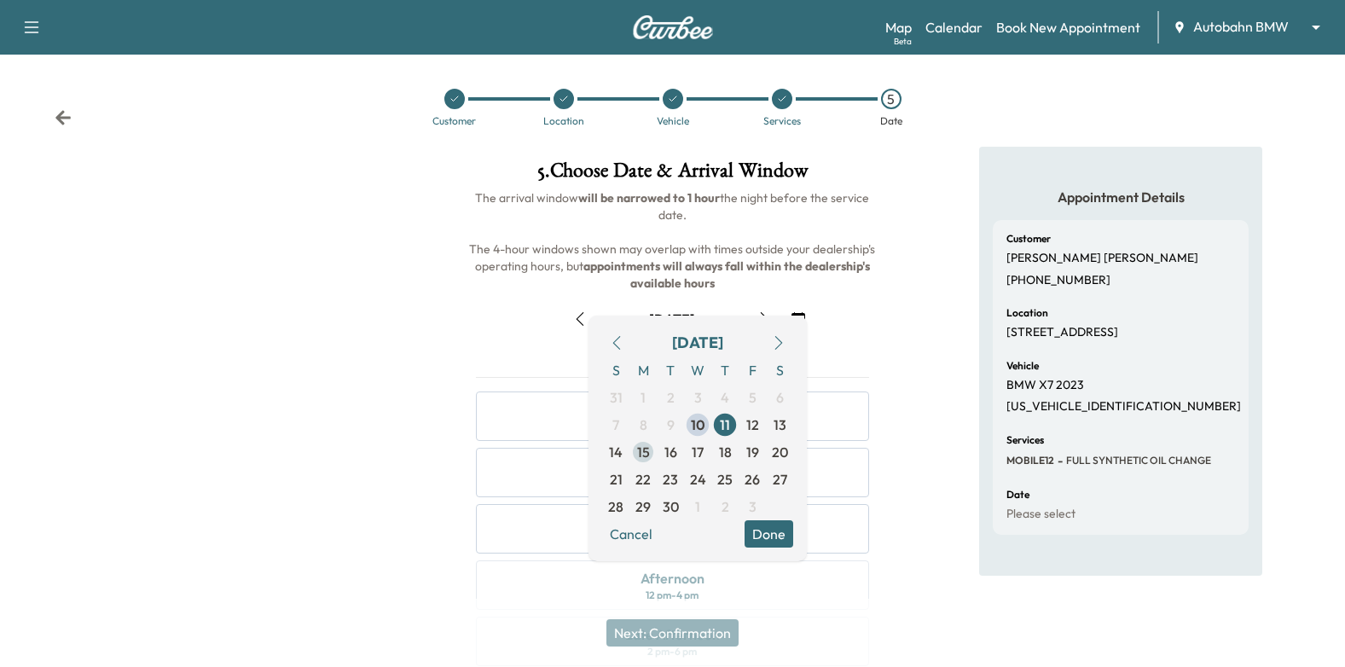
click at [646, 443] on span "15" at bounding box center [643, 452] width 13 height 20
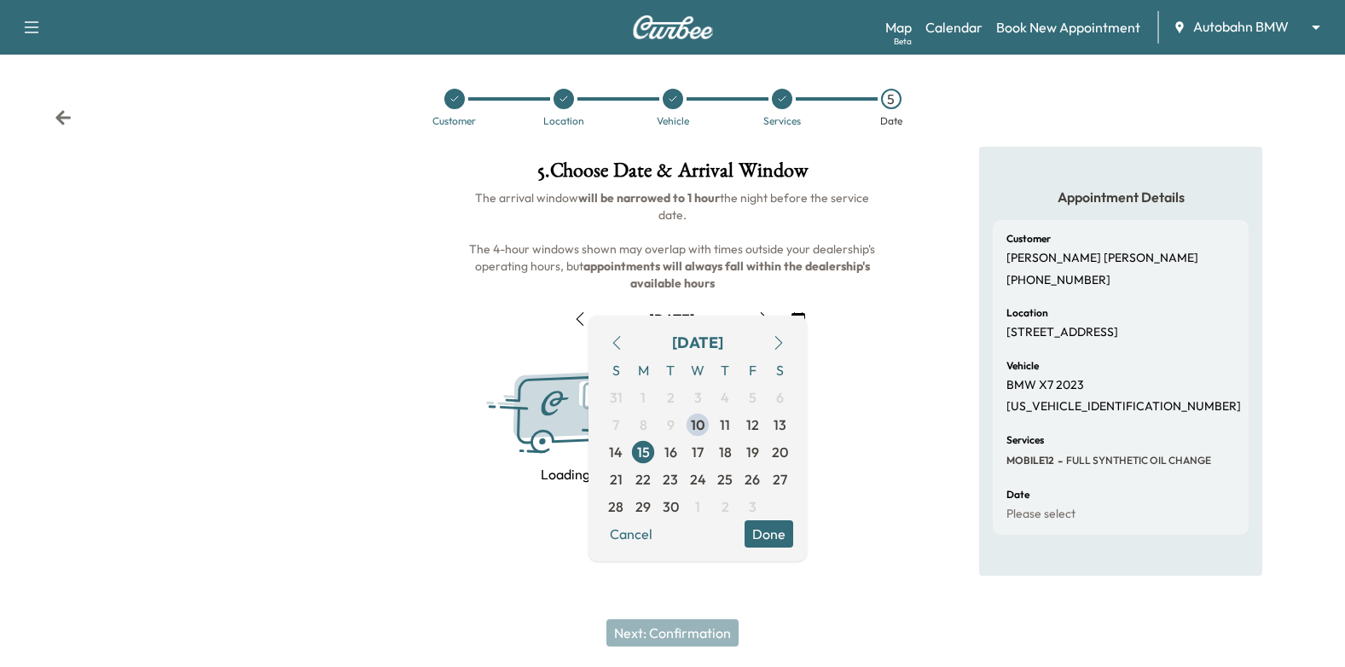
click at [768, 525] on button "Done" at bounding box center [768, 533] width 49 height 27
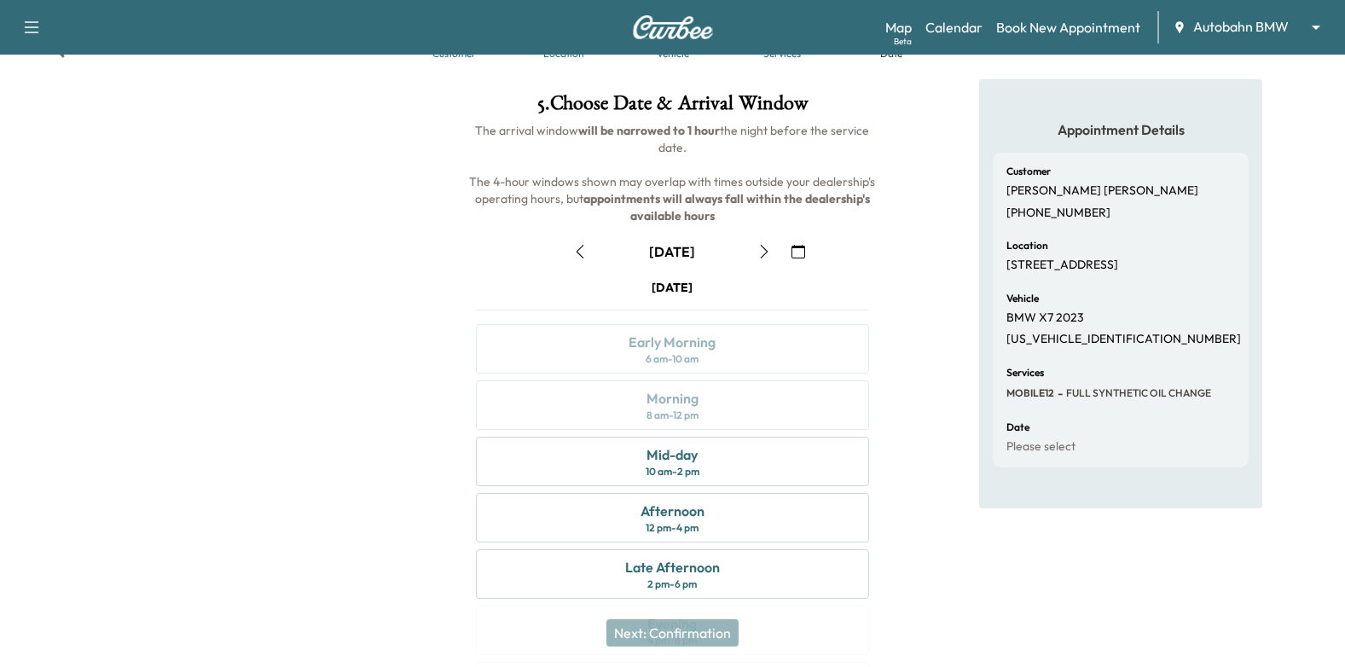
scroll to position [171, 0]
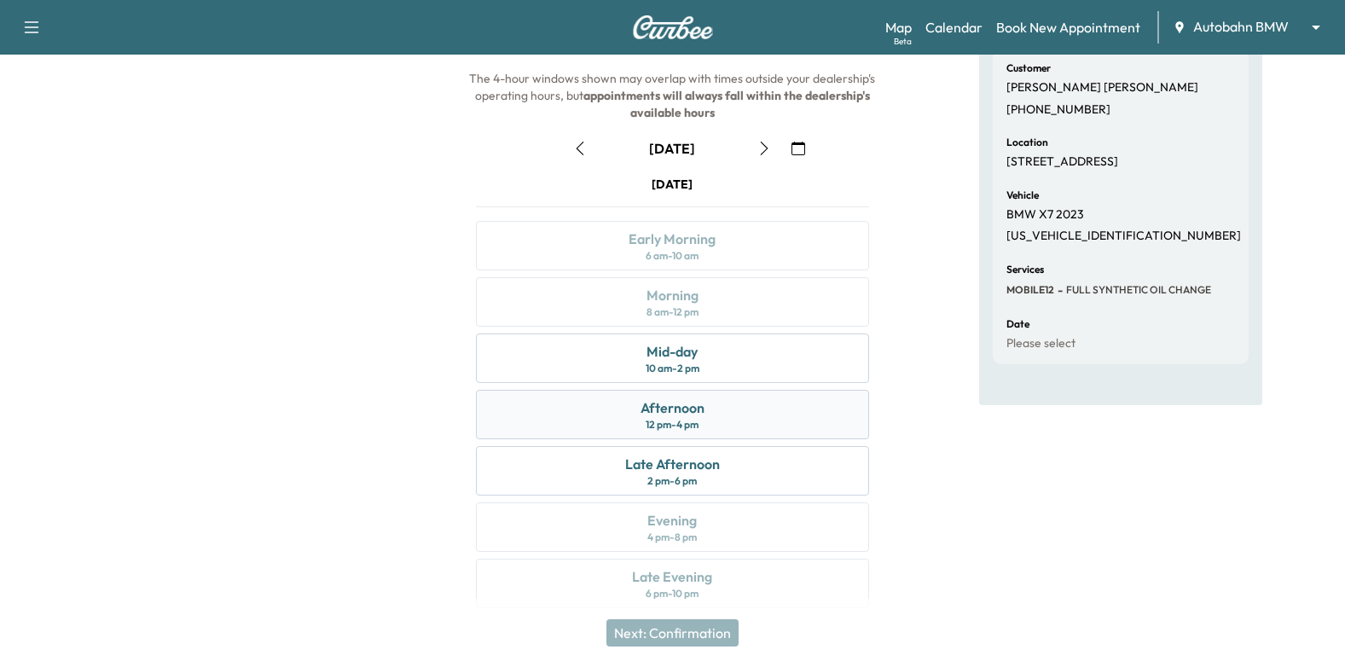
click at [704, 421] on div "Afternoon 12 pm - 4 pm" at bounding box center [673, 414] width 394 height 49
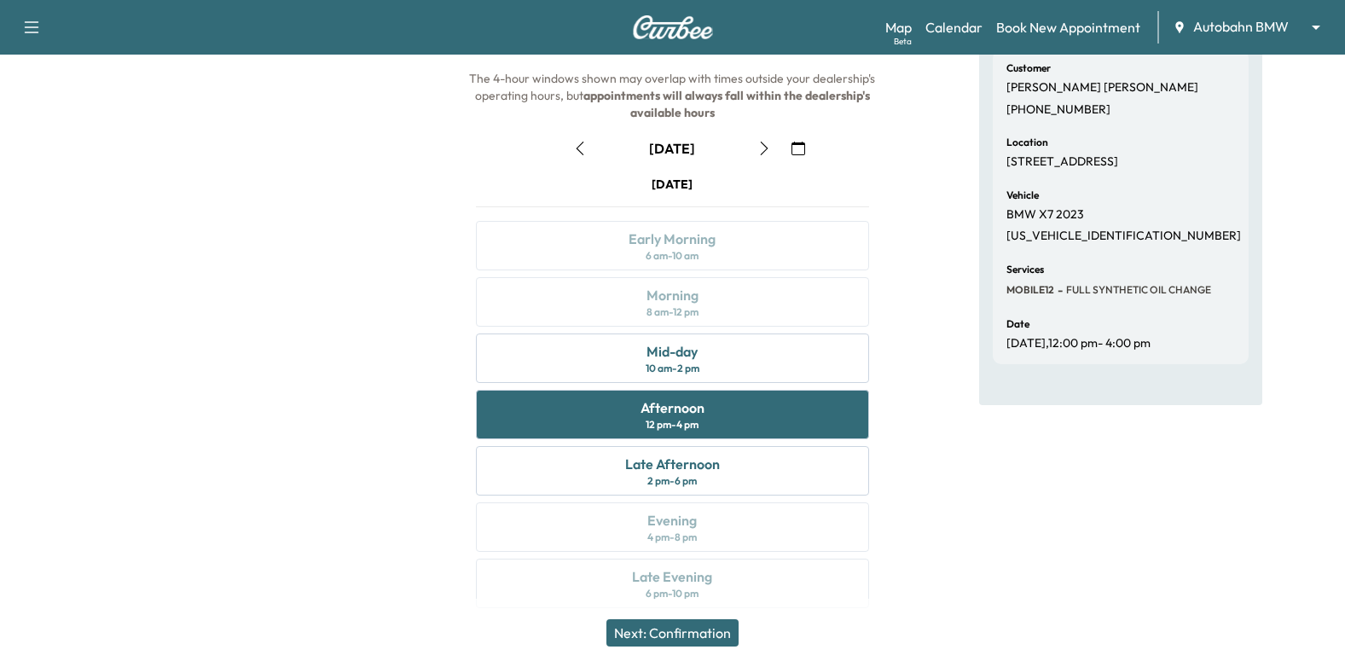
click at [715, 627] on button "Next: Confirmation" at bounding box center [672, 632] width 132 height 27
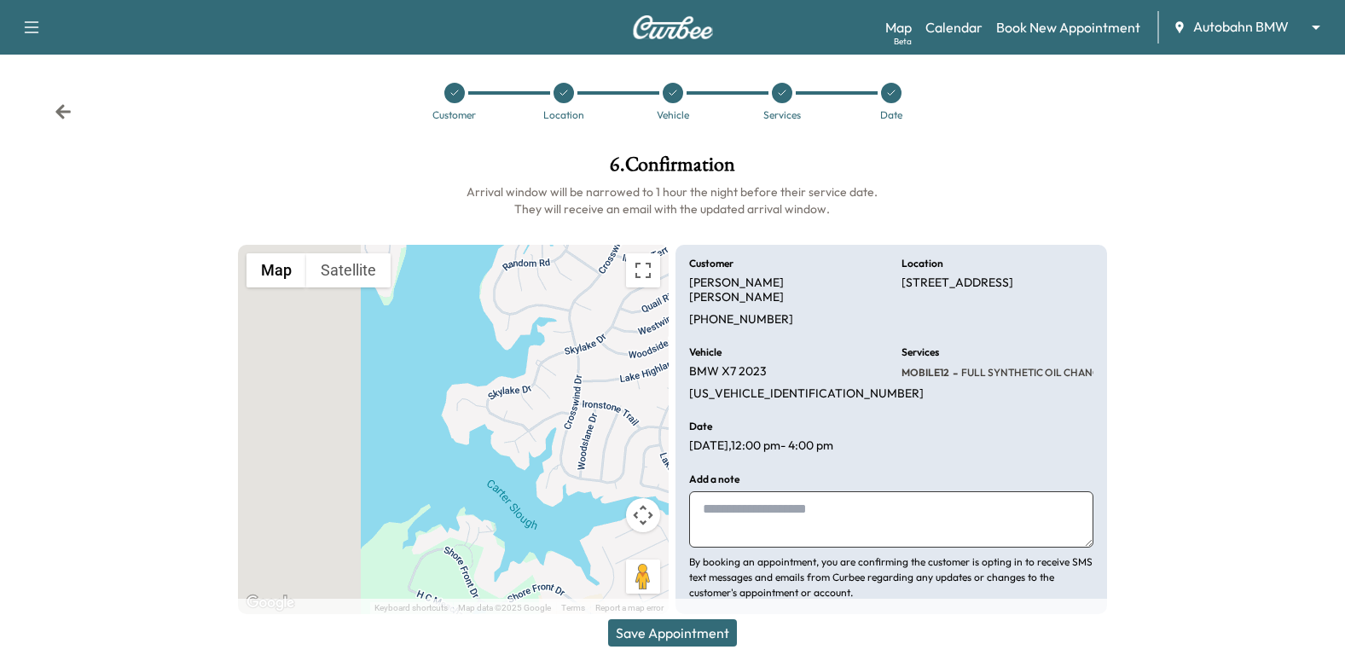
click at [827, 494] on textarea at bounding box center [891, 519] width 404 height 56
type textarea "**********"
click at [659, 625] on button "Save Appointment" at bounding box center [672, 632] width 129 height 27
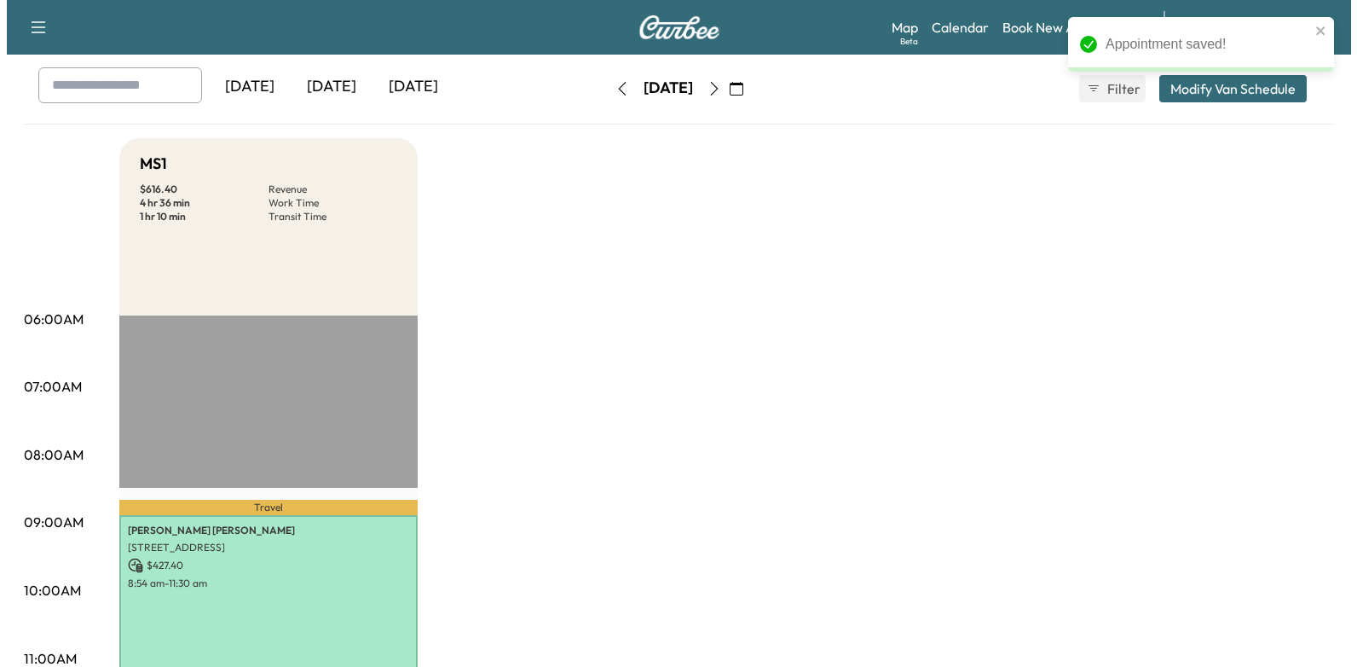
scroll to position [426, 0]
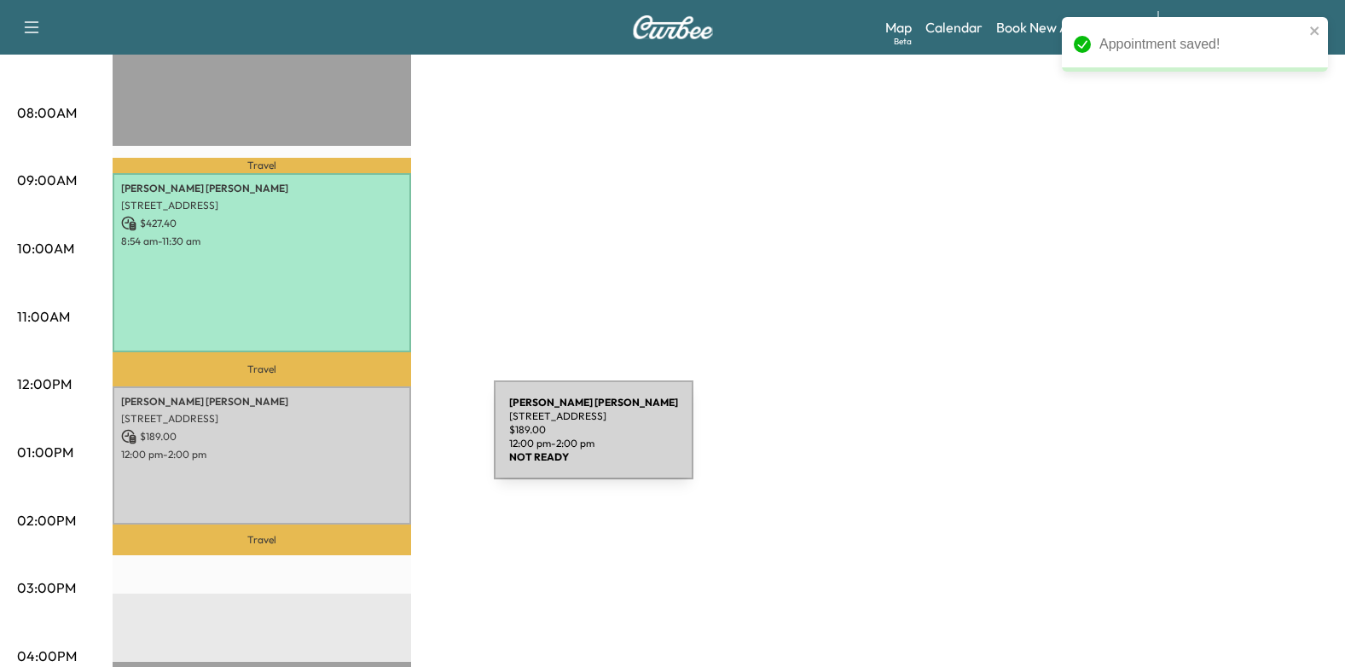
click at [302, 448] on p "12:00 pm - 2:00 pm" at bounding box center [261, 455] width 281 height 14
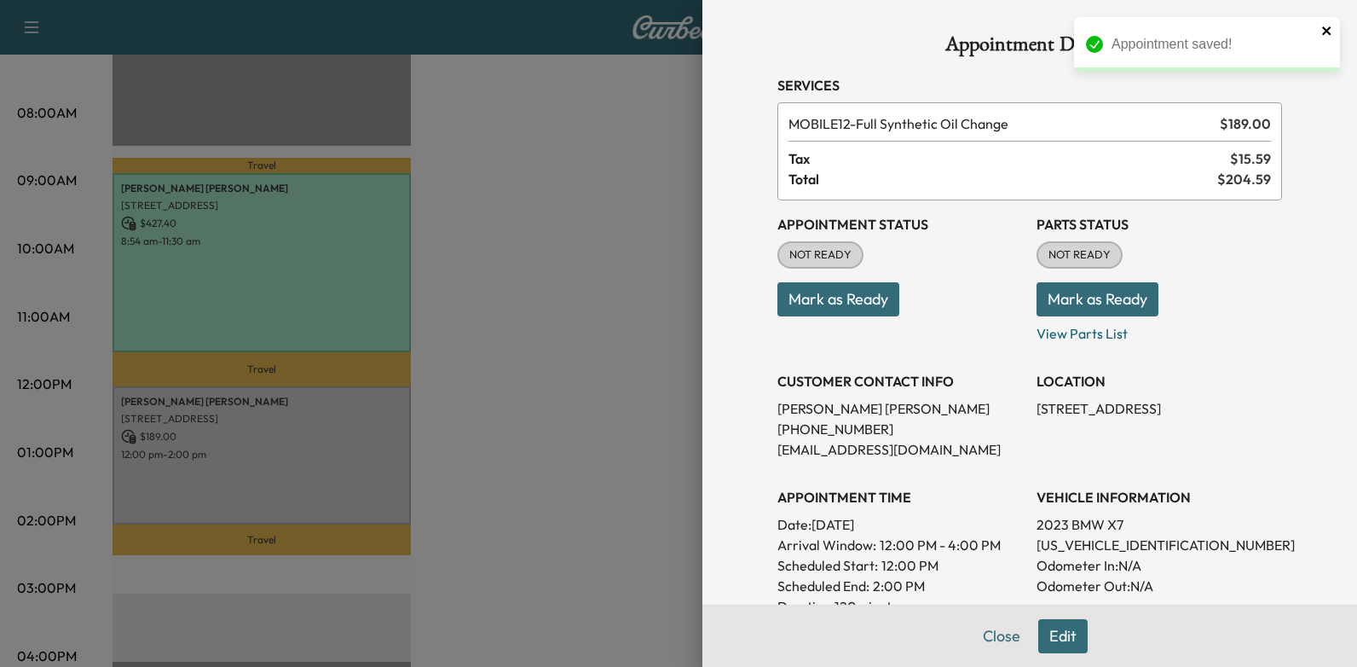
click at [1326, 31] on icon "close" at bounding box center [1326, 30] width 9 height 9
click at [846, 303] on button "Mark as Ready" at bounding box center [839, 299] width 122 height 34
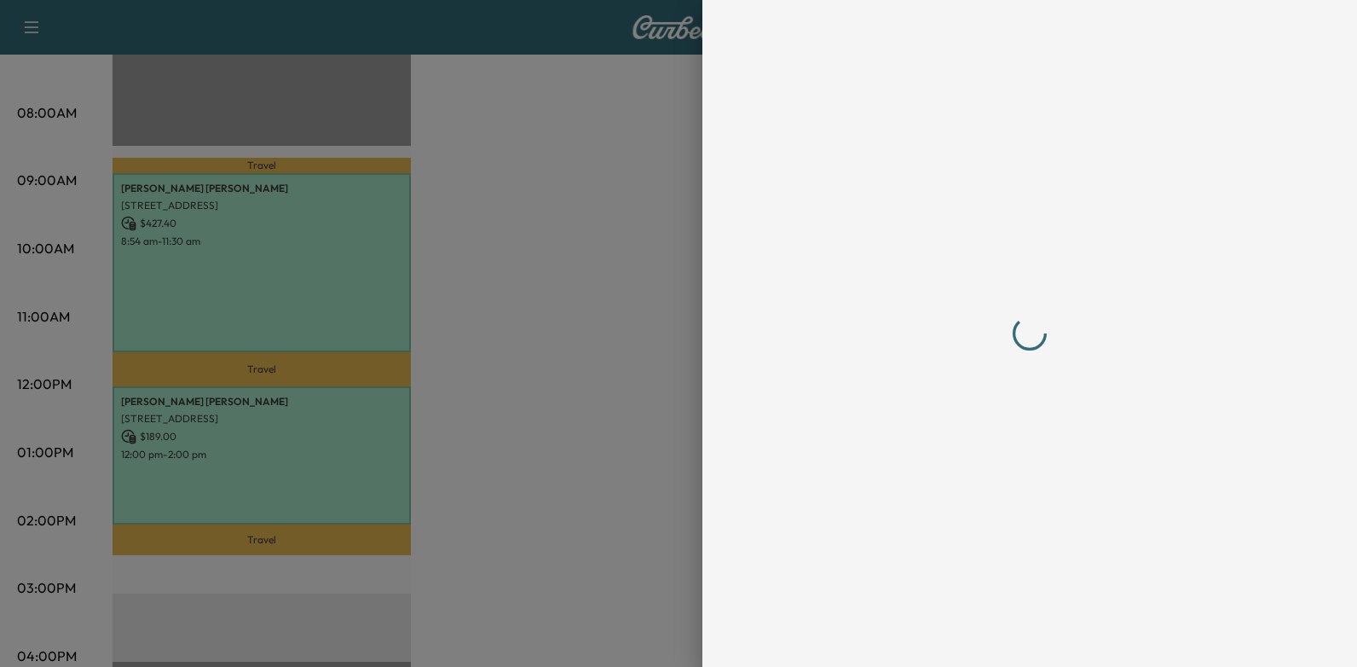
click at [859, 522] on div at bounding box center [1030, 333] width 505 height 599
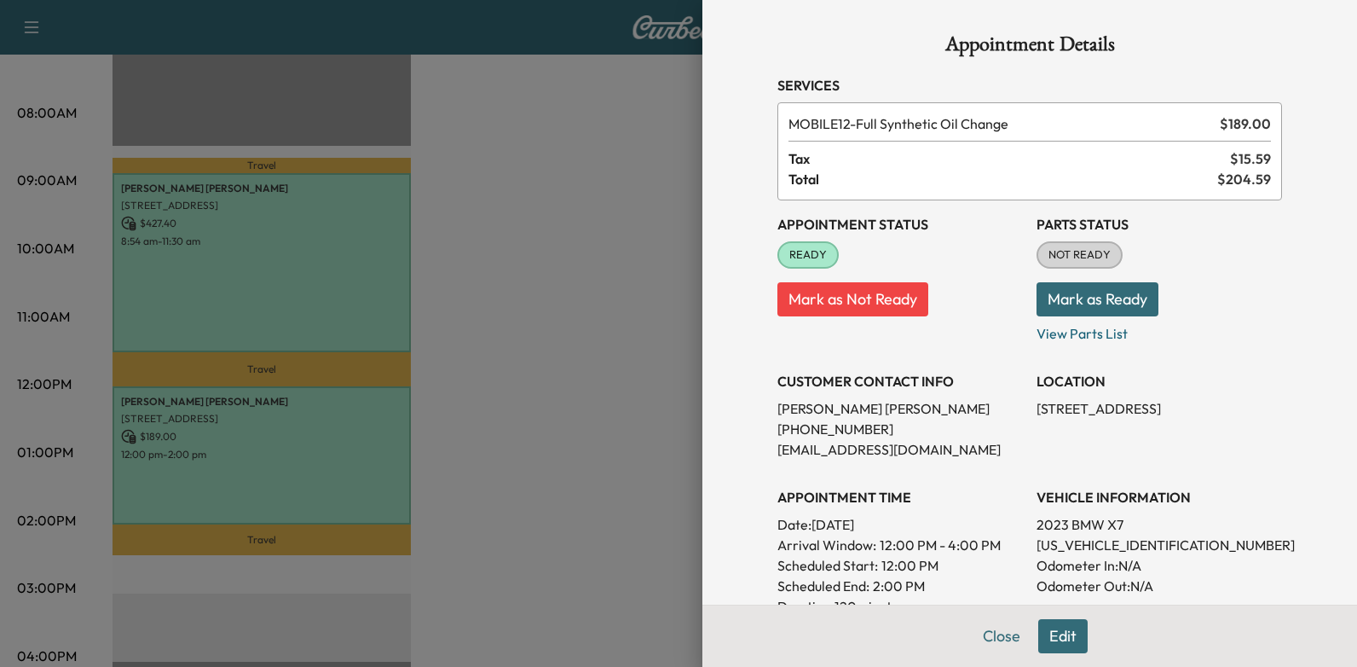
drag, startPoint x: 806, startPoint y: 522, endPoint x: 959, endPoint y: 516, distance: 153.6
click at [959, 516] on p "Date: [DATE]" at bounding box center [901, 524] width 246 height 20
drag, startPoint x: 959, startPoint y: 516, endPoint x: 888, endPoint y: 529, distance: 72.8
copy p "[DATE]"
